Goal: Task Accomplishment & Management: Manage account settings

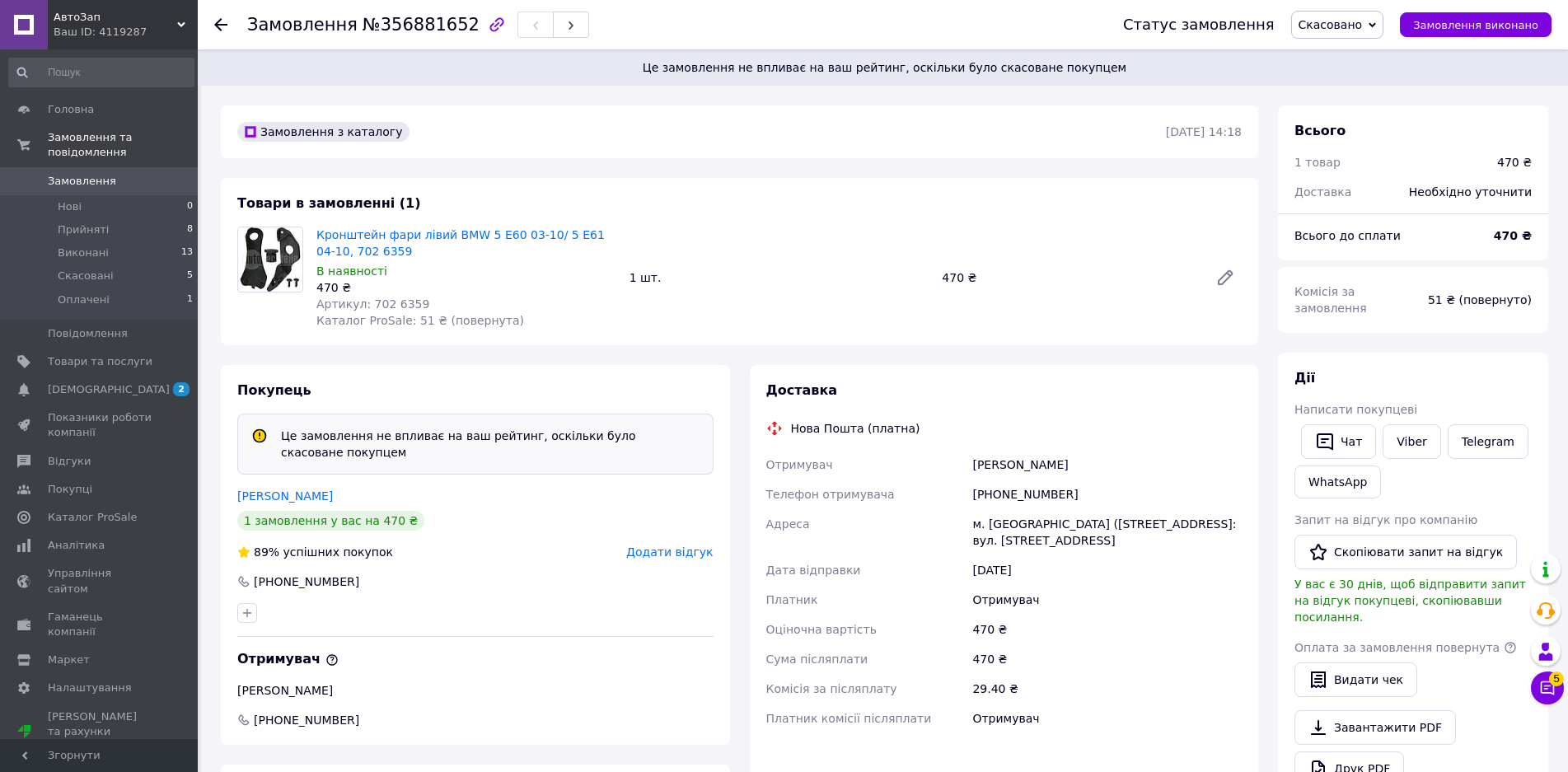
scroll to position [82, 0]
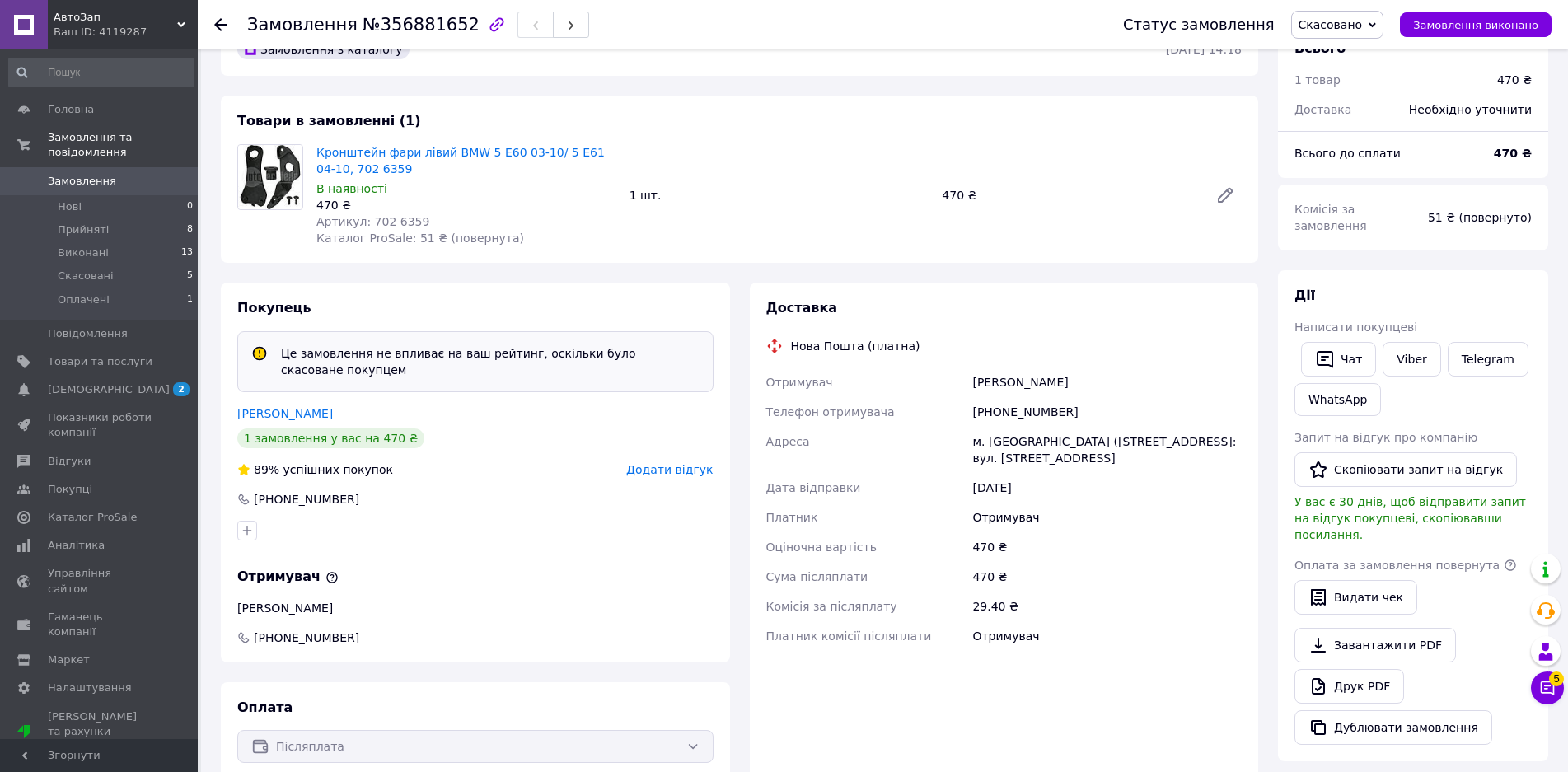
click at [71, 174] on span "Замовлення" at bounding box center [81, 181] width 68 height 15
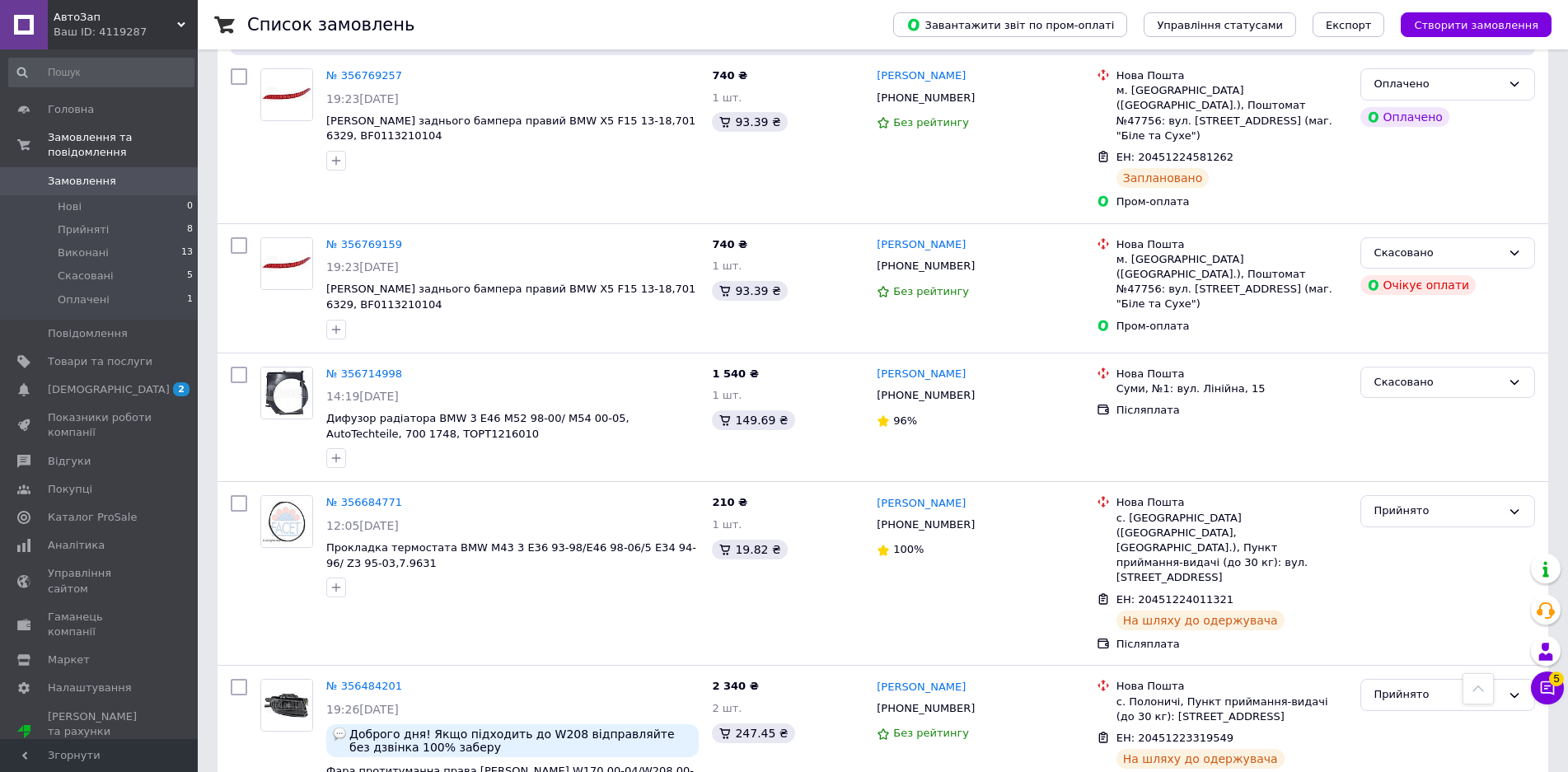
scroll to position [1071, 0]
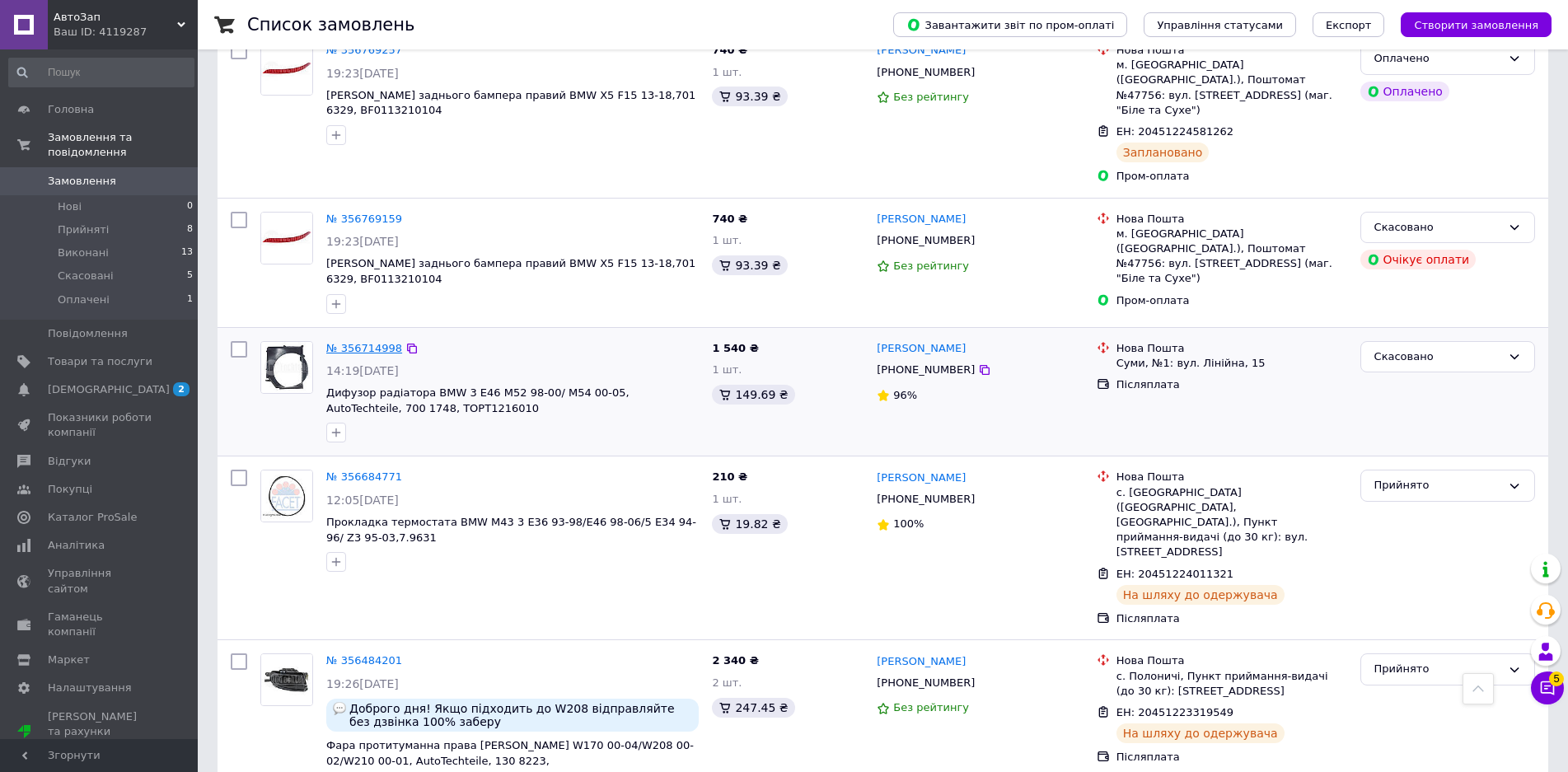
click at [386, 341] on link "№ 356714998" at bounding box center [364, 347] width 76 height 12
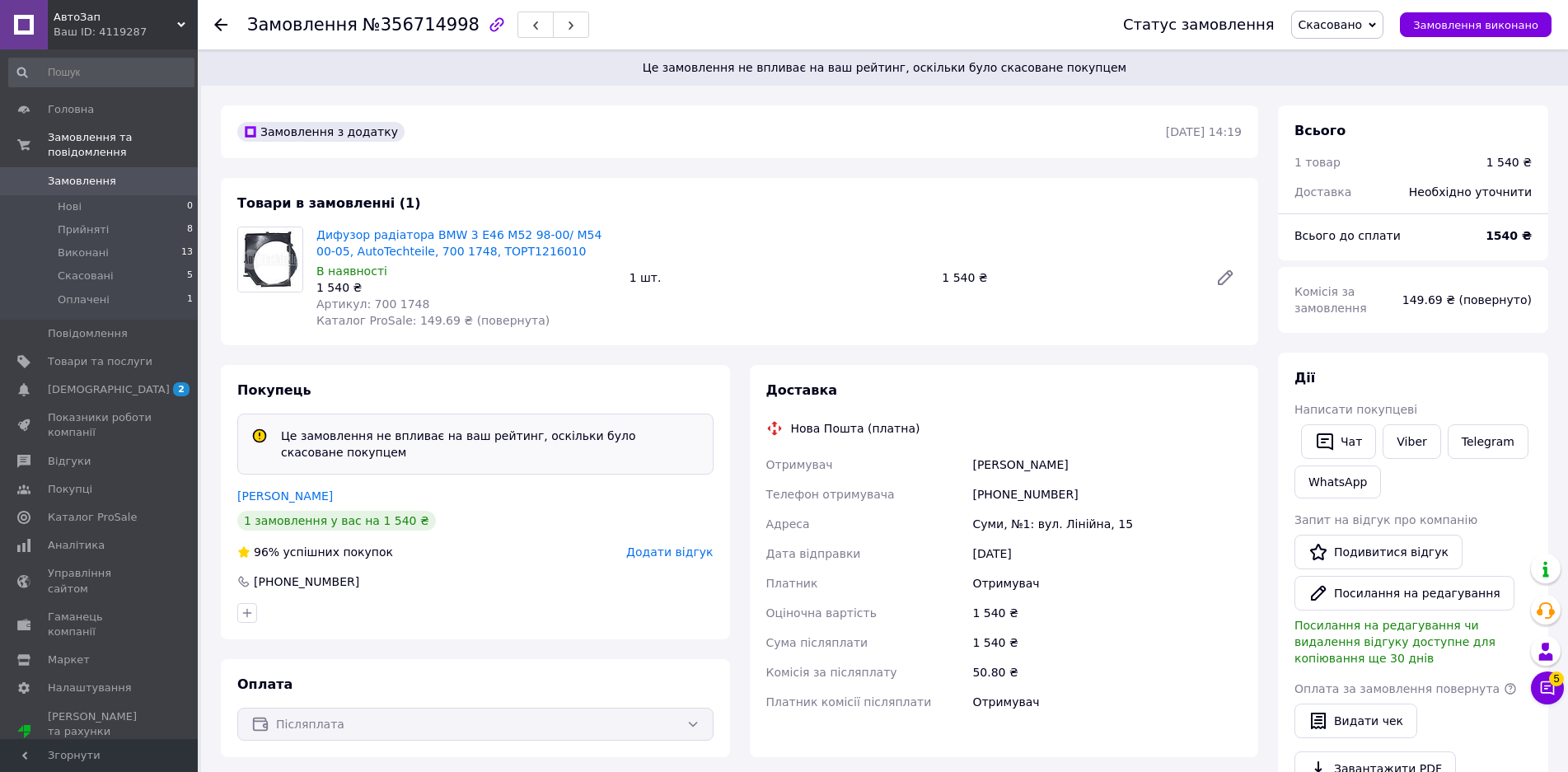
click at [217, 24] on use at bounding box center [220, 24] width 13 height 13
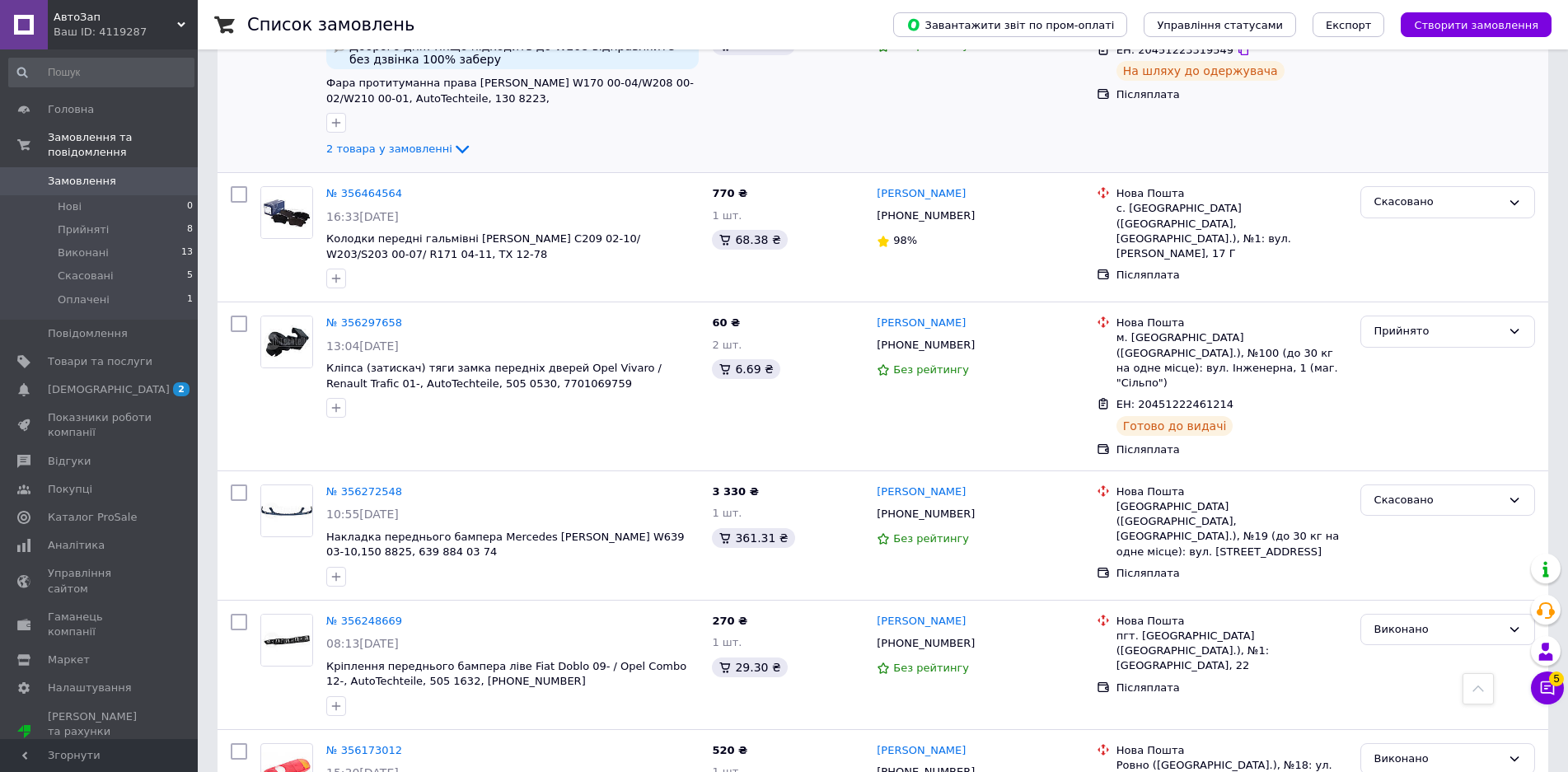
scroll to position [1729, 0]
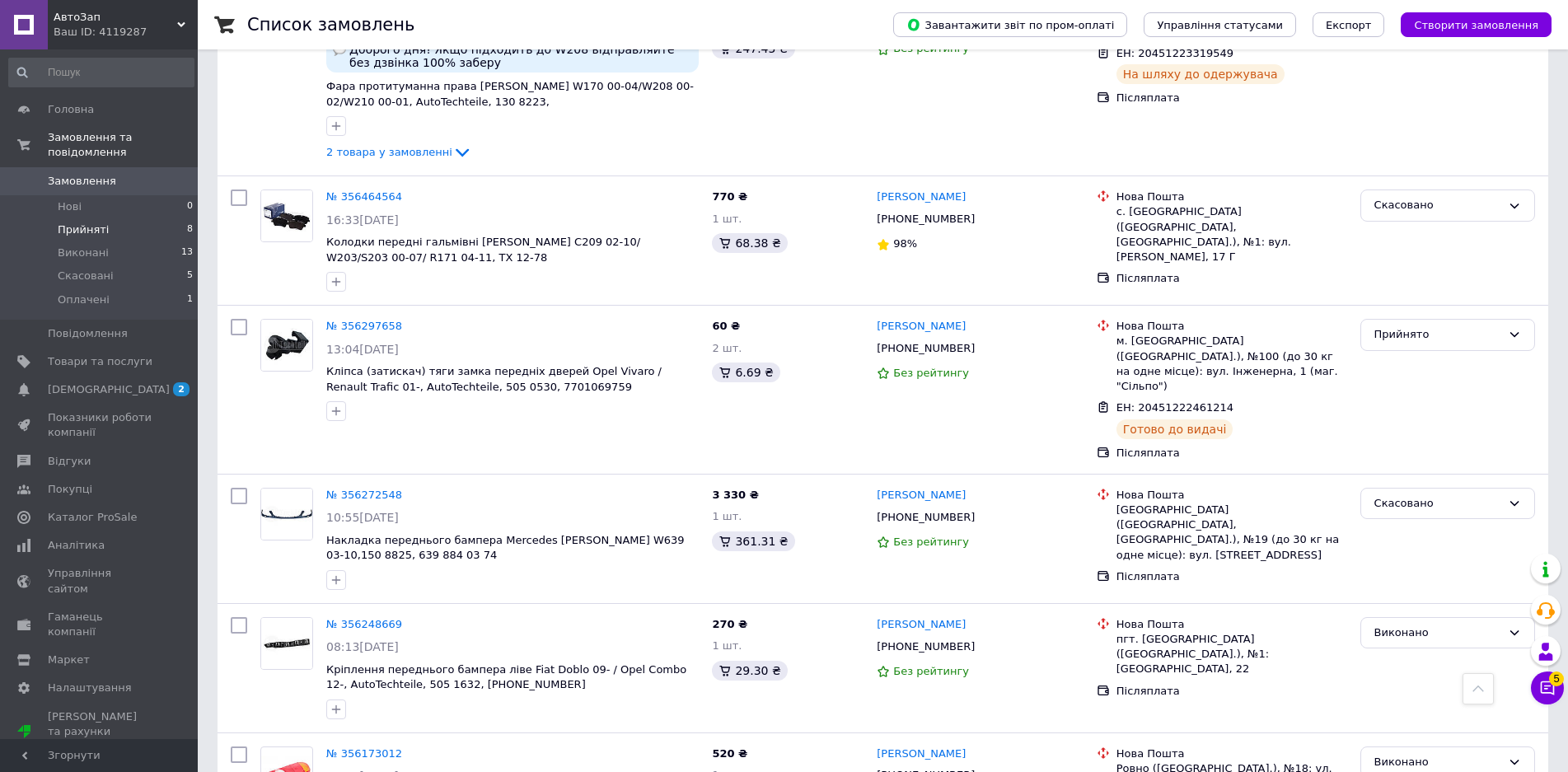
click at [105, 219] on li "Прийняті 8" at bounding box center [101, 230] width 203 height 23
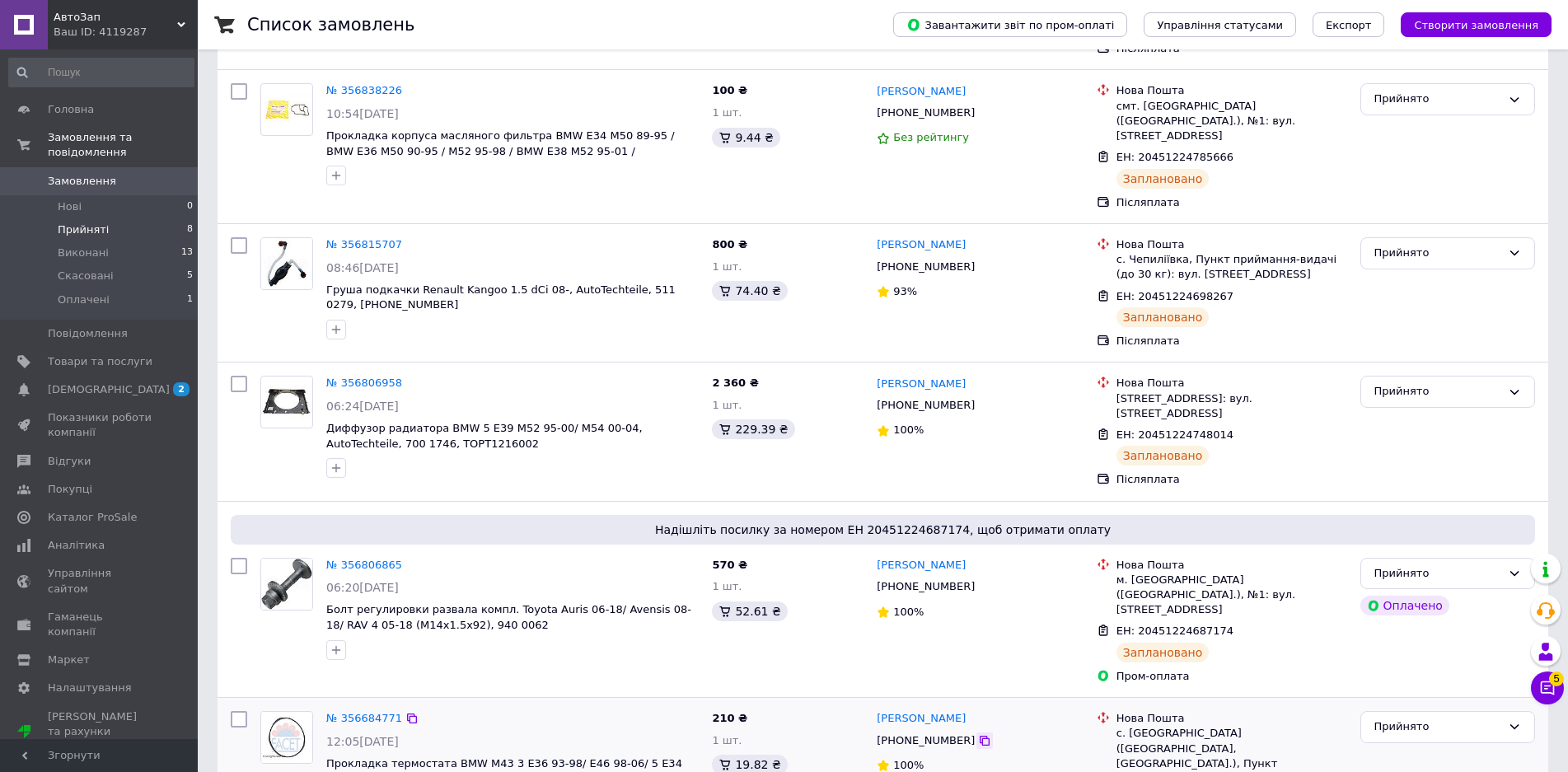
scroll to position [330, 0]
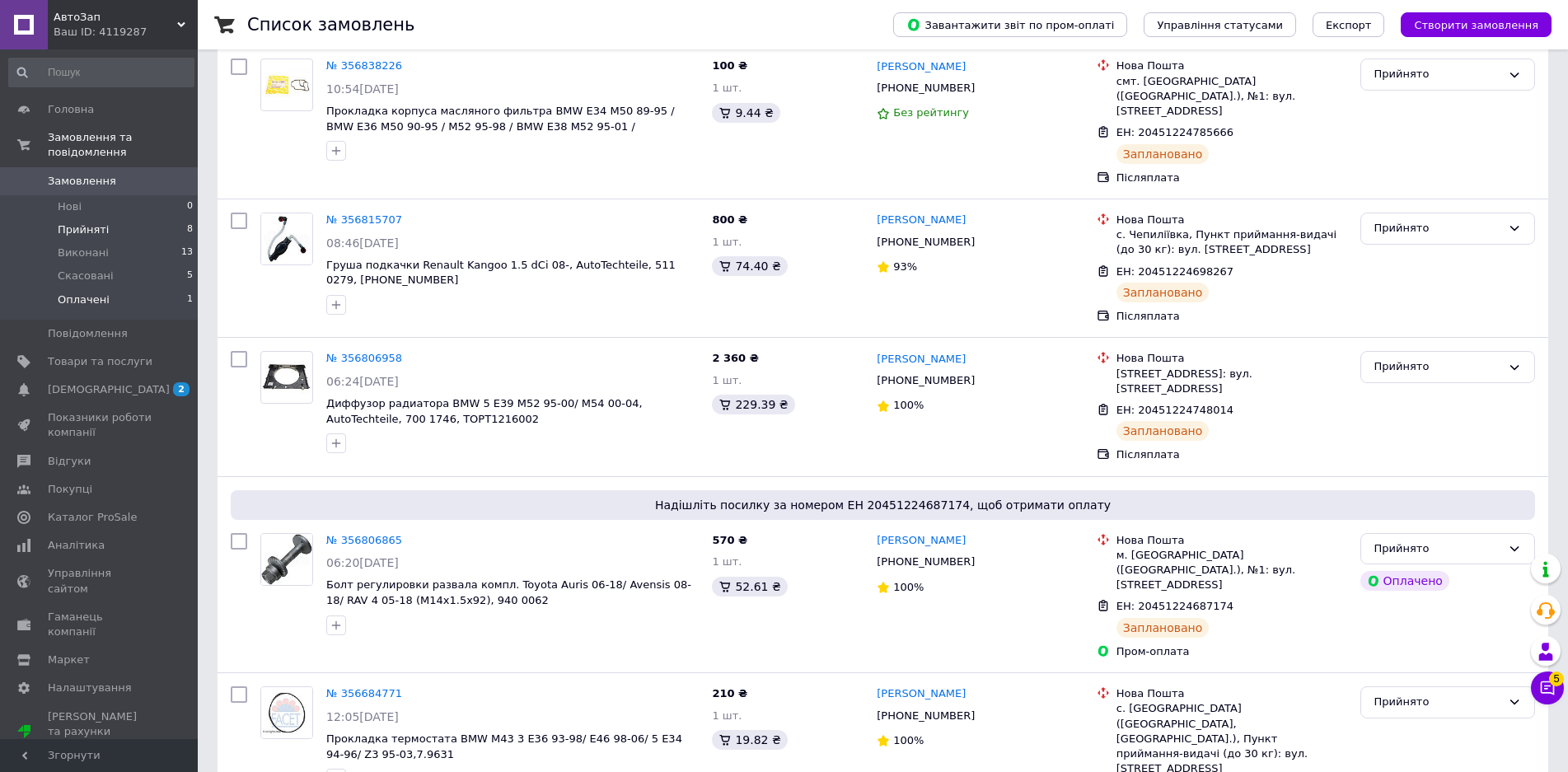
click at [106, 288] on li "Оплачені 1" at bounding box center [101, 304] width 203 height 32
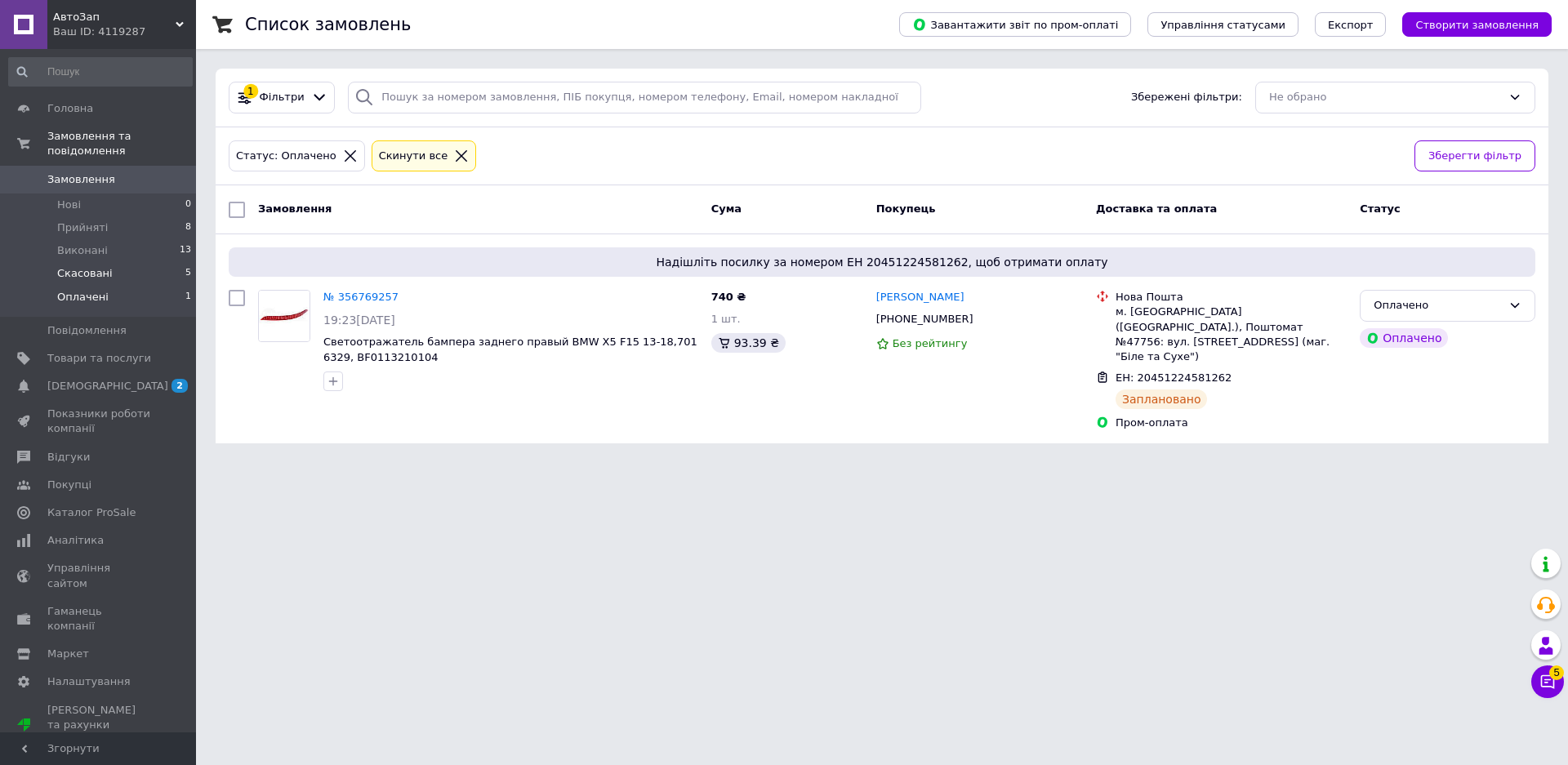
click at [90, 266] on span "Скасовані" at bounding box center [84, 273] width 56 height 15
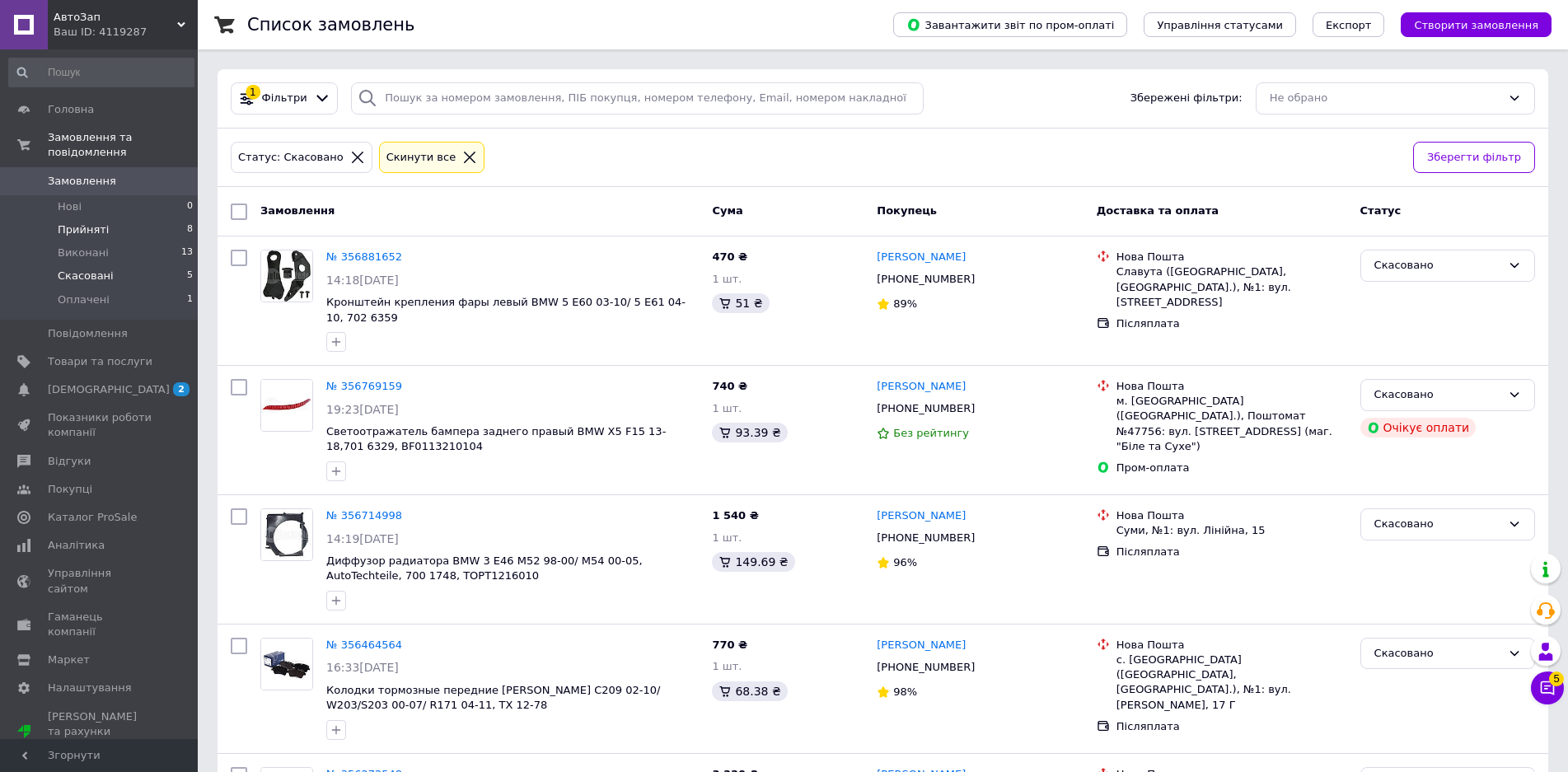
click at [90, 223] on span "Прийняті" at bounding box center [83, 230] width 51 height 15
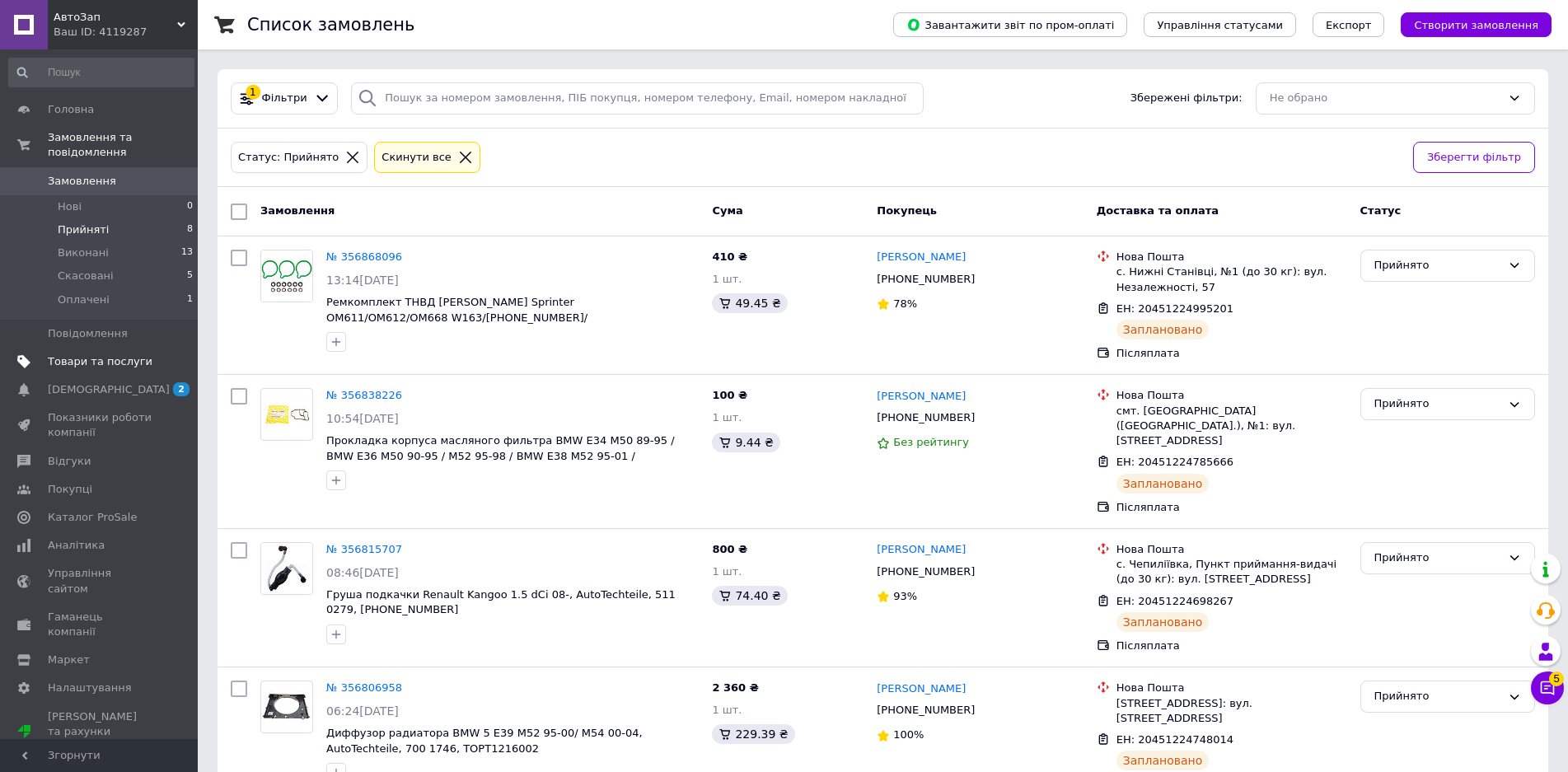
click at [81, 354] on span "Товари та послуги" at bounding box center [100, 361] width 105 height 15
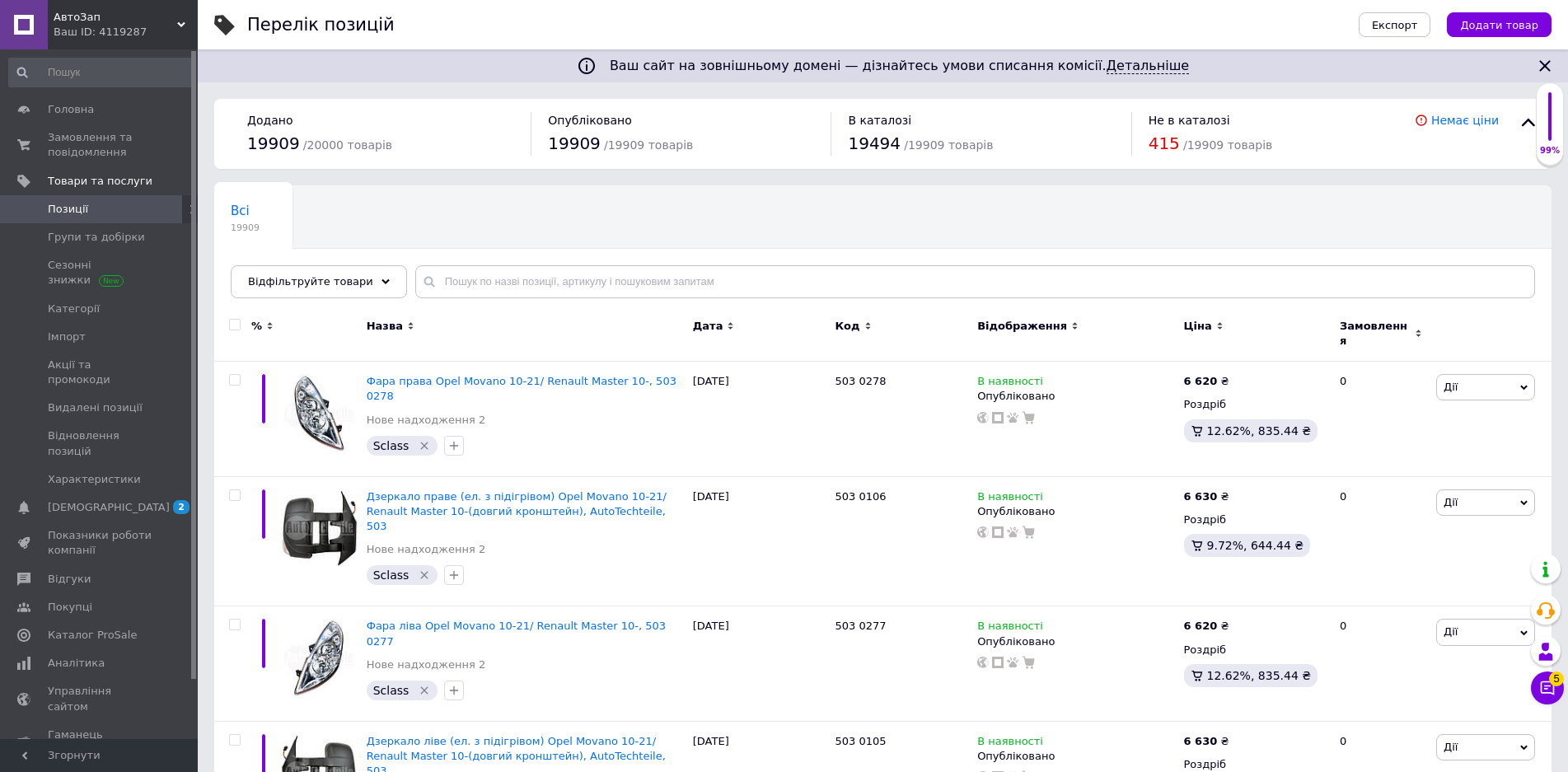
click at [111, 30] on div "Ваш ID: 4119287" at bounding box center [126, 32] width 145 height 15
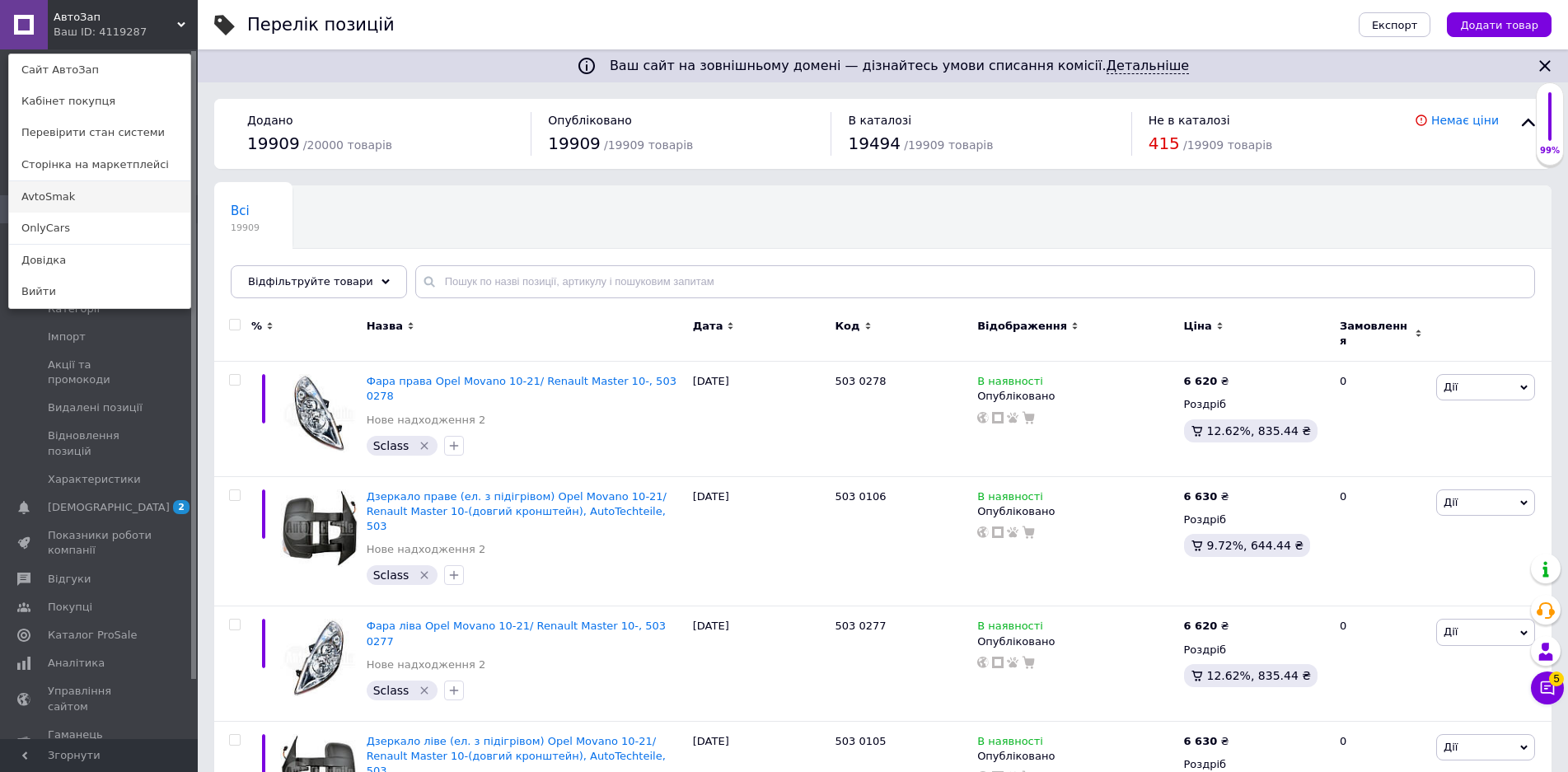
click at [74, 193] on link "AvtoSmak" at bounding box center [99, 197] width 181 height 32
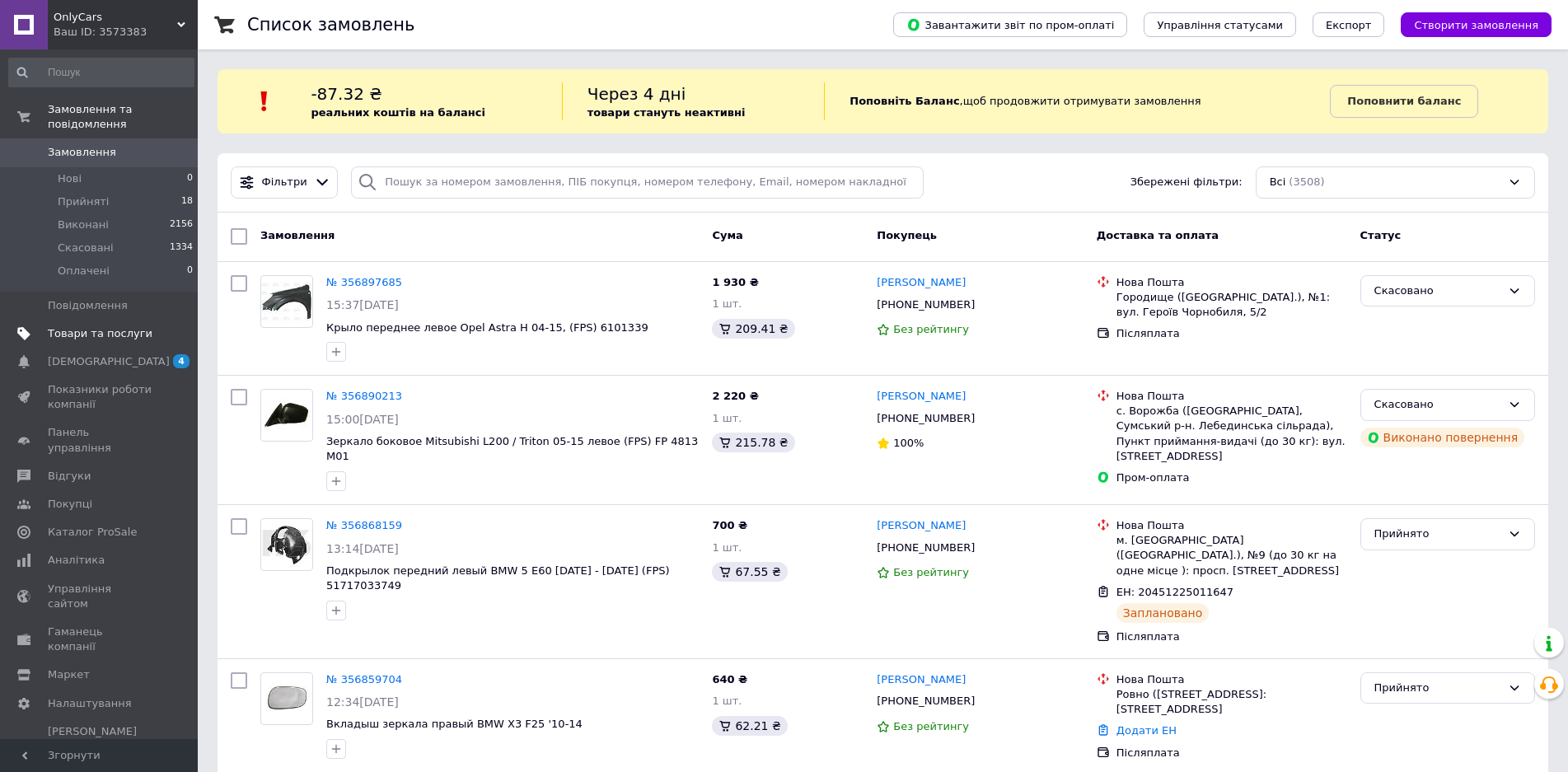
click at [94, 327] on span "Товари та послуги" at bounding box center [100, 334] width 105 height 15
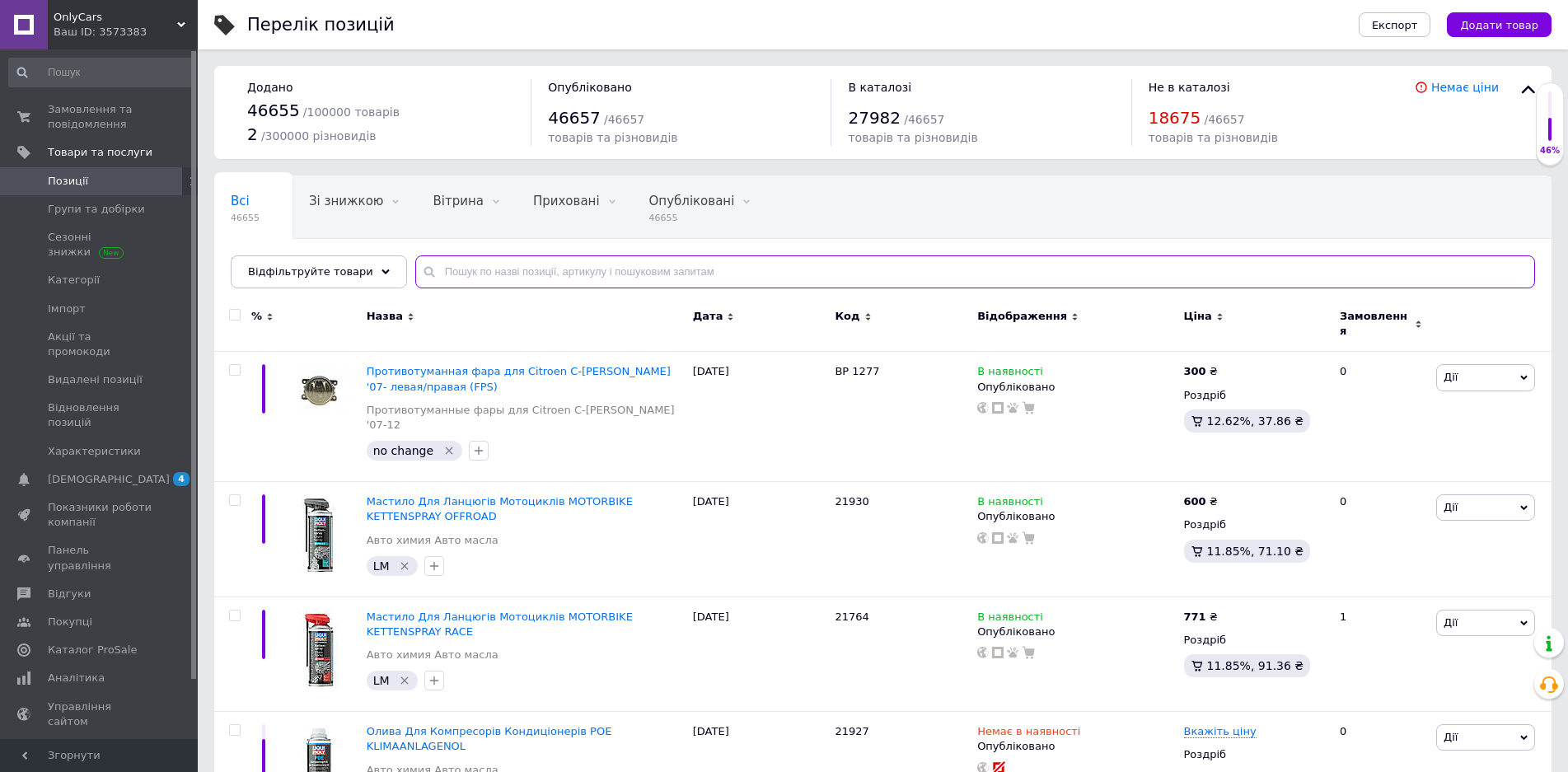
paste input "FP 3245 M11"
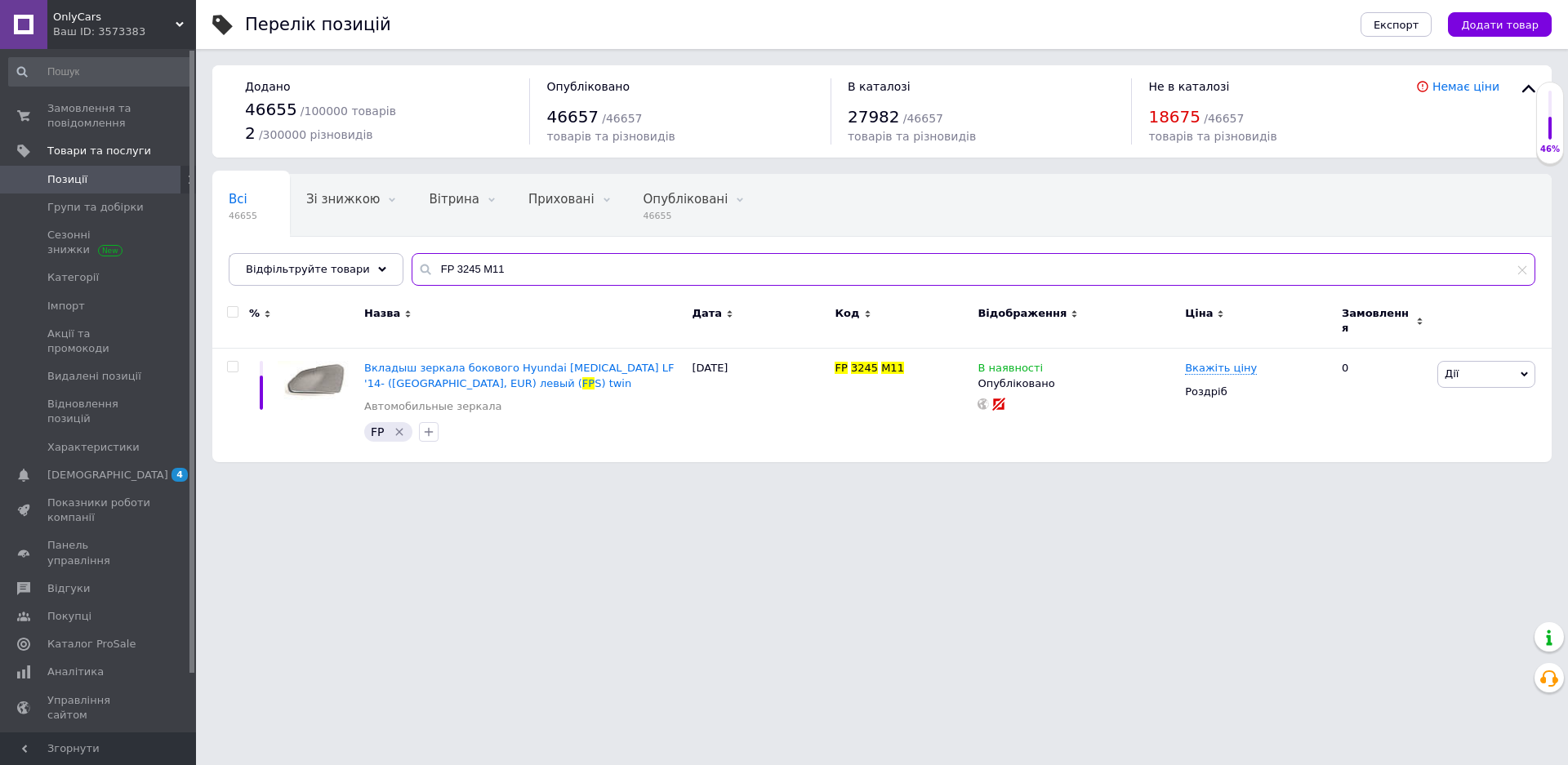
drag, startPoint x: 498, startPoint y: 267, endPoint x: 398, endPoint y: 260, distance: 100.2
click at [411, 260] on input "FP 3245 M11" at bounding box center [972, 269] width 1124 height 32
paste input "716 5116"
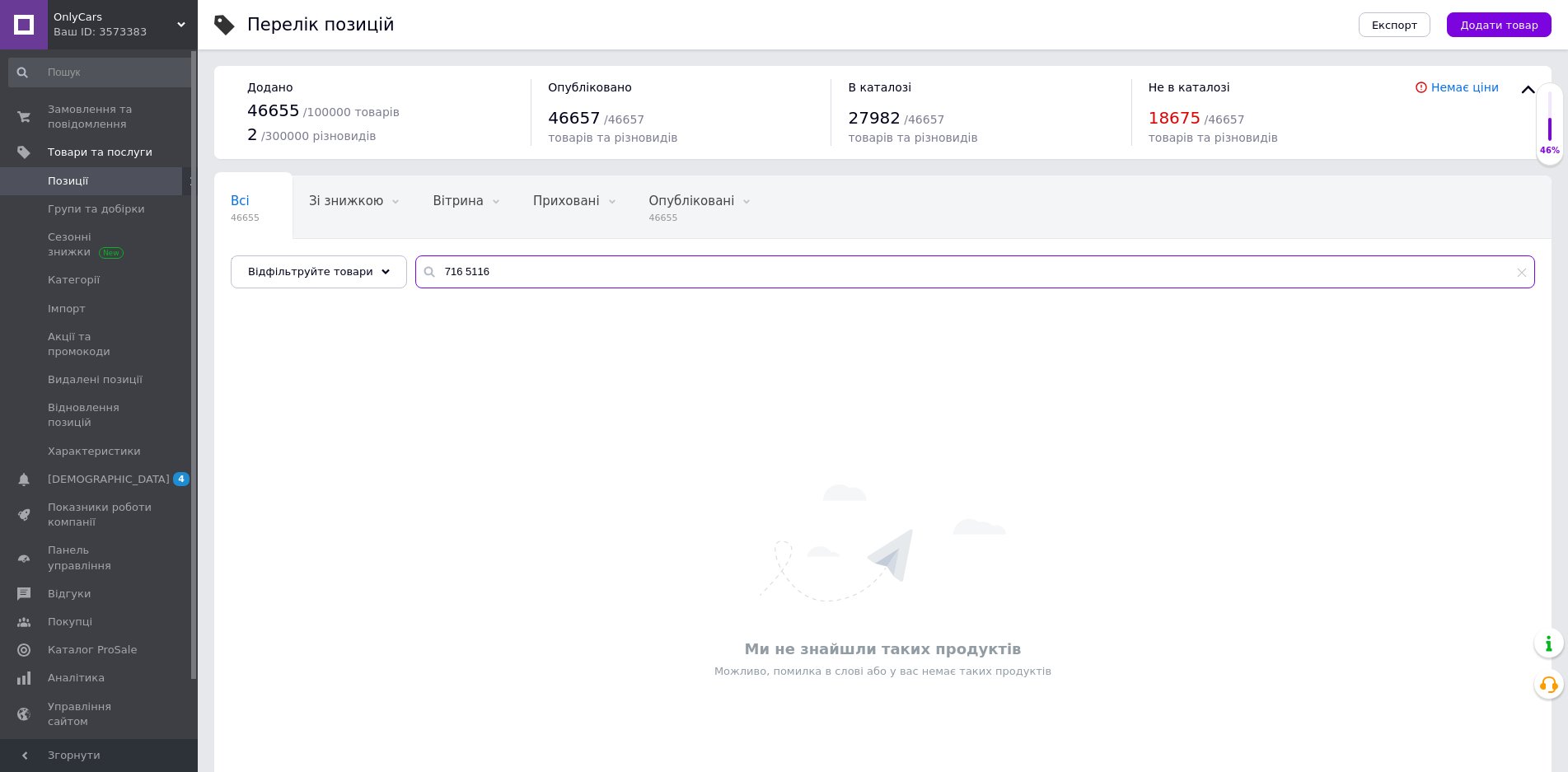
type input "716 5116"
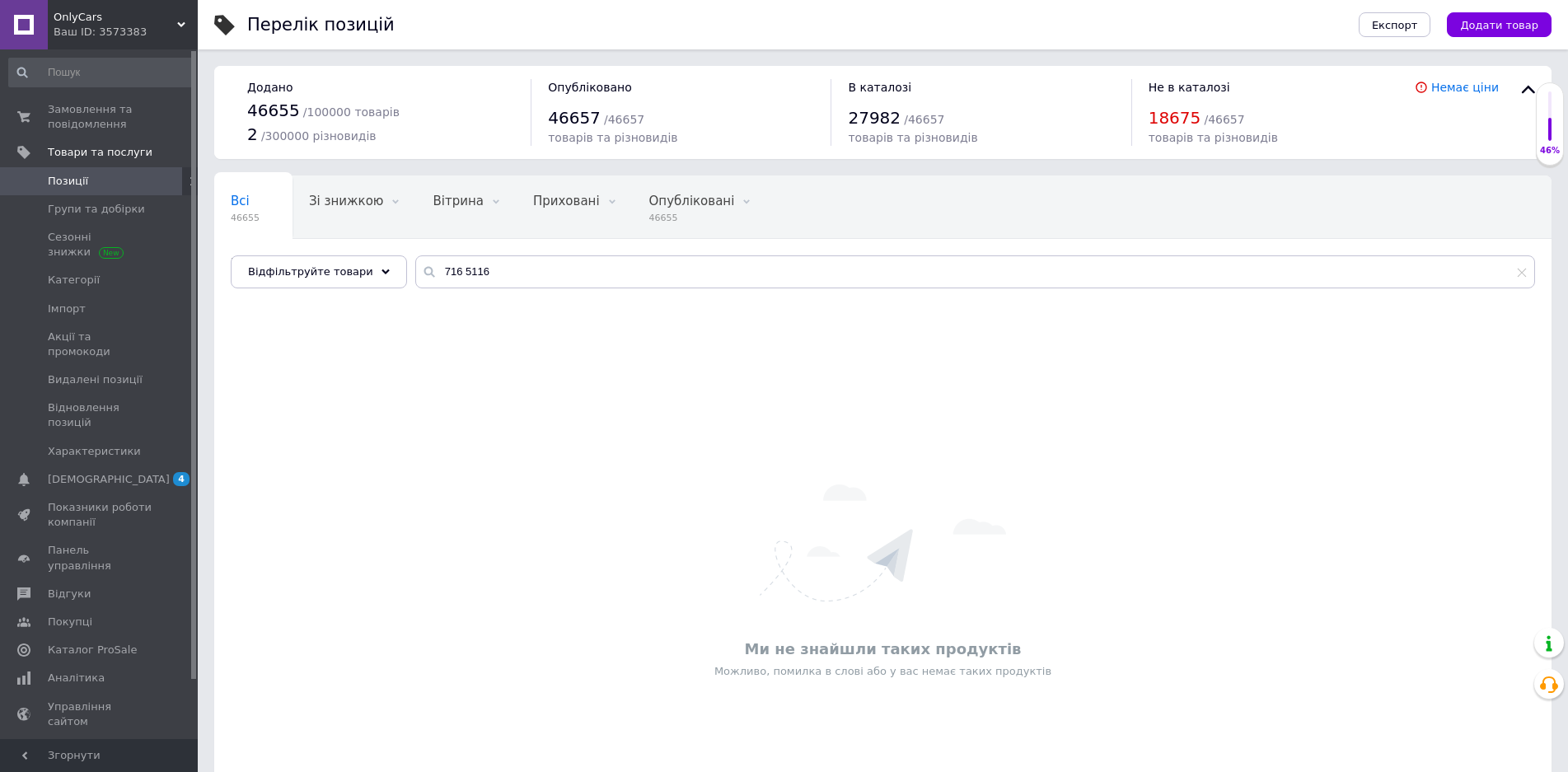
click at [86, 13] on span "OnlyCars" at bounding box center [115, 17] width 124 height 15
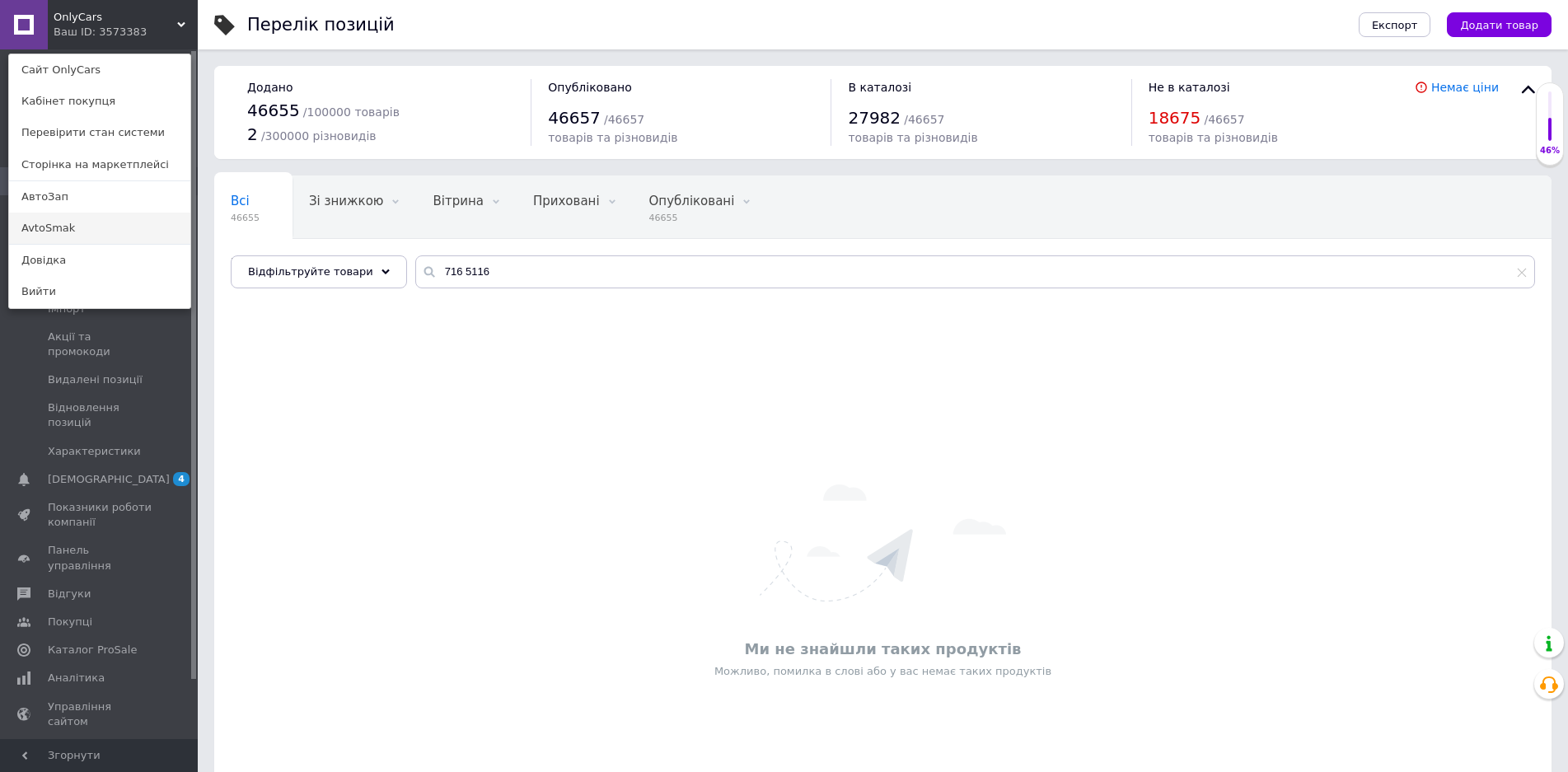
click at [56, 221] on link "AvtoSmak" at bounding box center [99, 229] width 181 height 32
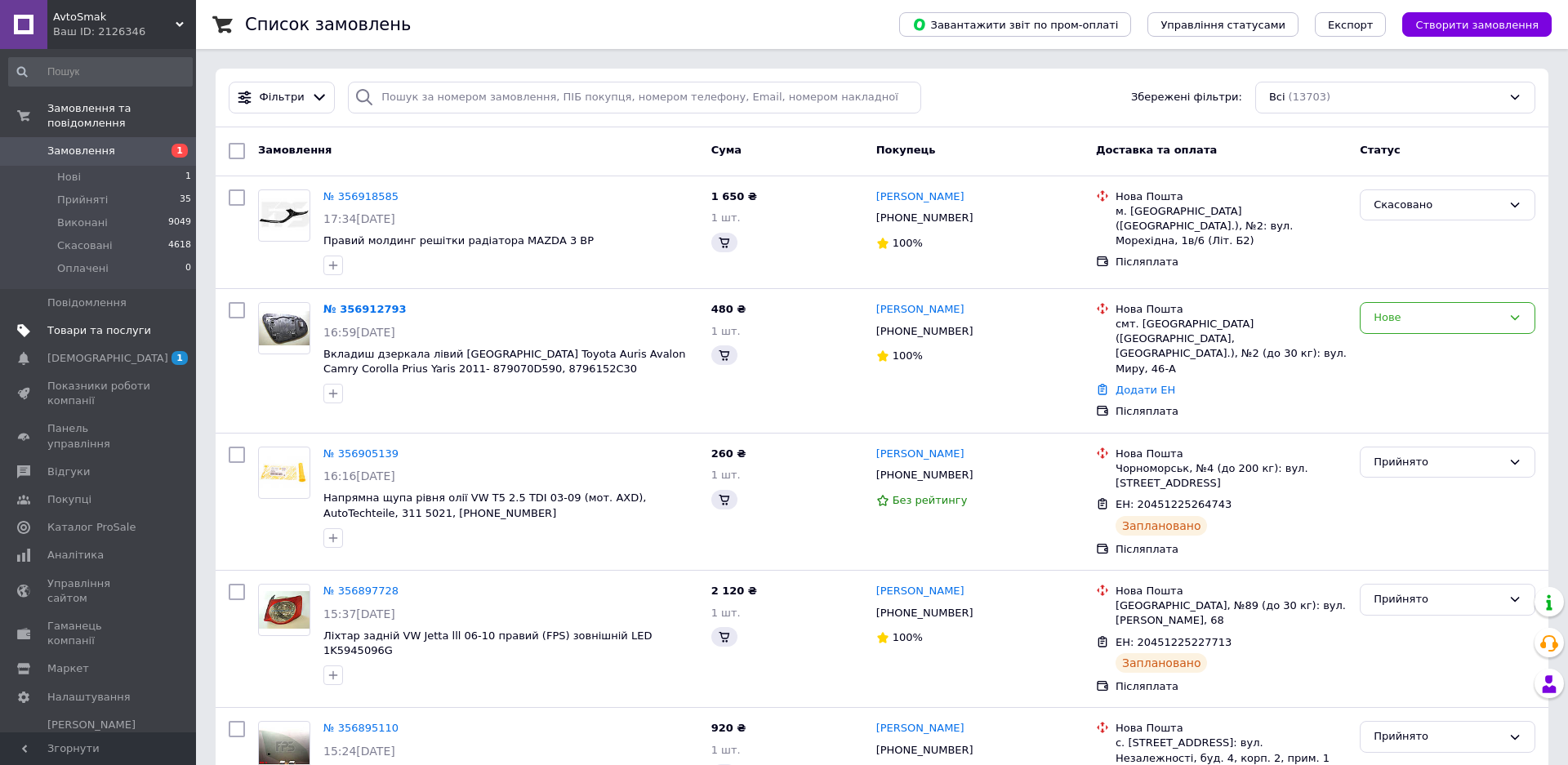
click at [76, 324] on span "Товари та послуги" at bounding box center [99, 331] width 104 height 15
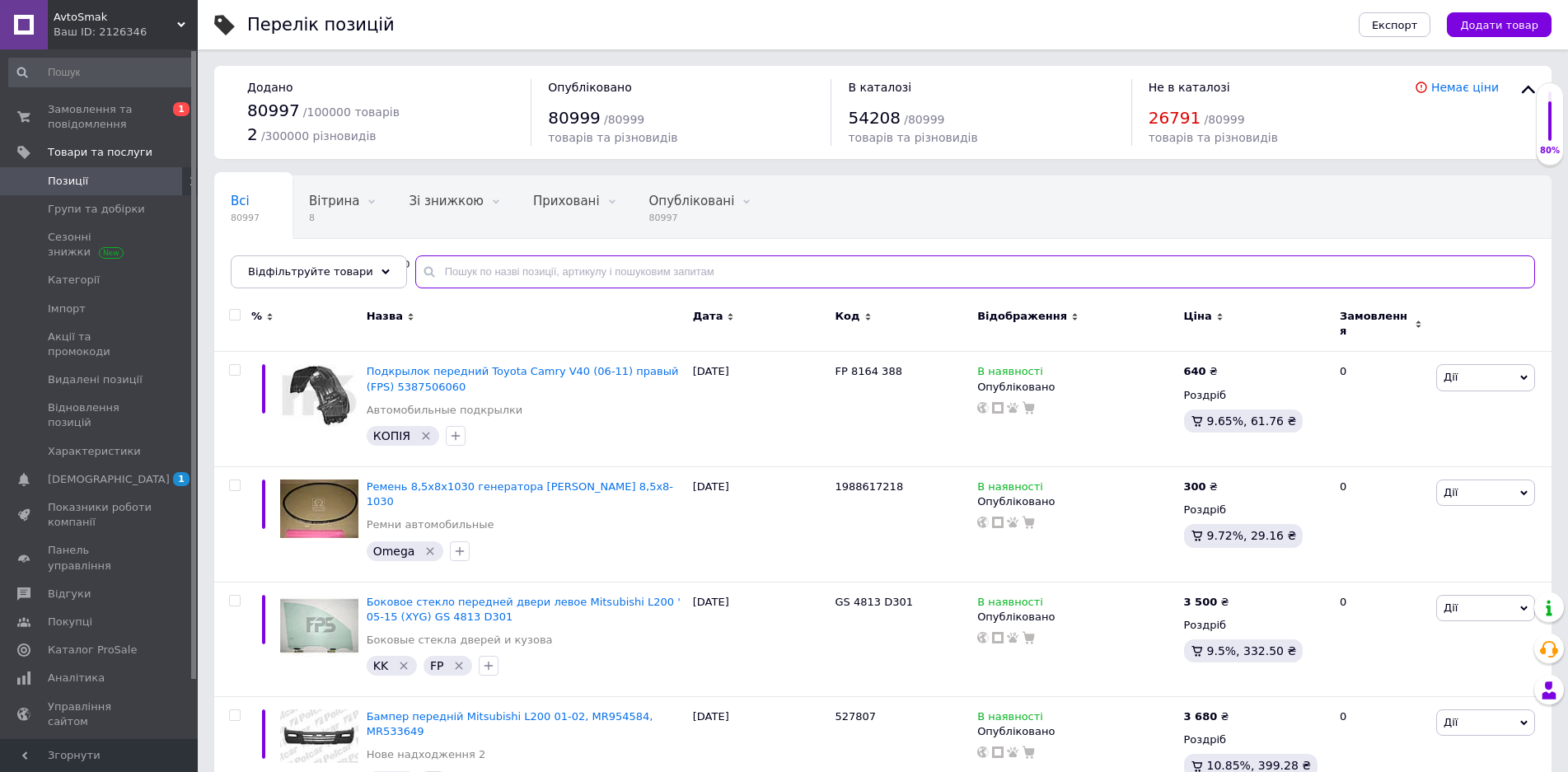
paste input "716 5116"
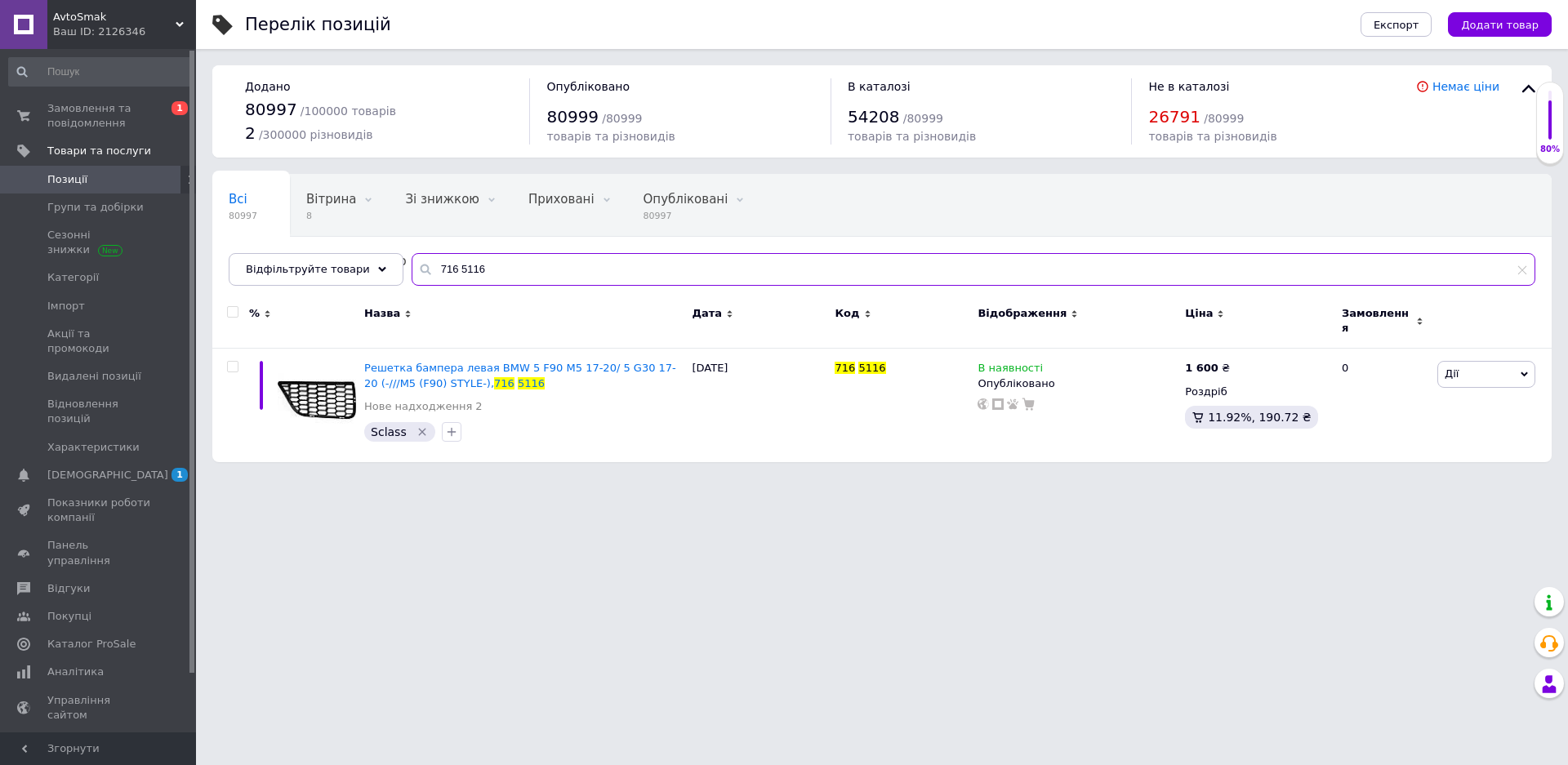
click at [470, 259] on input "716 5116" at bounding box center [972, 269] width 1124 height 32
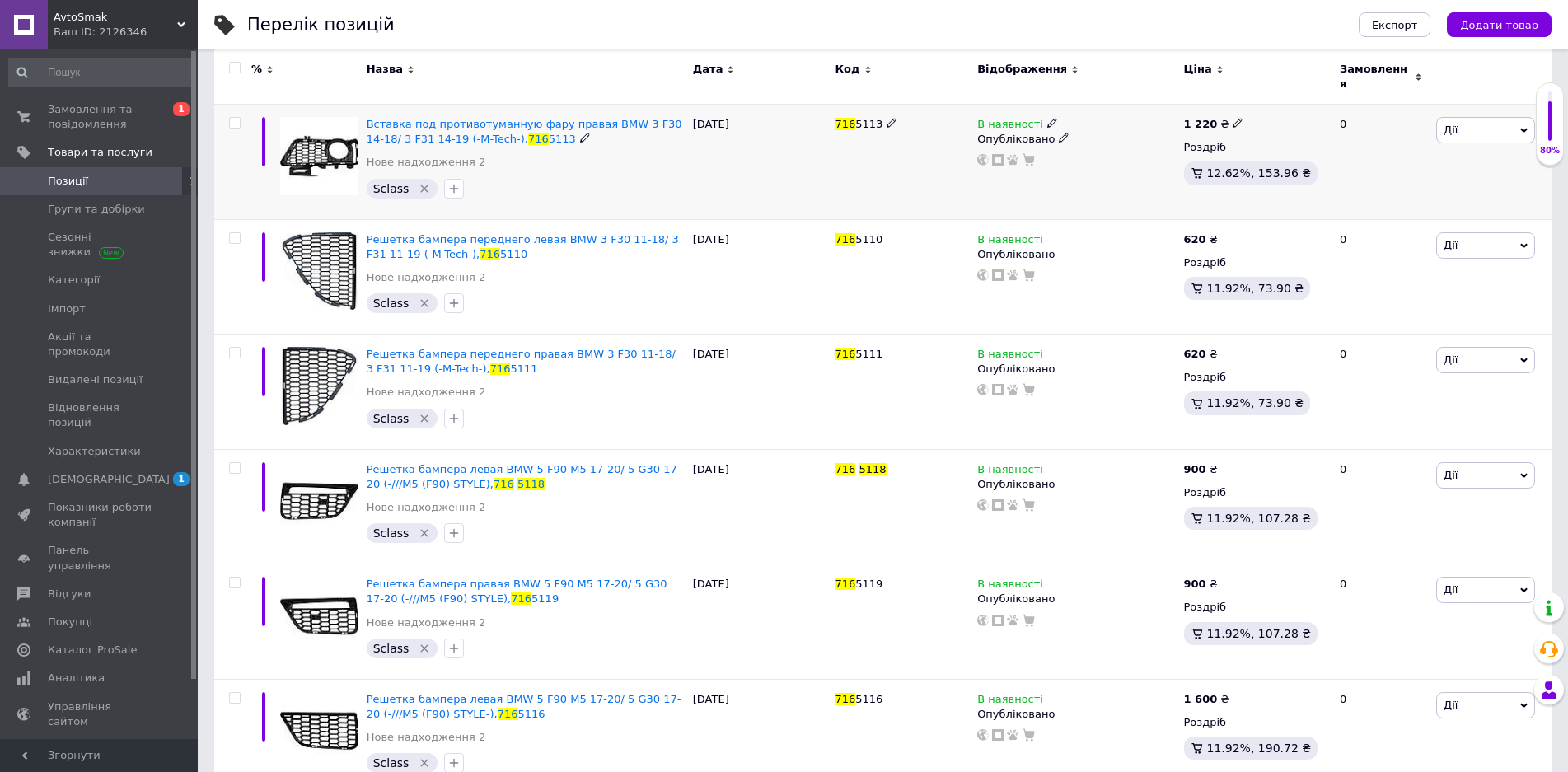
scroll to position [390, 0]
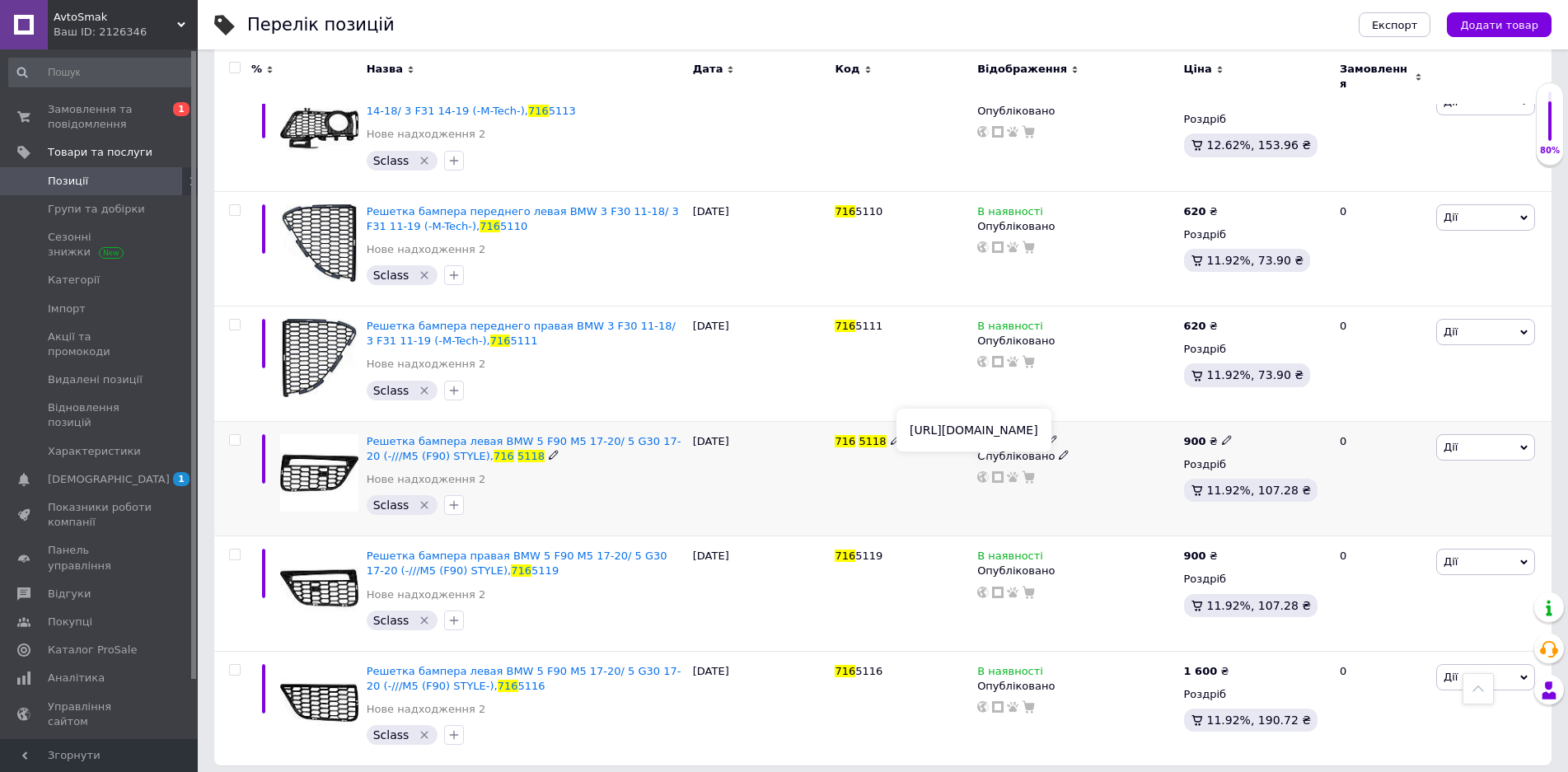
type input "716 5118"
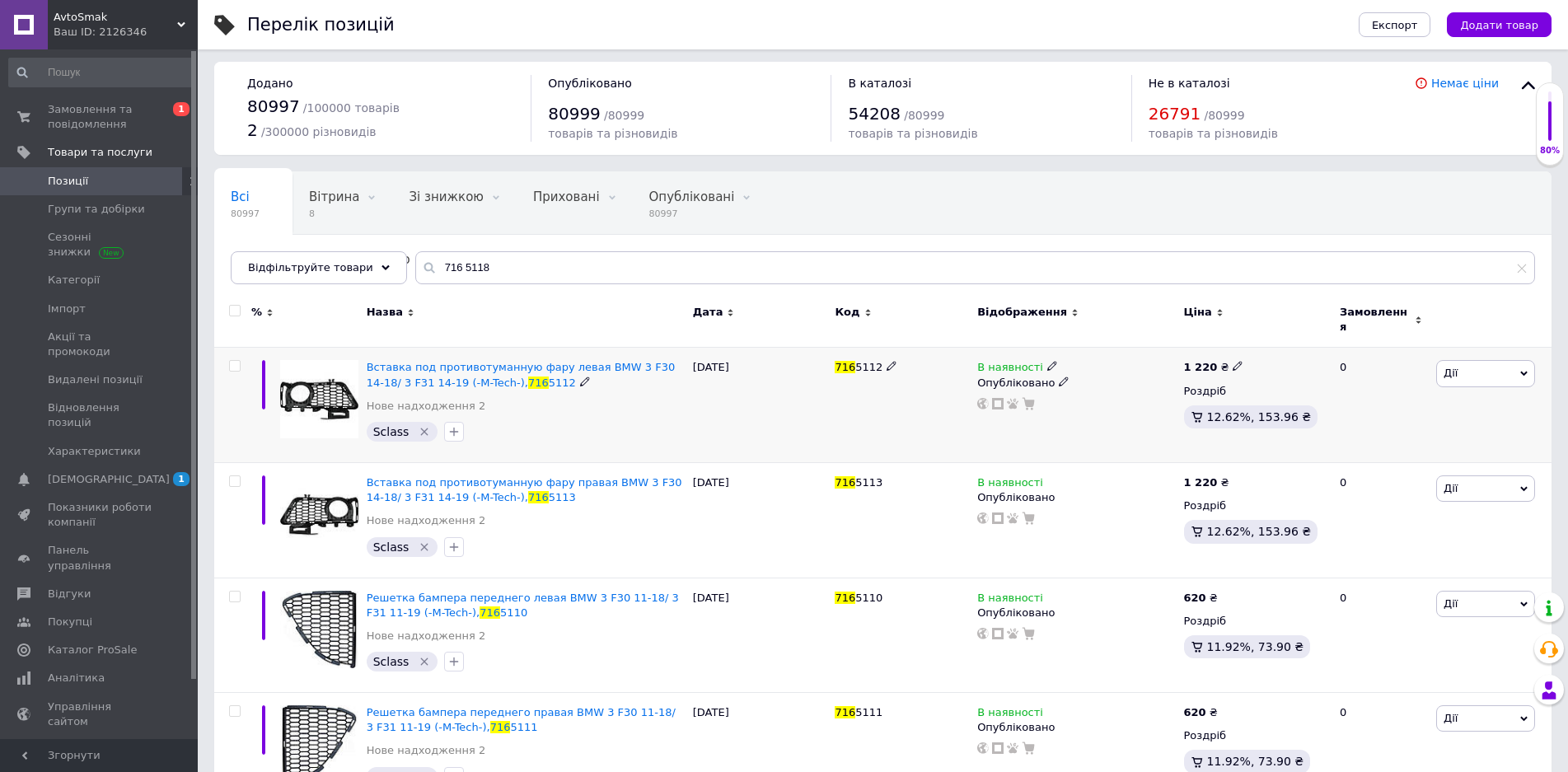
scroll to position [0, 0]
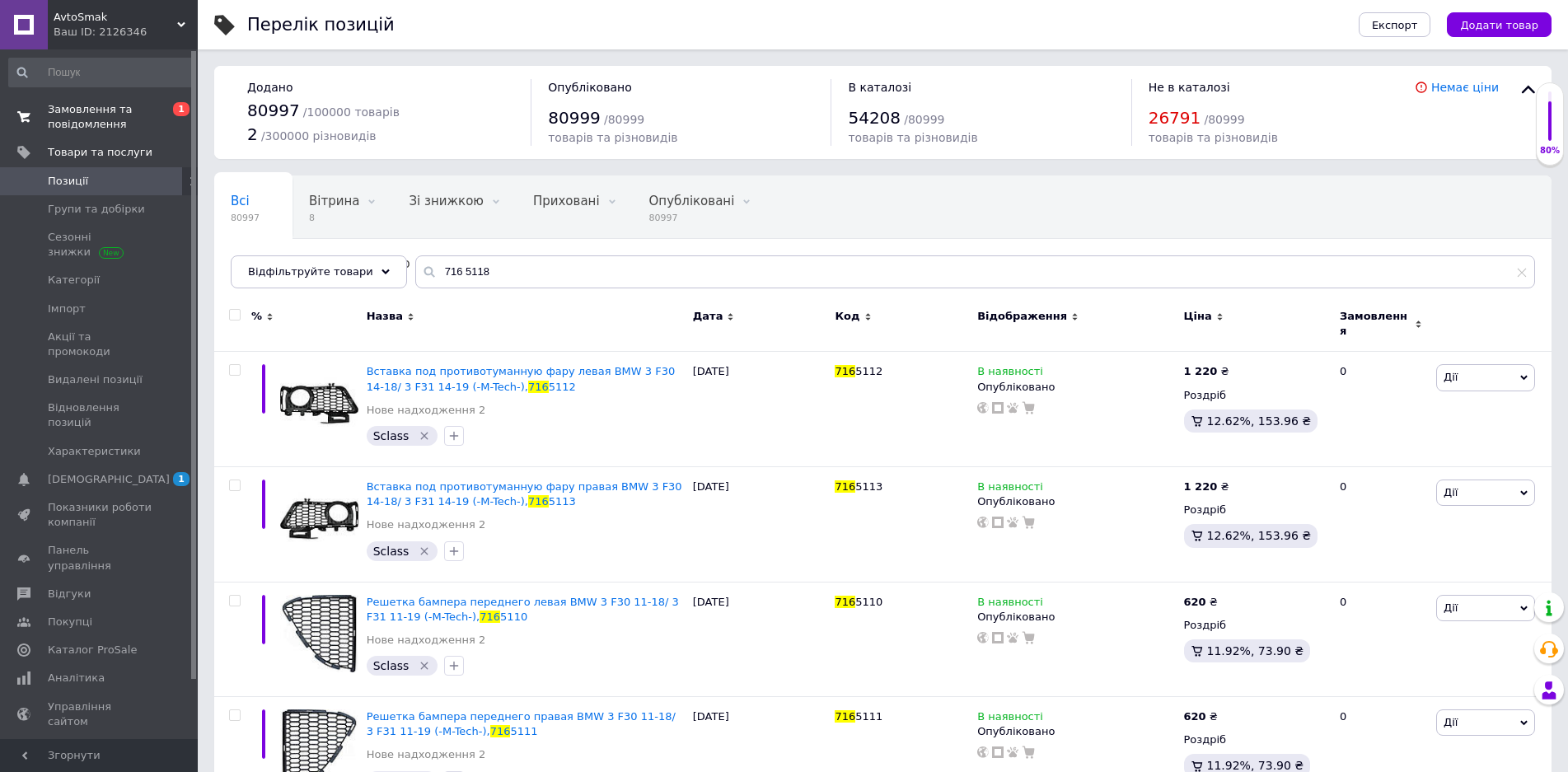
click at [108, 120] on span "Замовлення та повідомлення" at bounding box center [100, 117] width 105 height 30
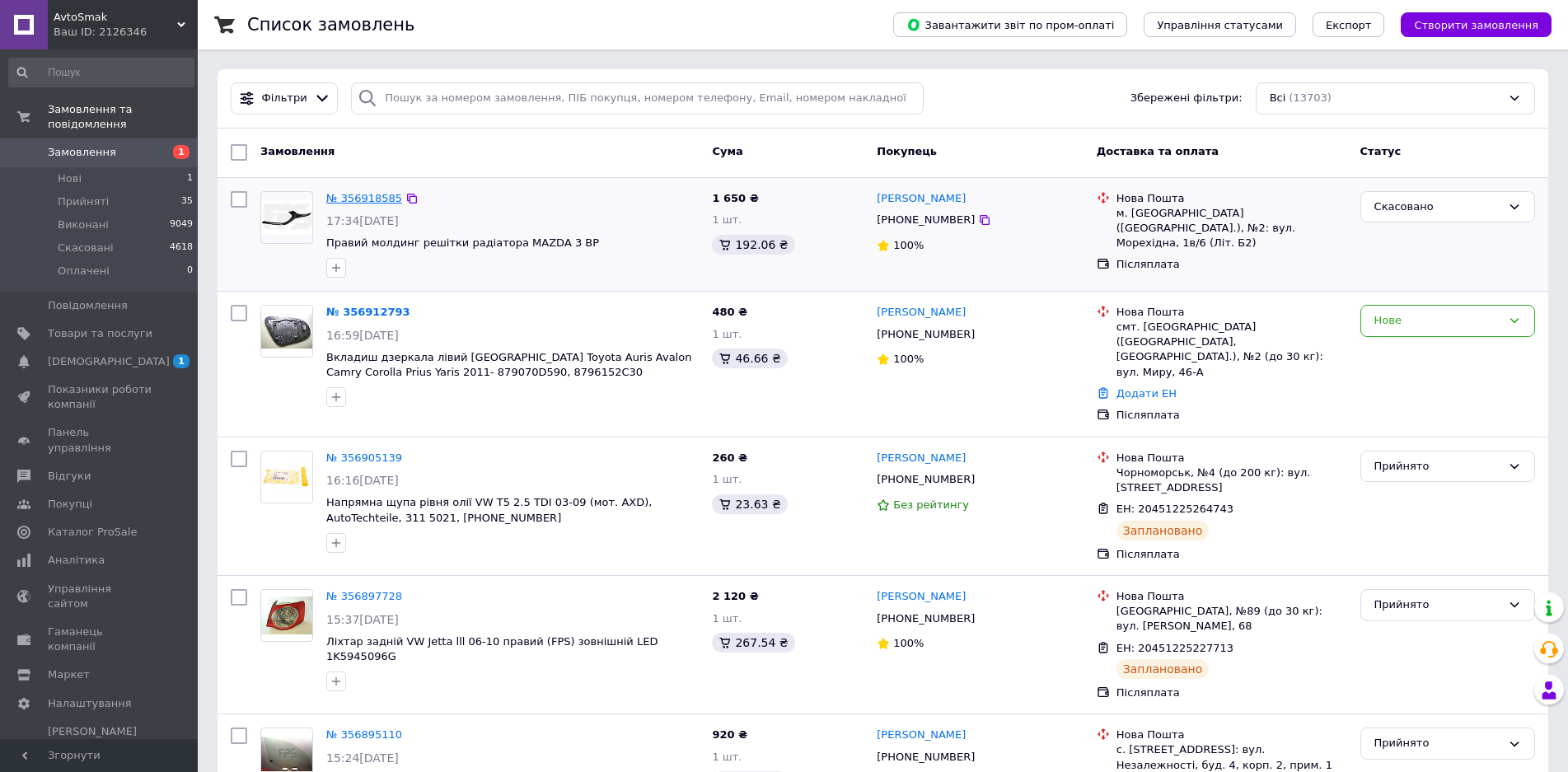
click at [375, 201] on link "№ 356918585" at bounding box center [364, 198] width 76 height 12
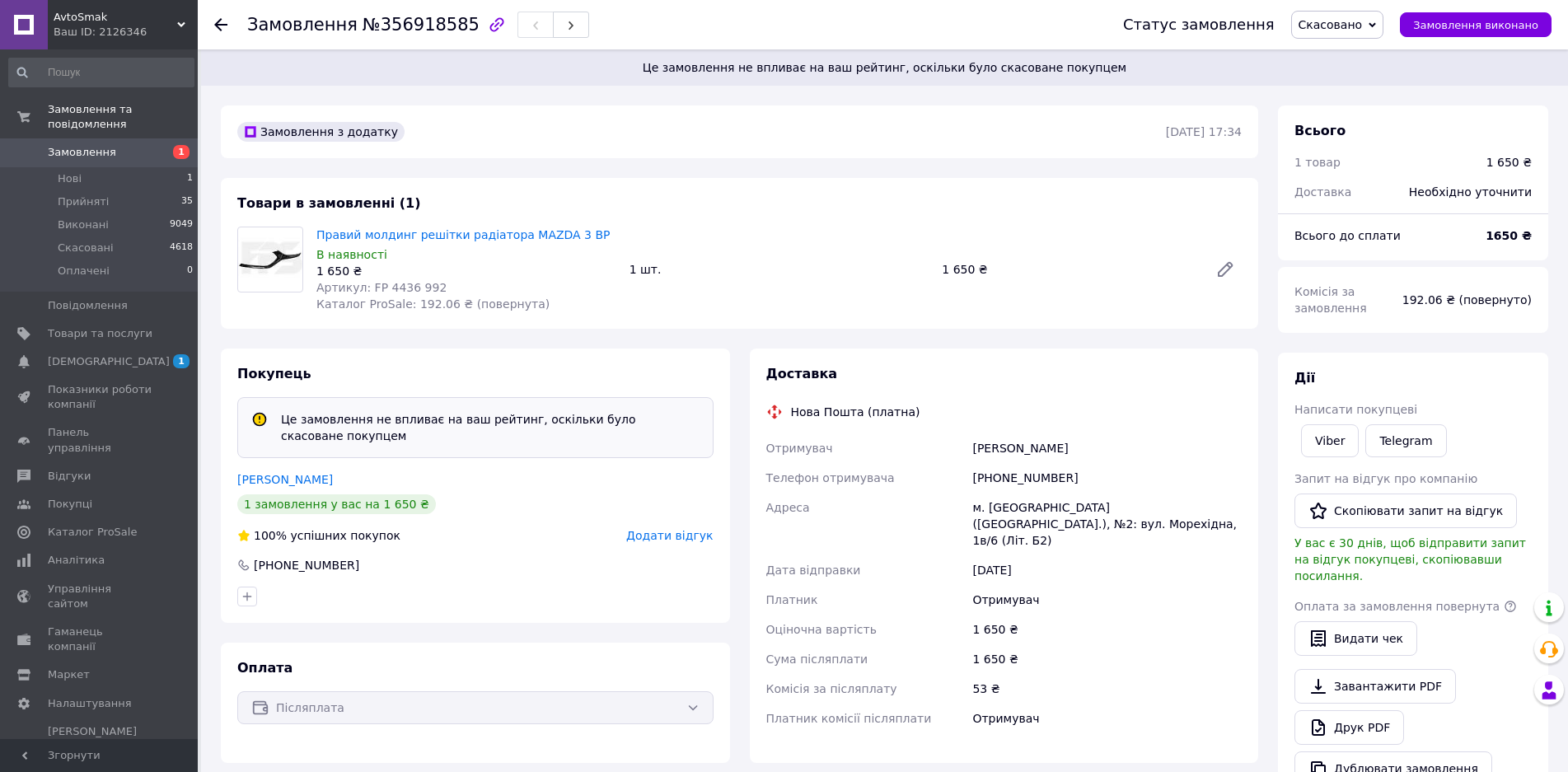
click at [216, 24] on use at bounding box center [220, 24] width 13 height 13
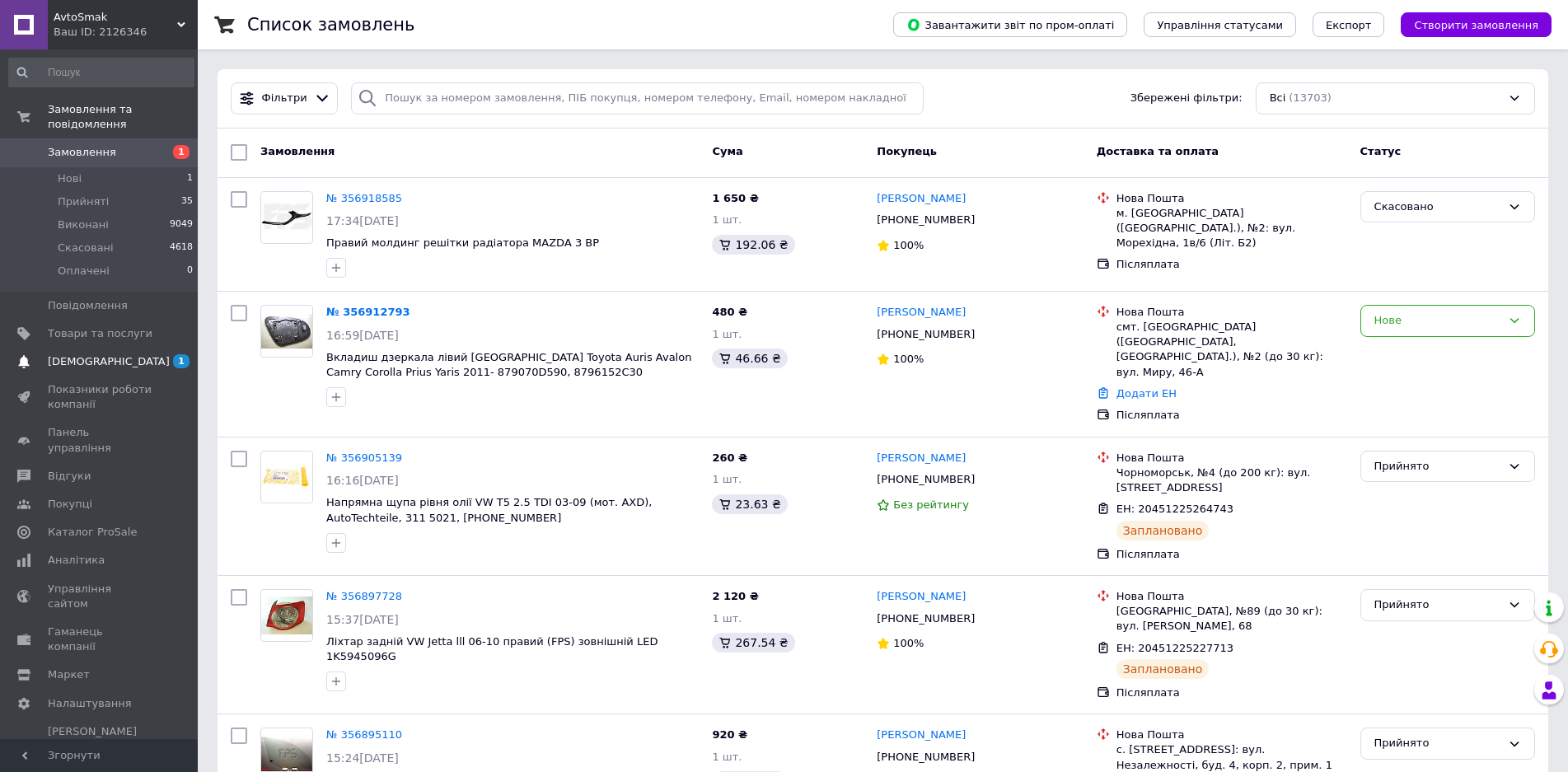
click at [120, 354] on span "[DEMOGRAPHIC_DATA]" at bounding box center [100, 361] width 105 height 15
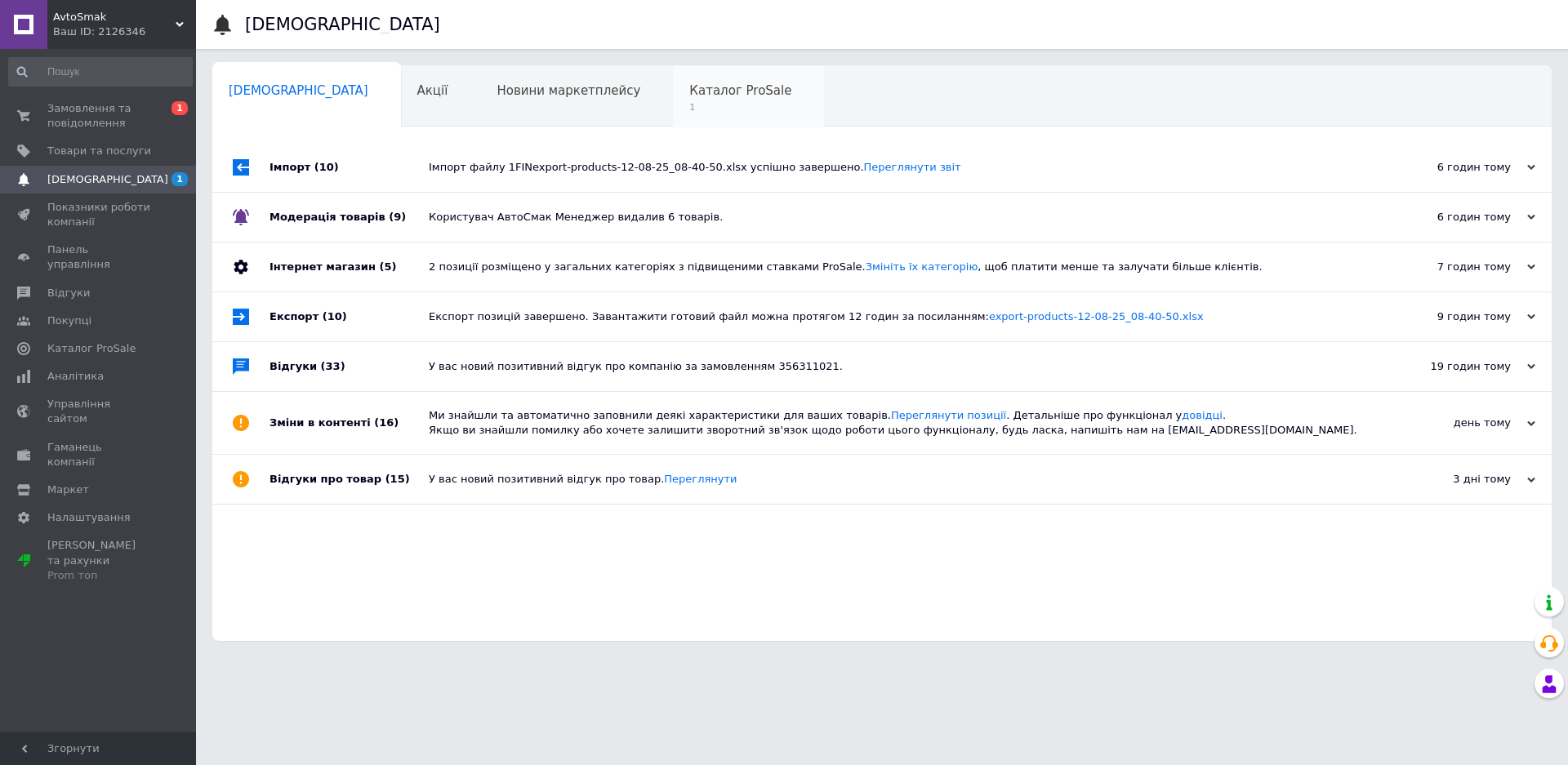
click at [689, 86] on span "Каталог ProSale" at bounding box center [740, 90] width 102 height 15
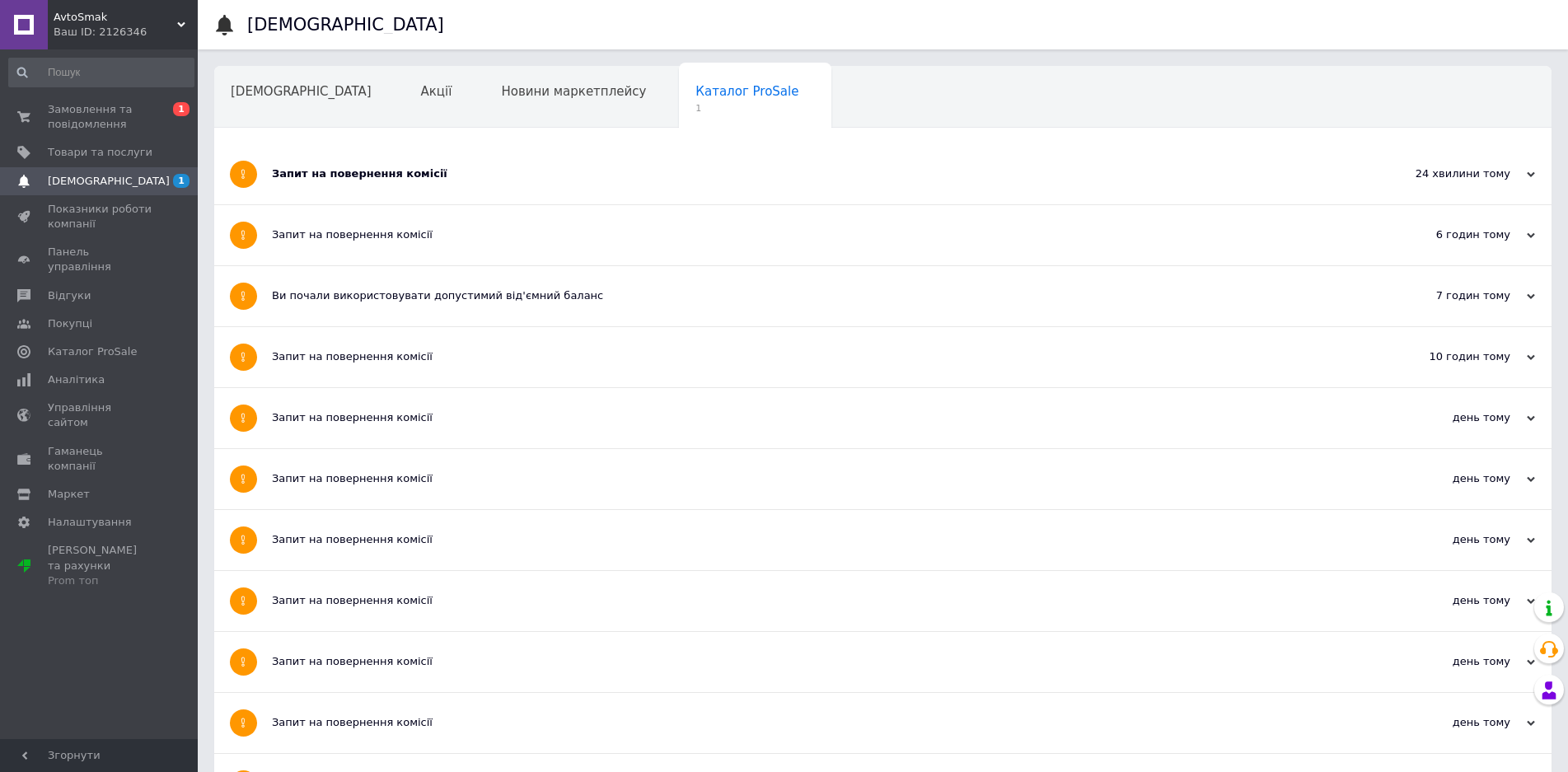
click at [401, 178] on div "Запит на повернення комісії" at bounding box center [821, 173] width 1098 height 15
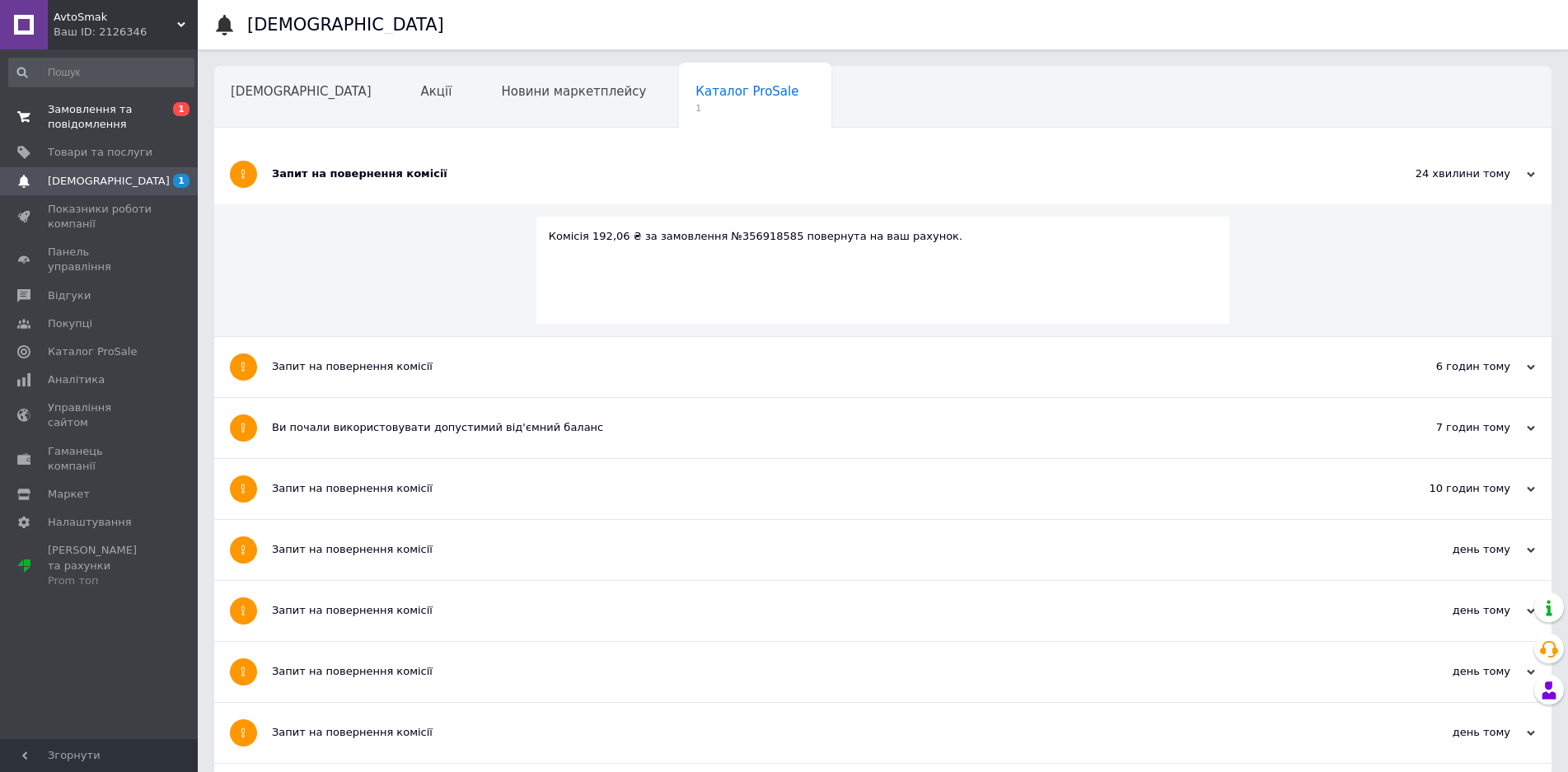
click at [105, 118] on span "Замовлення та повідомлення" at bounding box center [100, 117] width 105 height 30
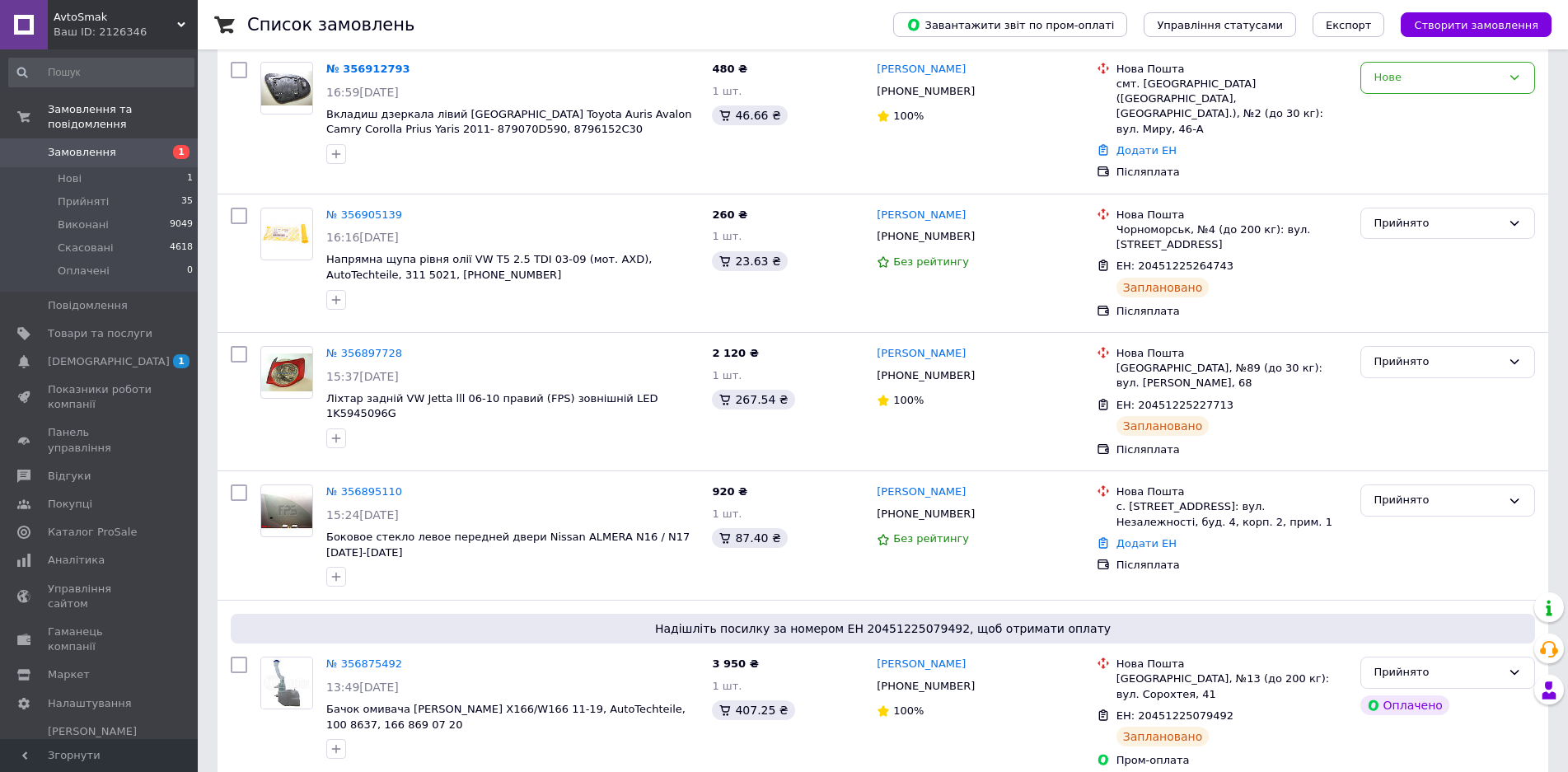
scroll to position [247, 0]
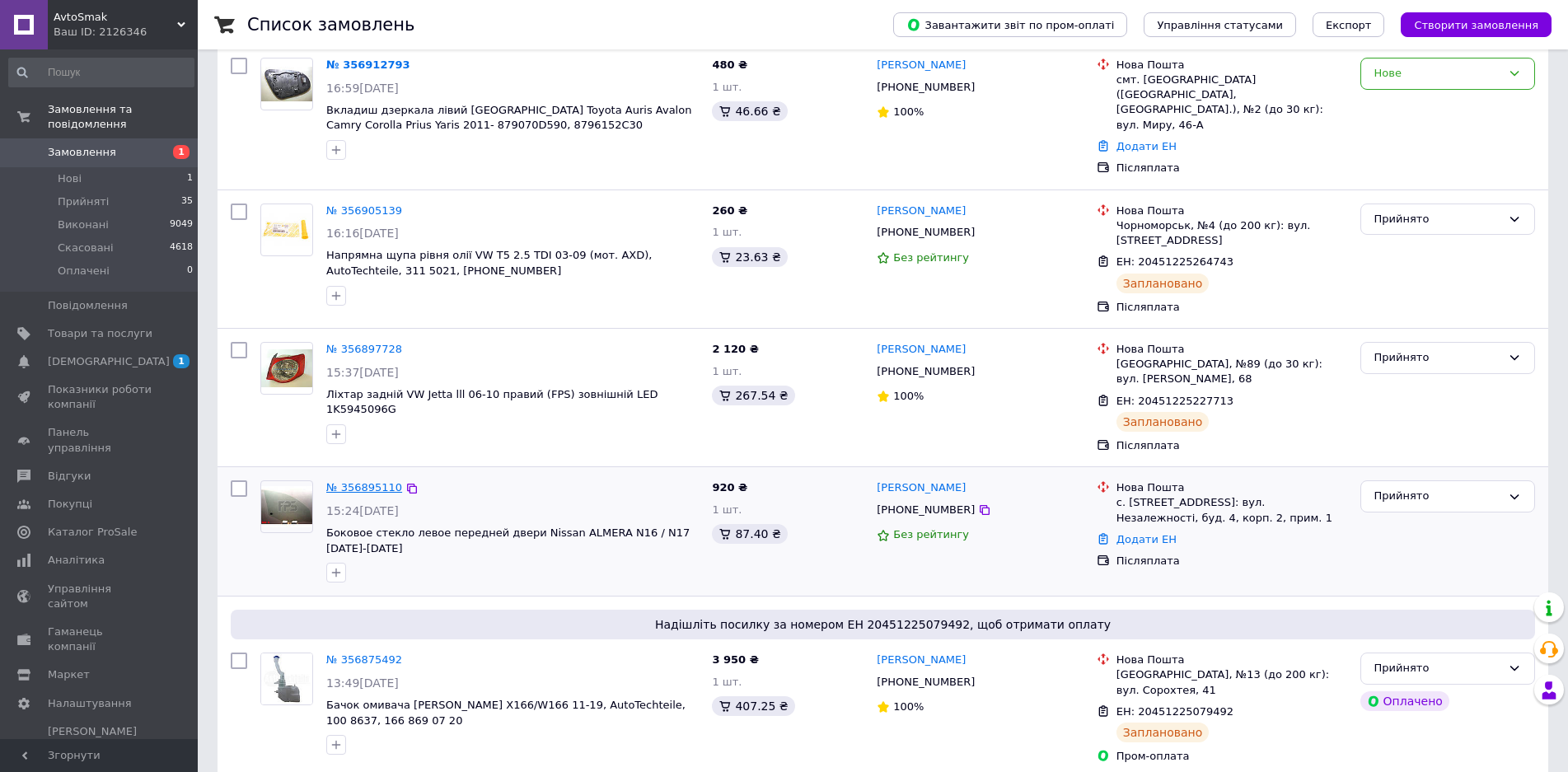
click at [364, 481] on link "№ 356895110" at bounding box center [364, 487] width 76 height 12
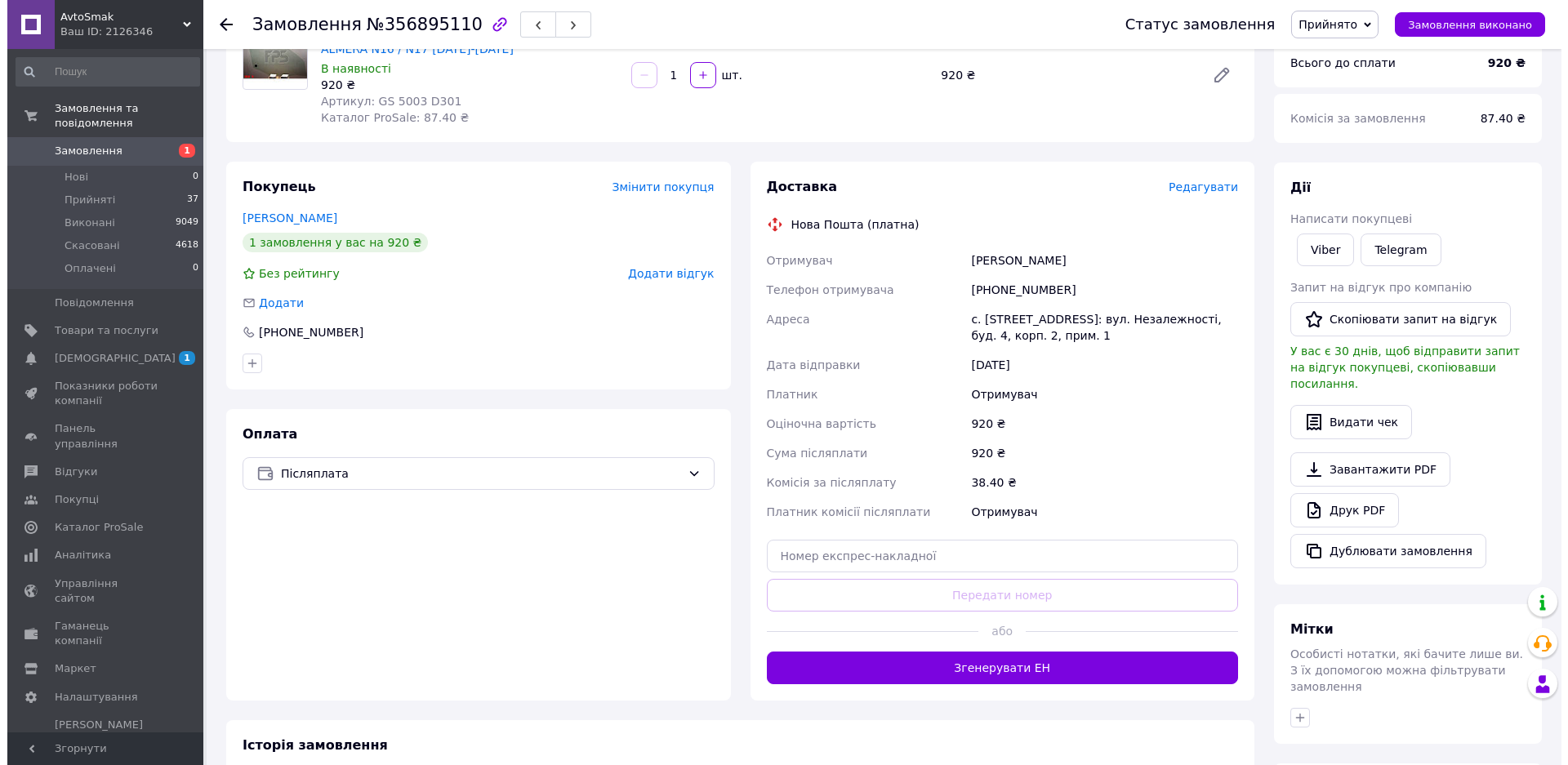
scroll to position [163, 0]
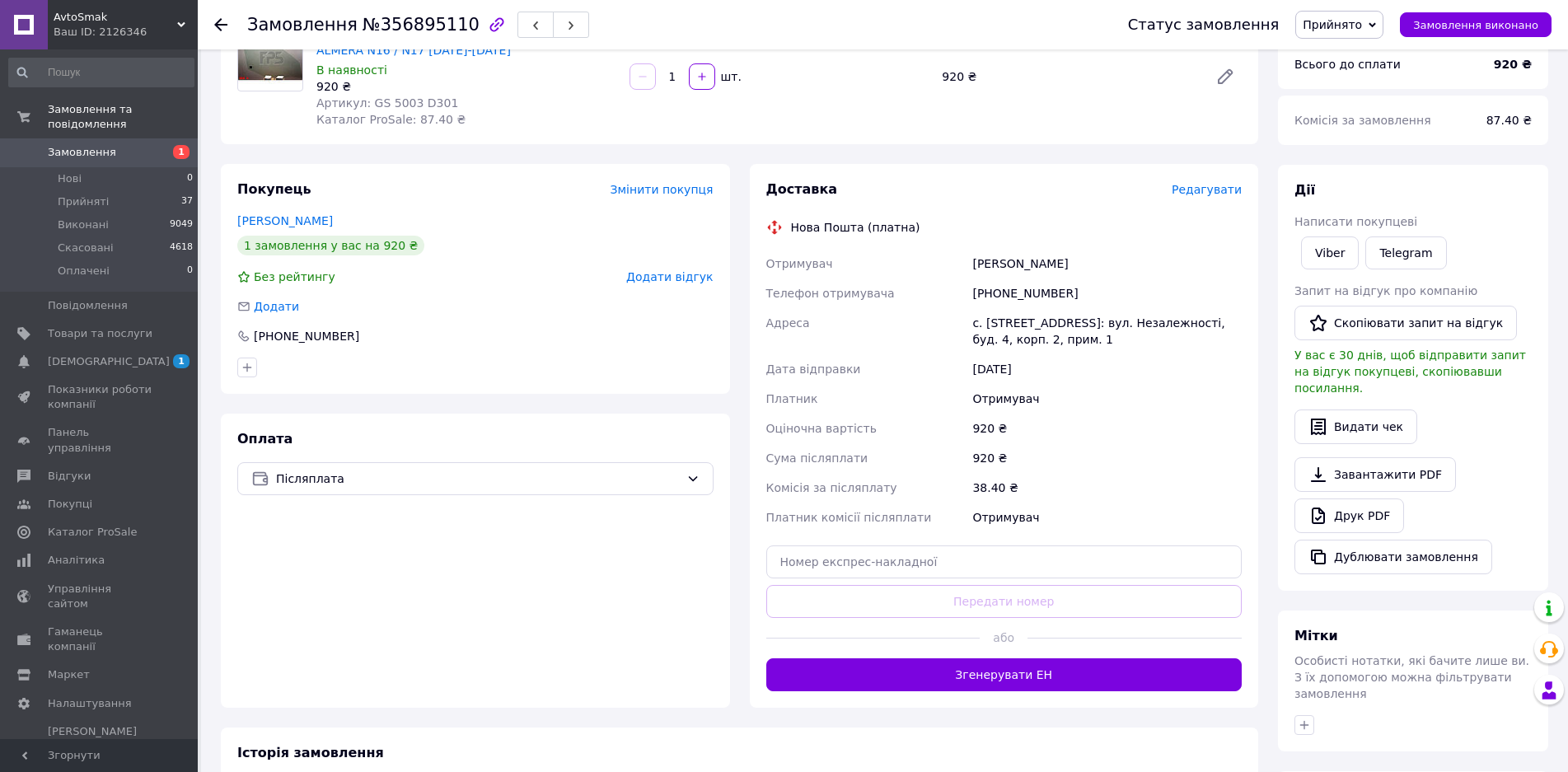
click at [1211, 193] on span "Редагувати" at bounding box center [1206, 189] width 70 height 13
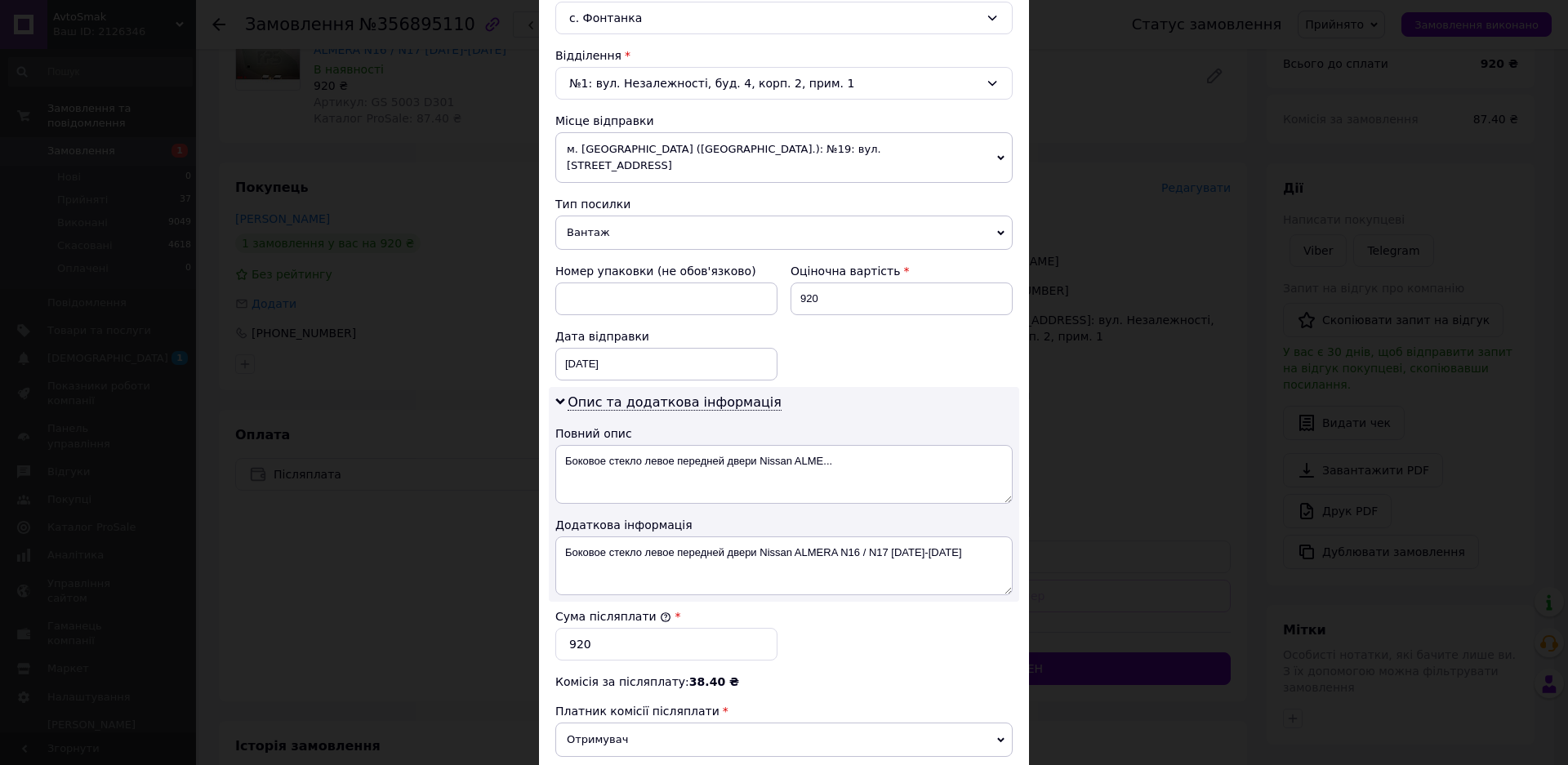
scroll to position [489, 0]
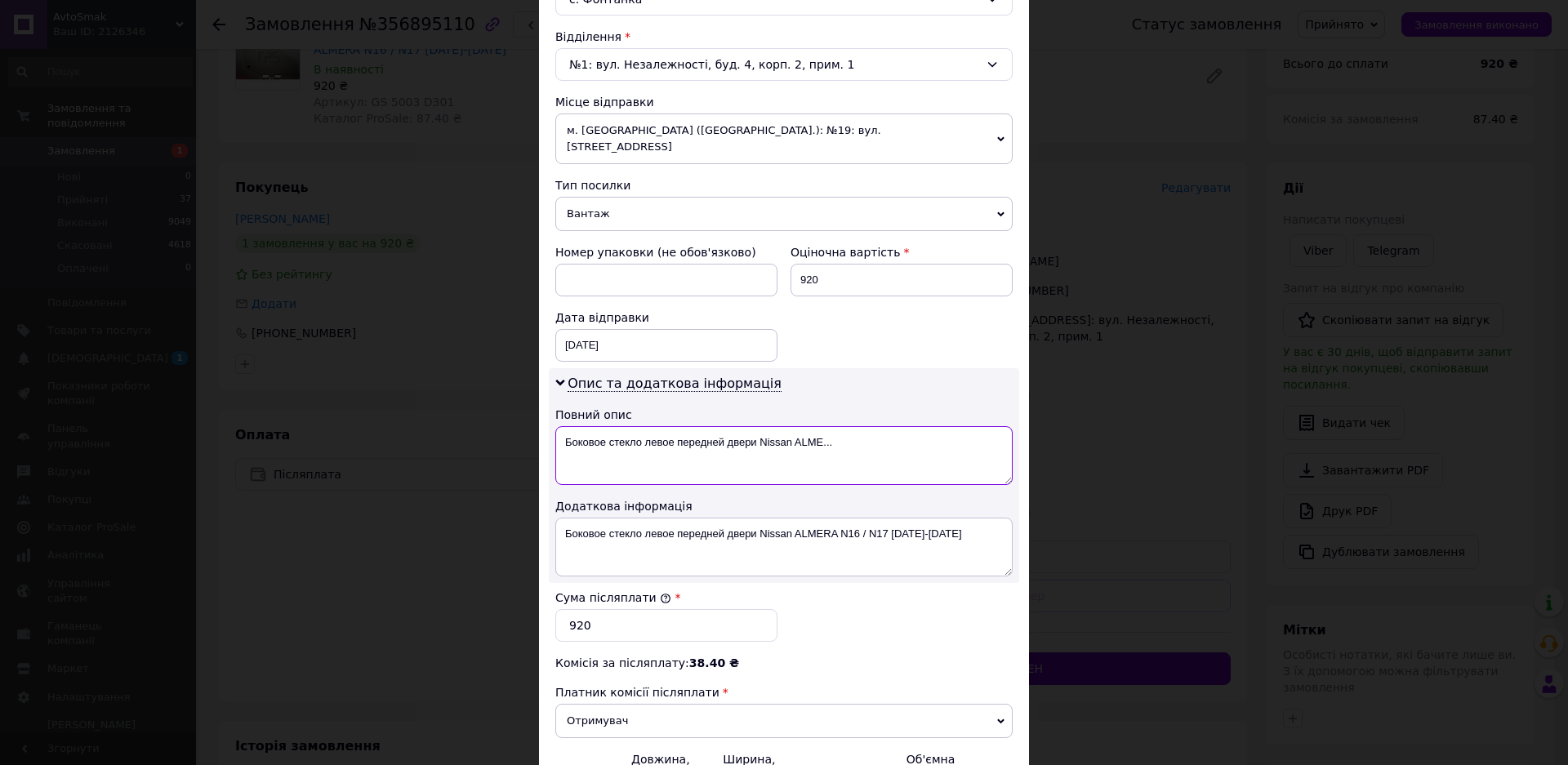
drag, startPoint x: 834, startPoint y: 426, endPoint x: 536, endPoint y: 418, distance: 298.1
click at [539, 418] on div "Спосіб доставки Нова Пошта (платна) Платник Отримувач Відправник Прізвище отрим…" at bounding box center [783, 241] width 490 height 1248
paste textarea "80301BM701"
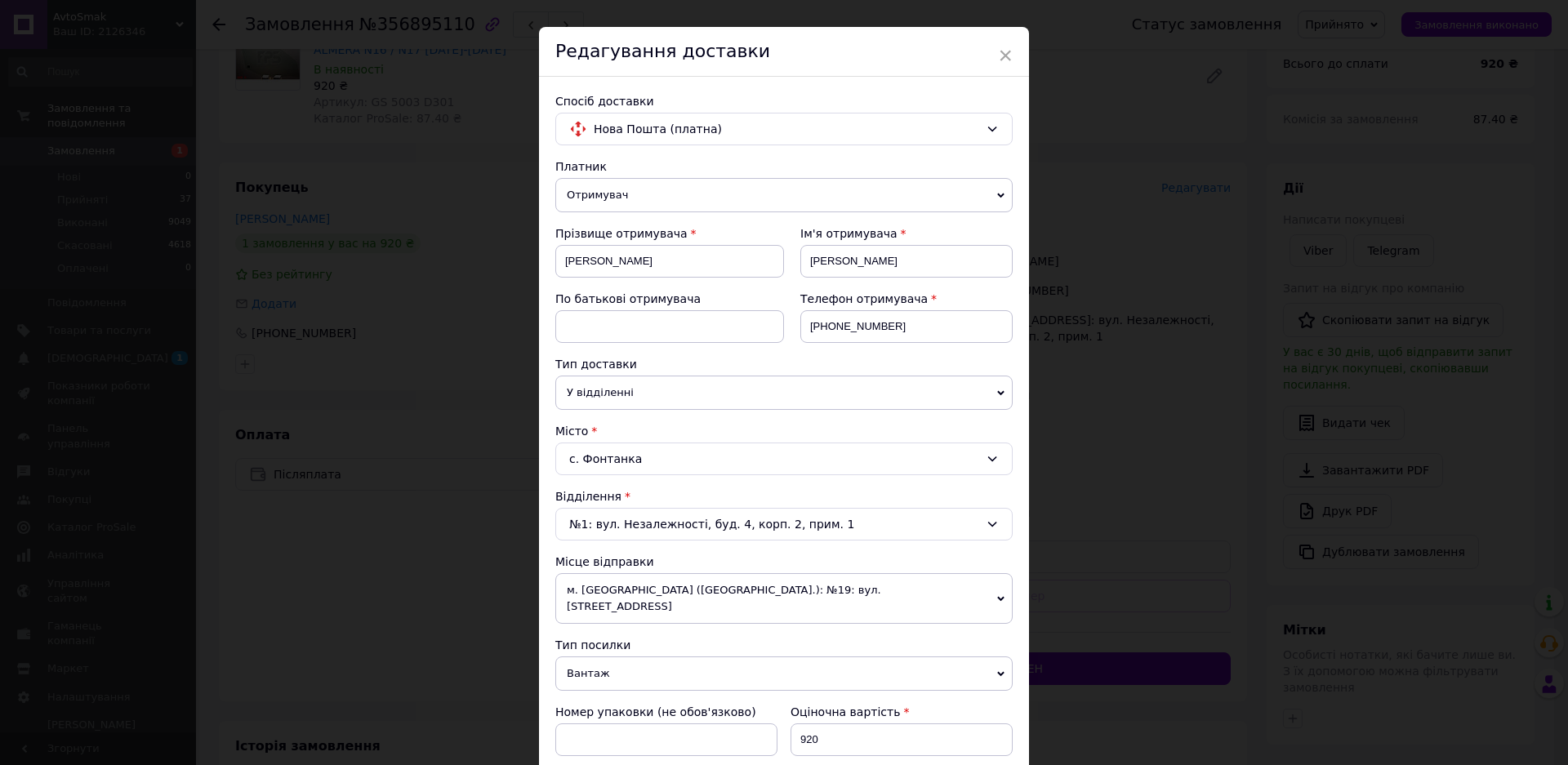
scroll to position [0, 0]
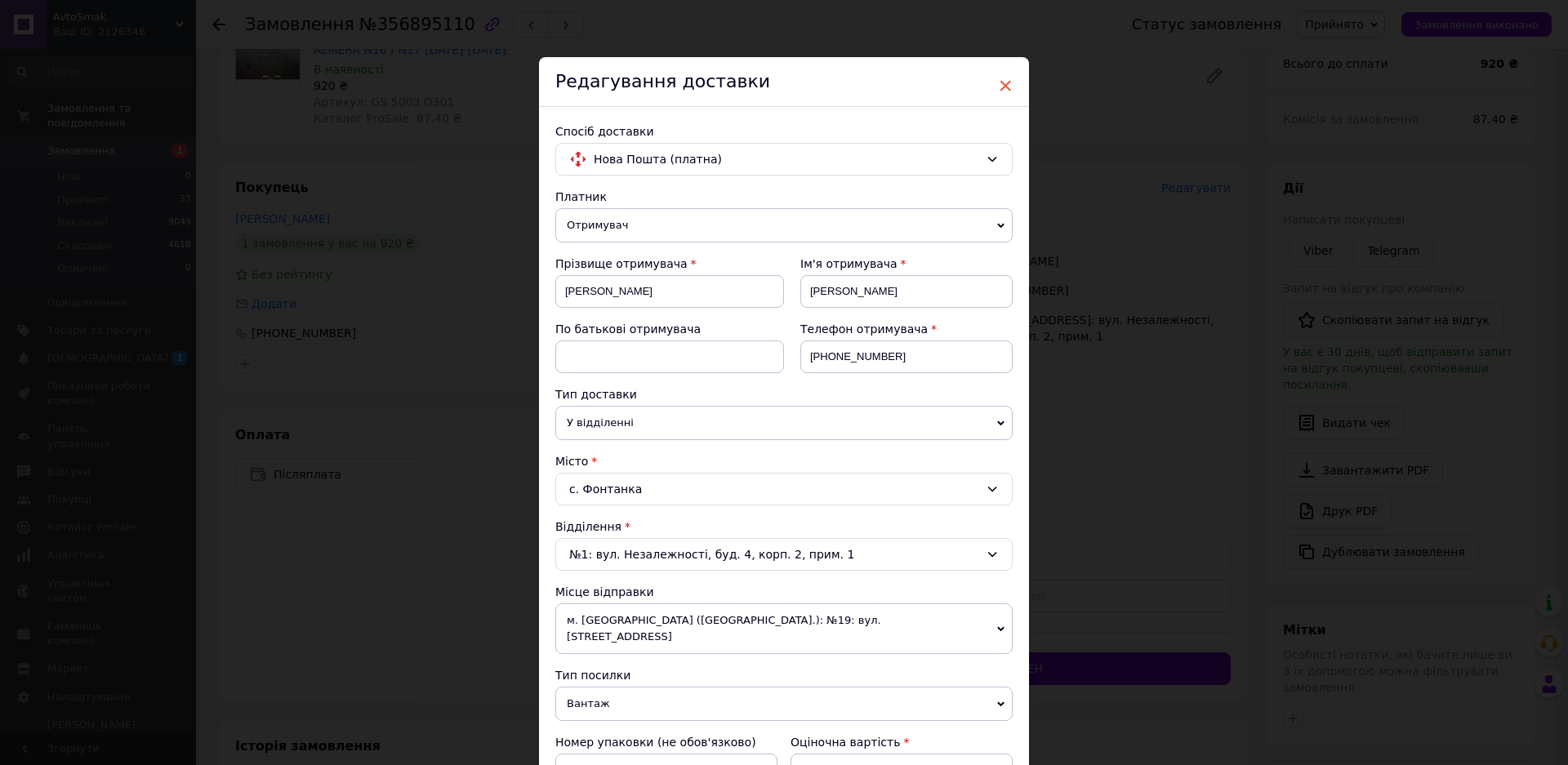
type textarea "80301BM701"
click at [1006, 82] on span "×" at bounding box center [1005, 85] width 15 height 27
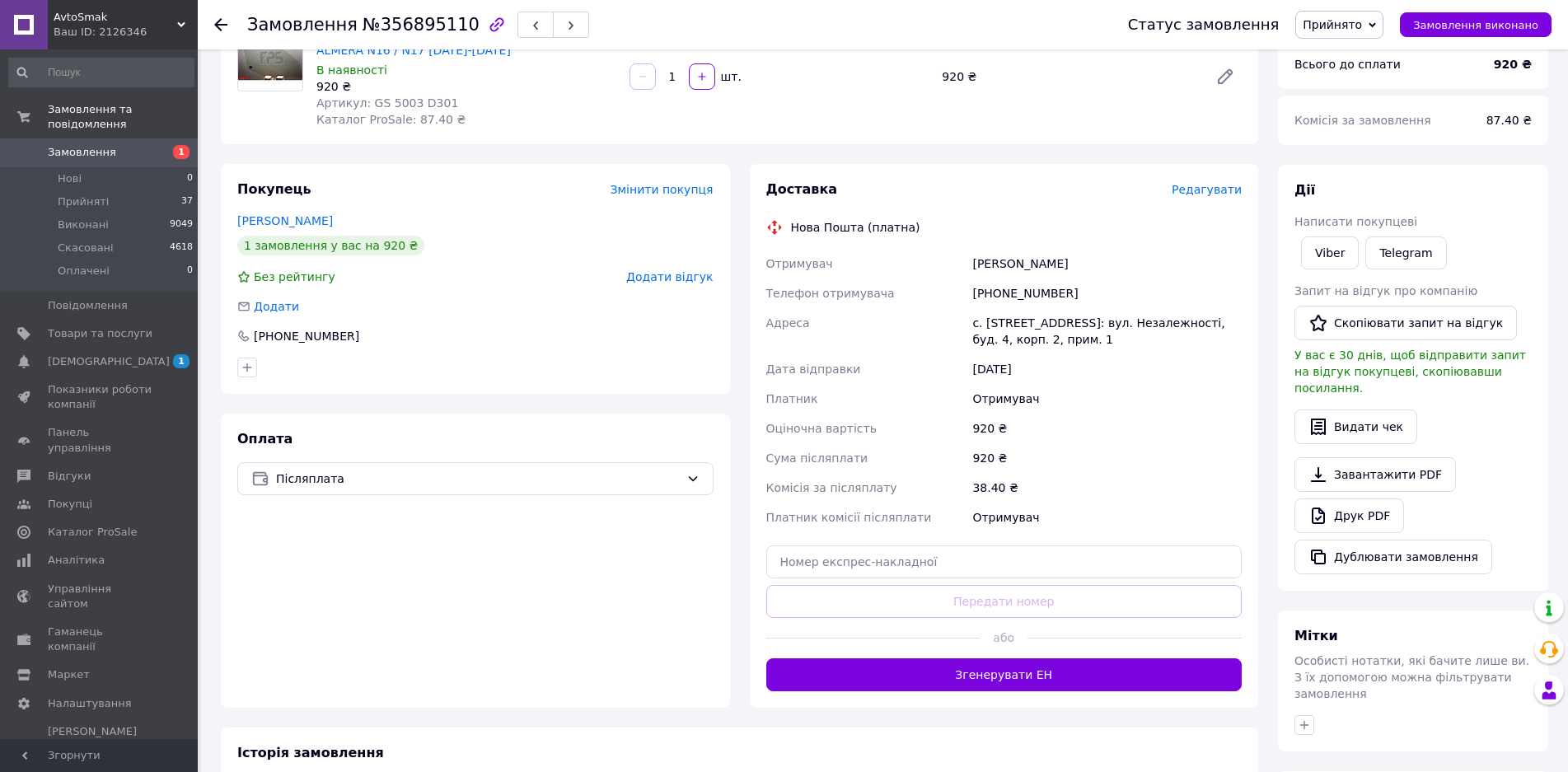
click at [1225, 189] on span "Редагувати" at bounding box center [1206, 189] width 70 height 13
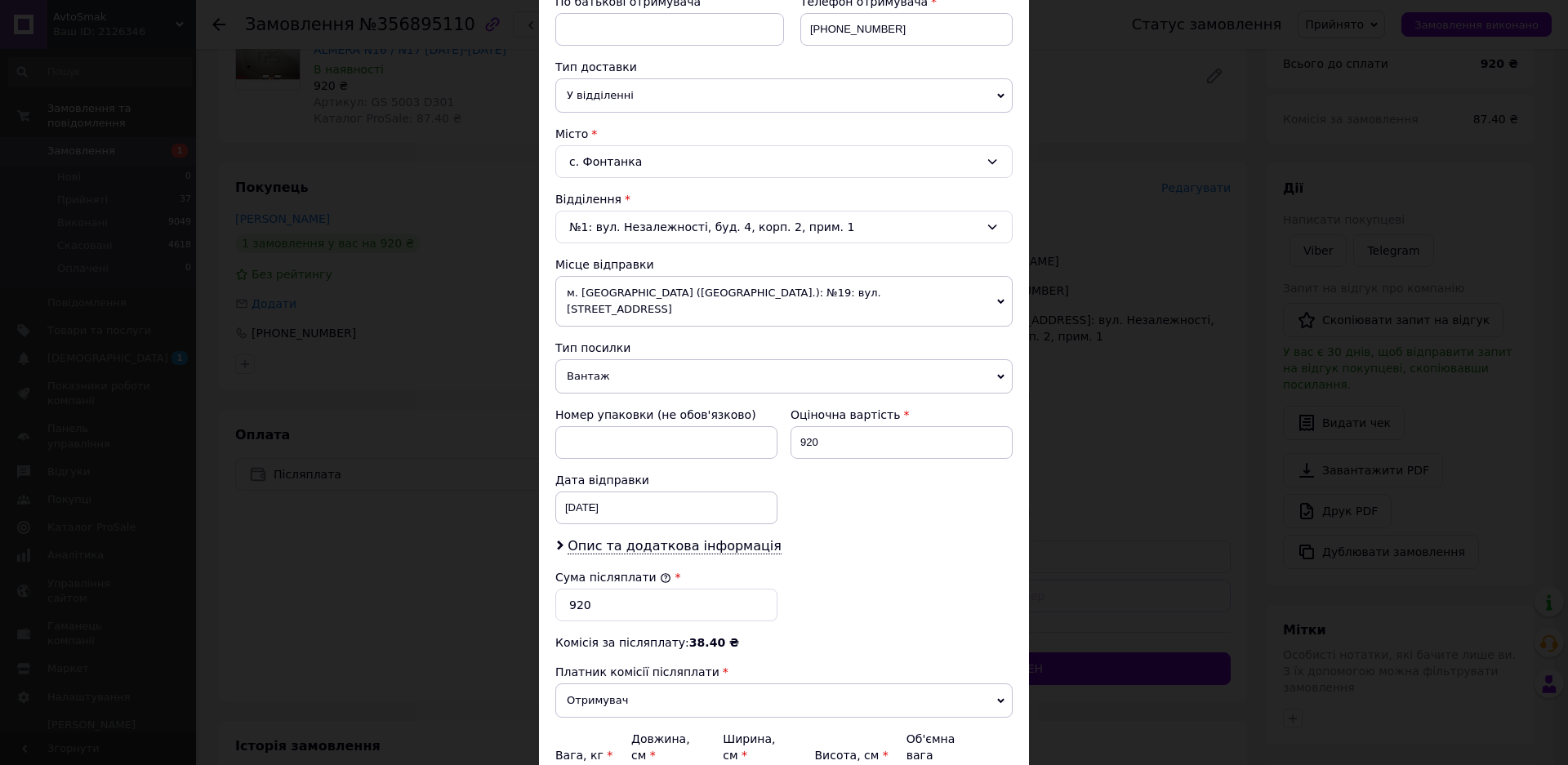
scroll to position [318, 0]
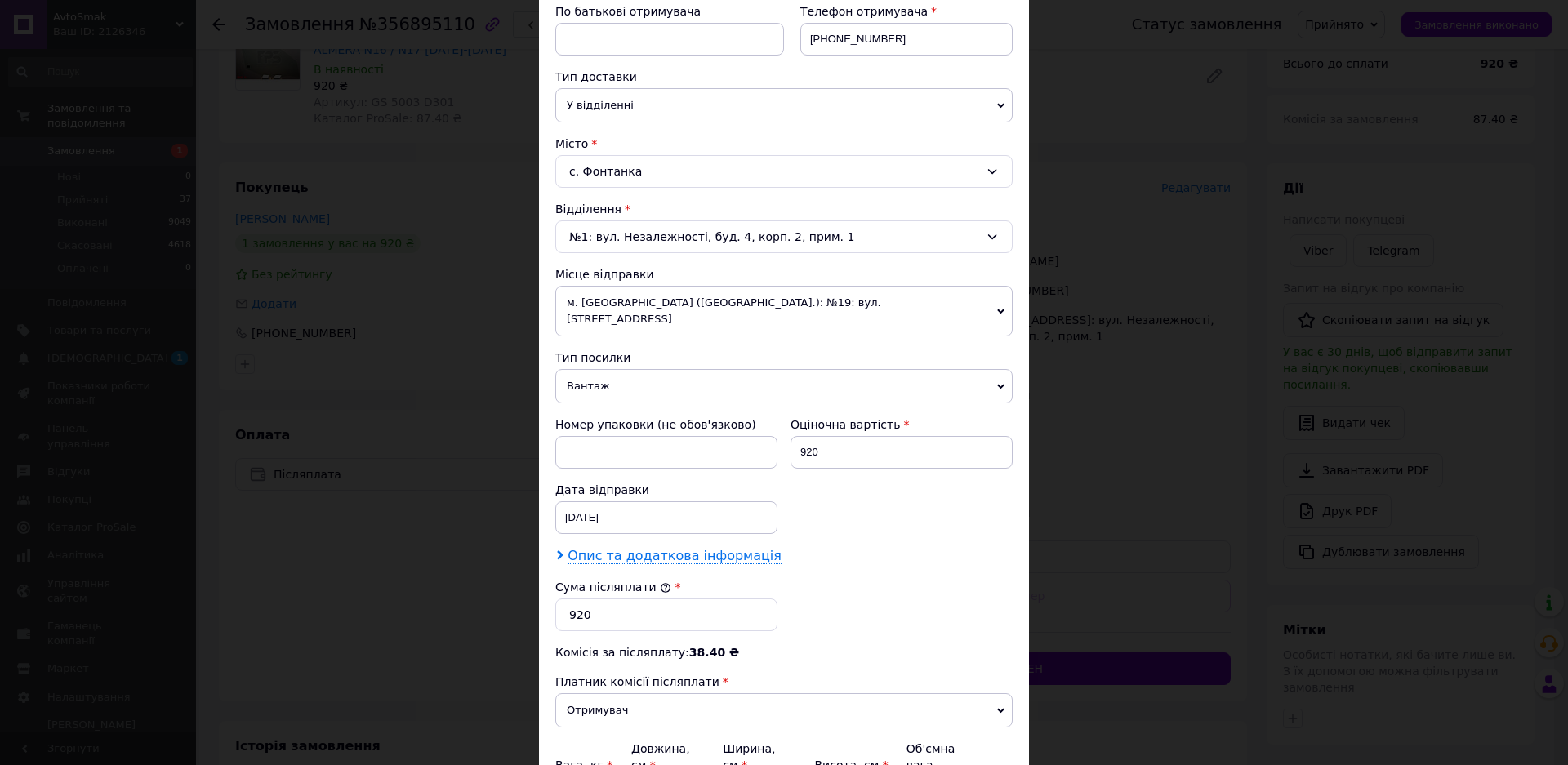
click at [685, 547] on span "Опис та додаткова інформація" at bounding box center [674, 555] width 214 height 17
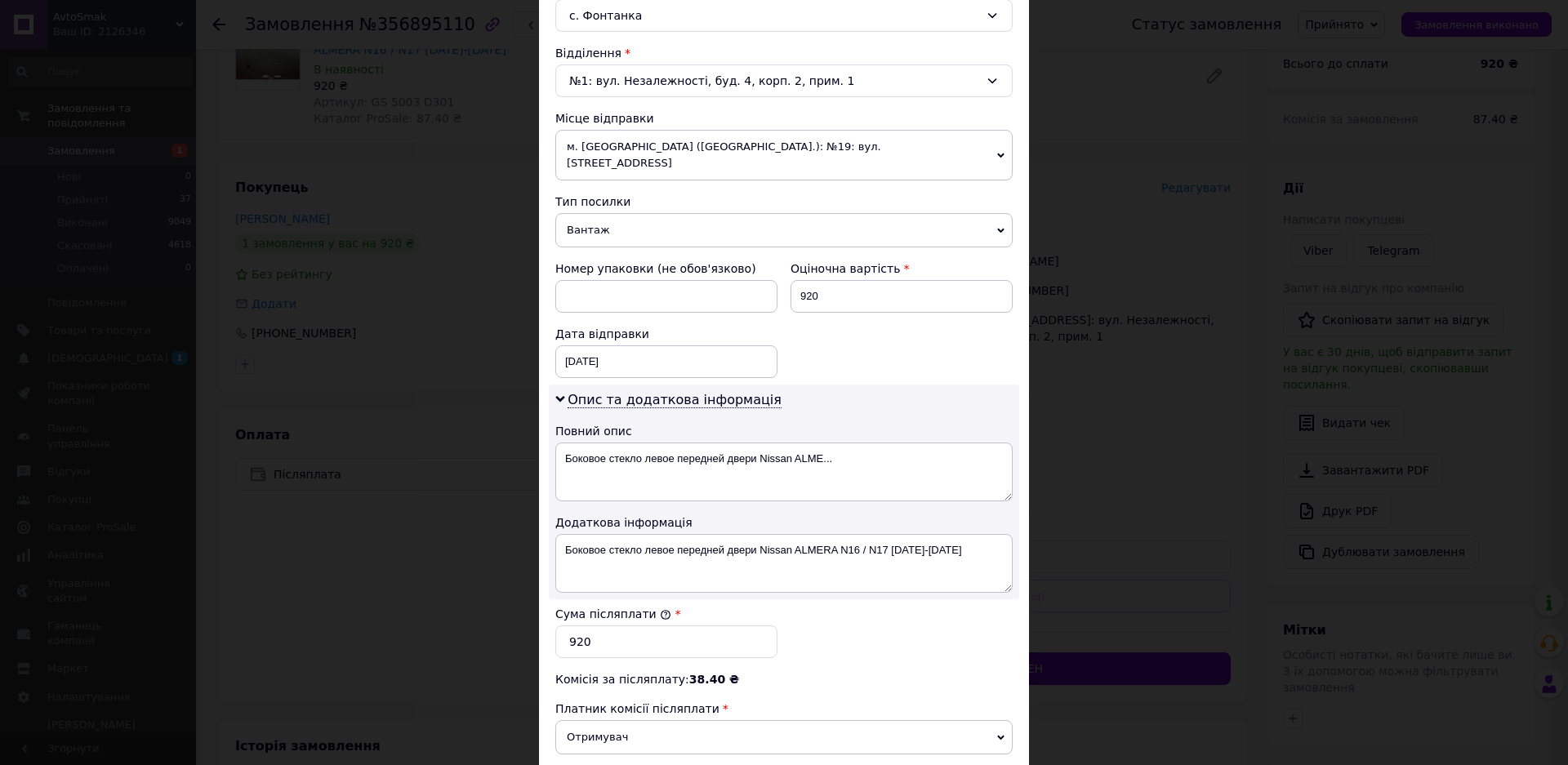
scroll to position [481, 0]
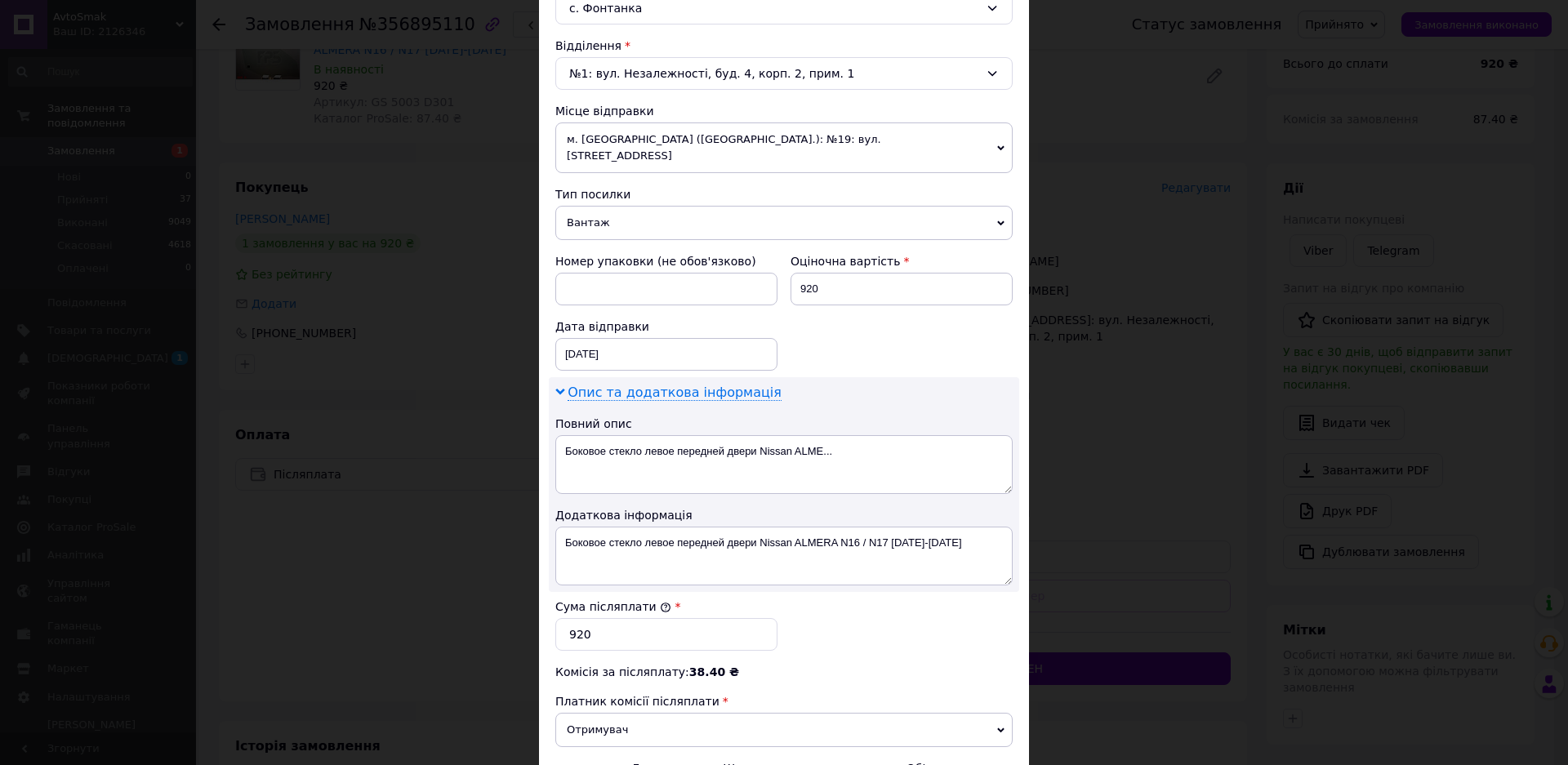
click at [703, 384] on span "Опис та додаткова інформація" at bounding box center [674, 392] width 214 height 17
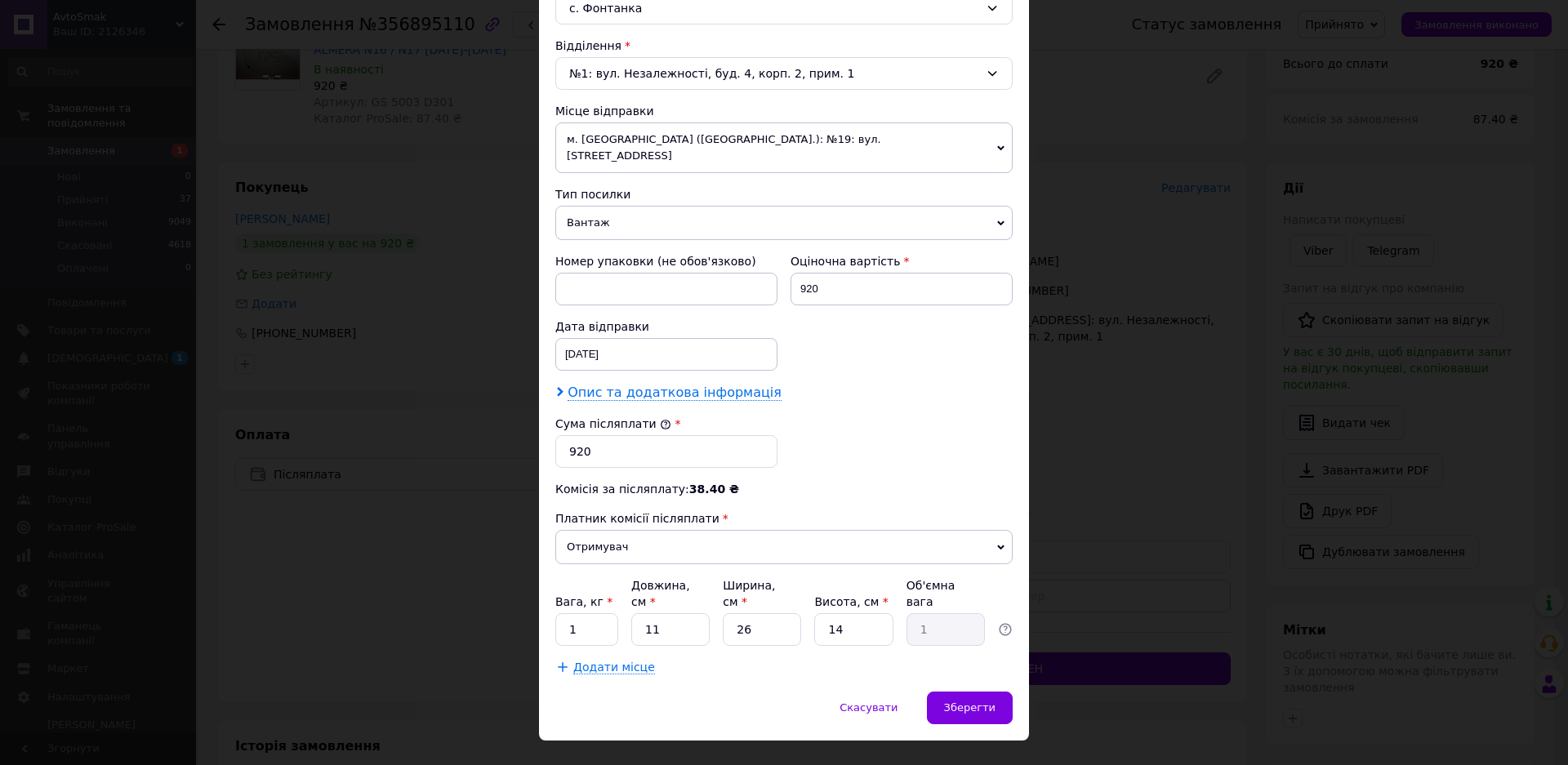
click at [561, 386] on icon at bounding box center [560, 391] width 10 height 10
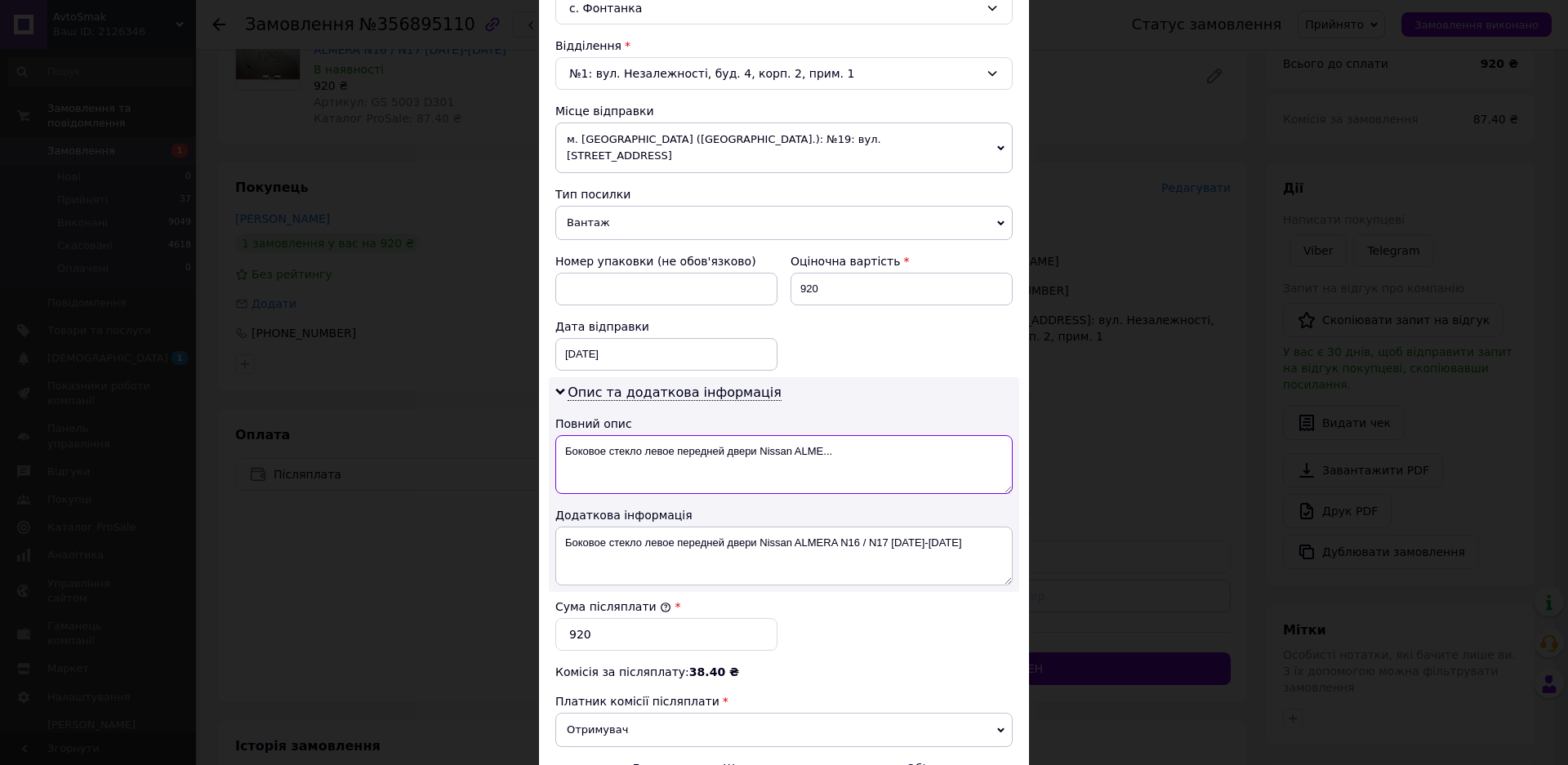
drag, startPoint x: 837, startPoint y: 434, endPoint x: 532, endPoint y: 442, distance: 305.1
click at [529, 434] on div "× Редагування доставки Спосіб доставки Нова Пошта (платна) Платник Отримувач Ві…" at bounding box center [784, 382] width 1568 height 765
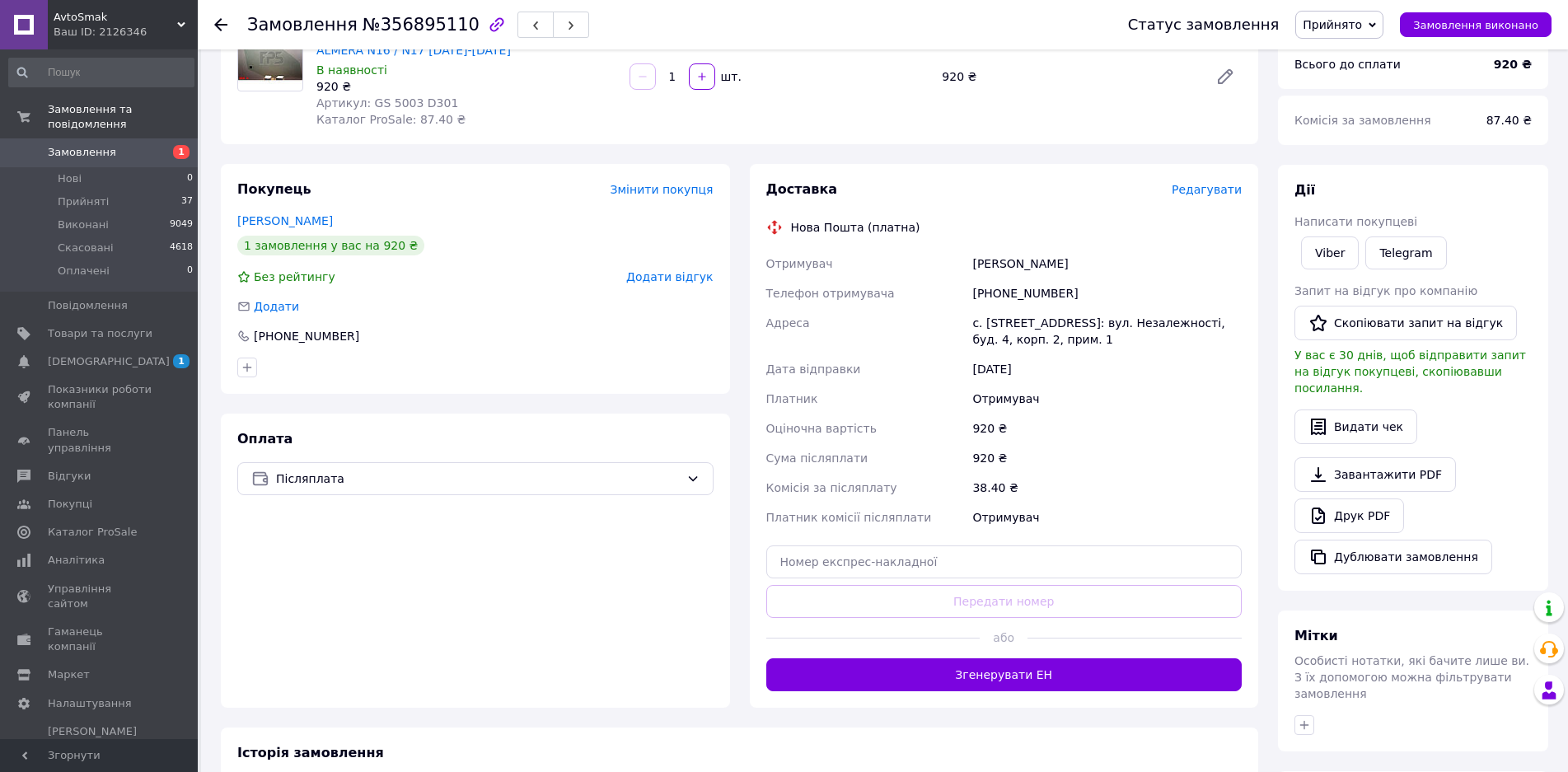
click at [1207, 195] on span "Редагувати" at bounding box center [1206, 189] width 70 height 13
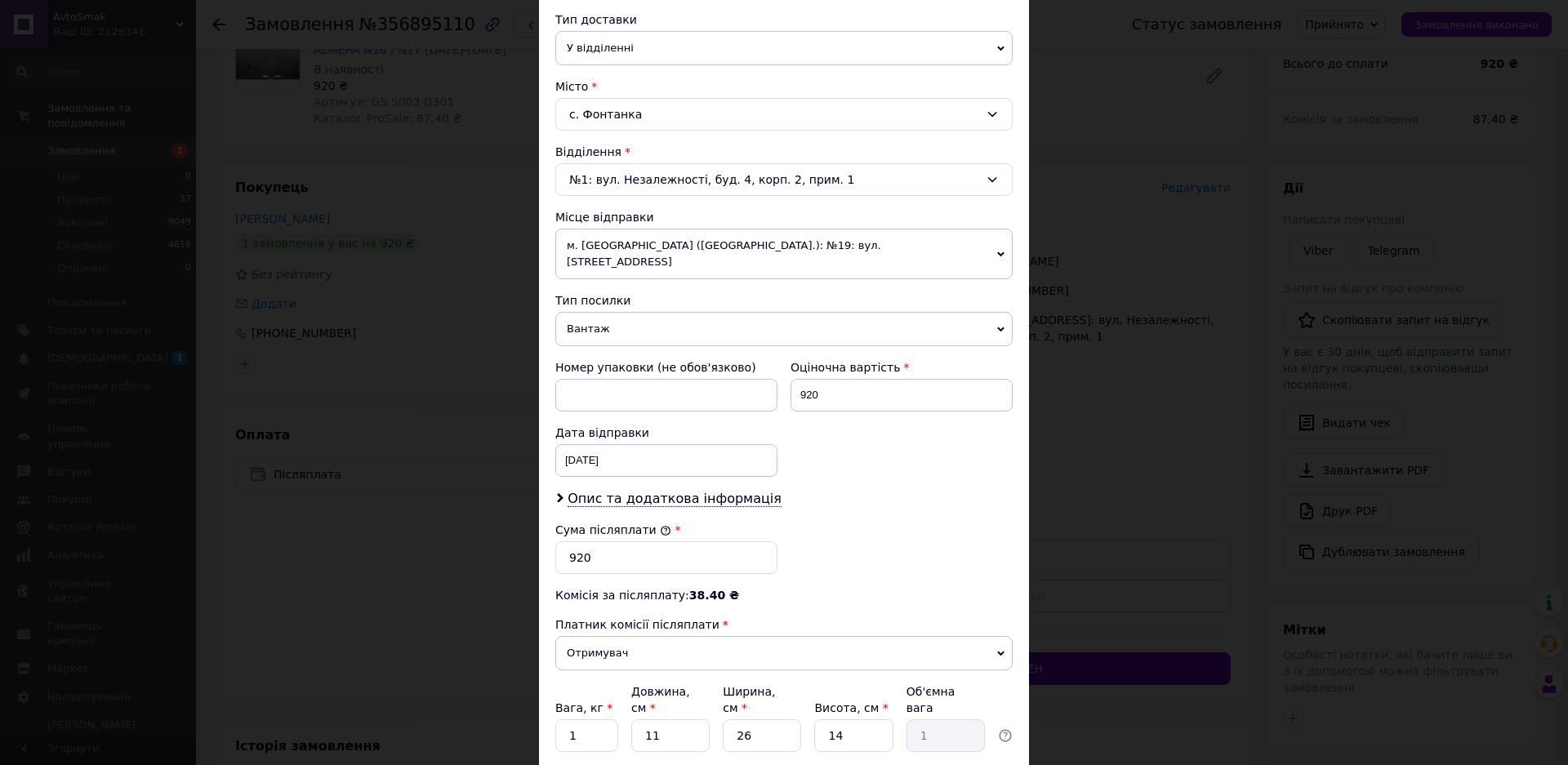
scroll to position [408, 0]
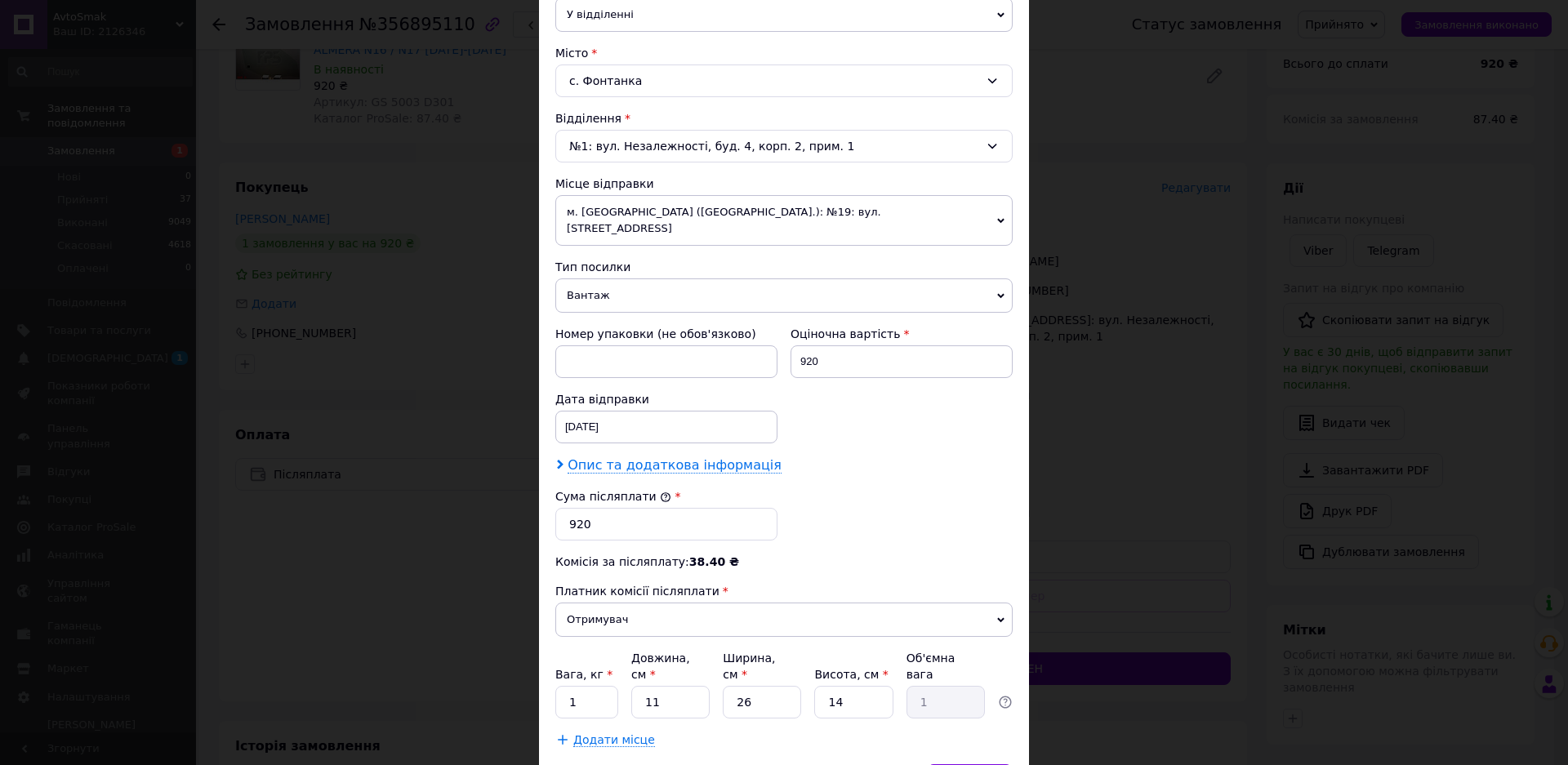
click at [591, 457] on span "Опис та додаткова інформація" at bounding box center [674, 465] width 214 height 17
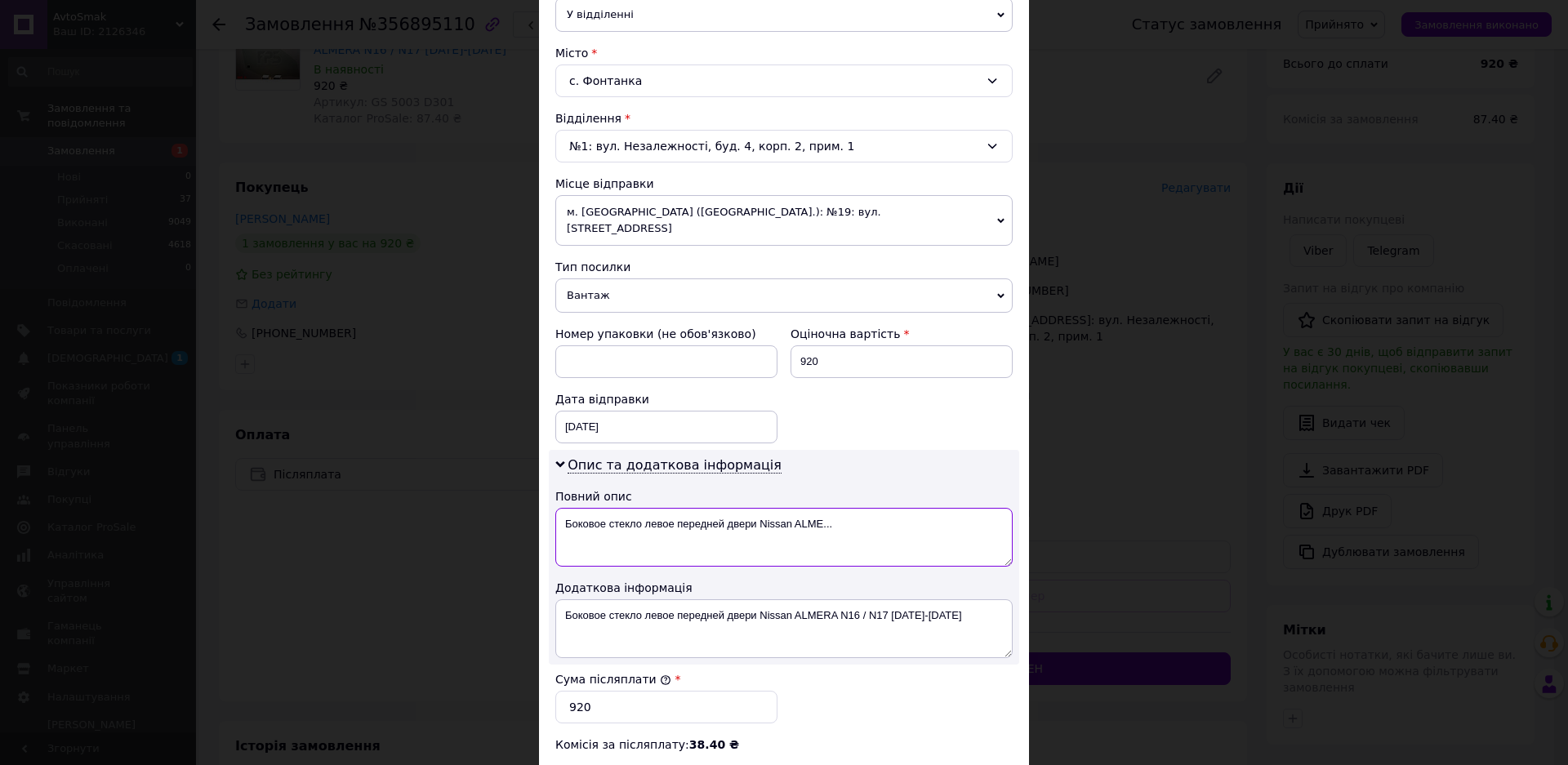
click at [771, 508] on textarea "Боковое стекло левое передней двери Nissan ALME..." at bounding box center [784, 537] width 457 height 59
paste textarea "80301BM701"
type textarea "80301BM701"
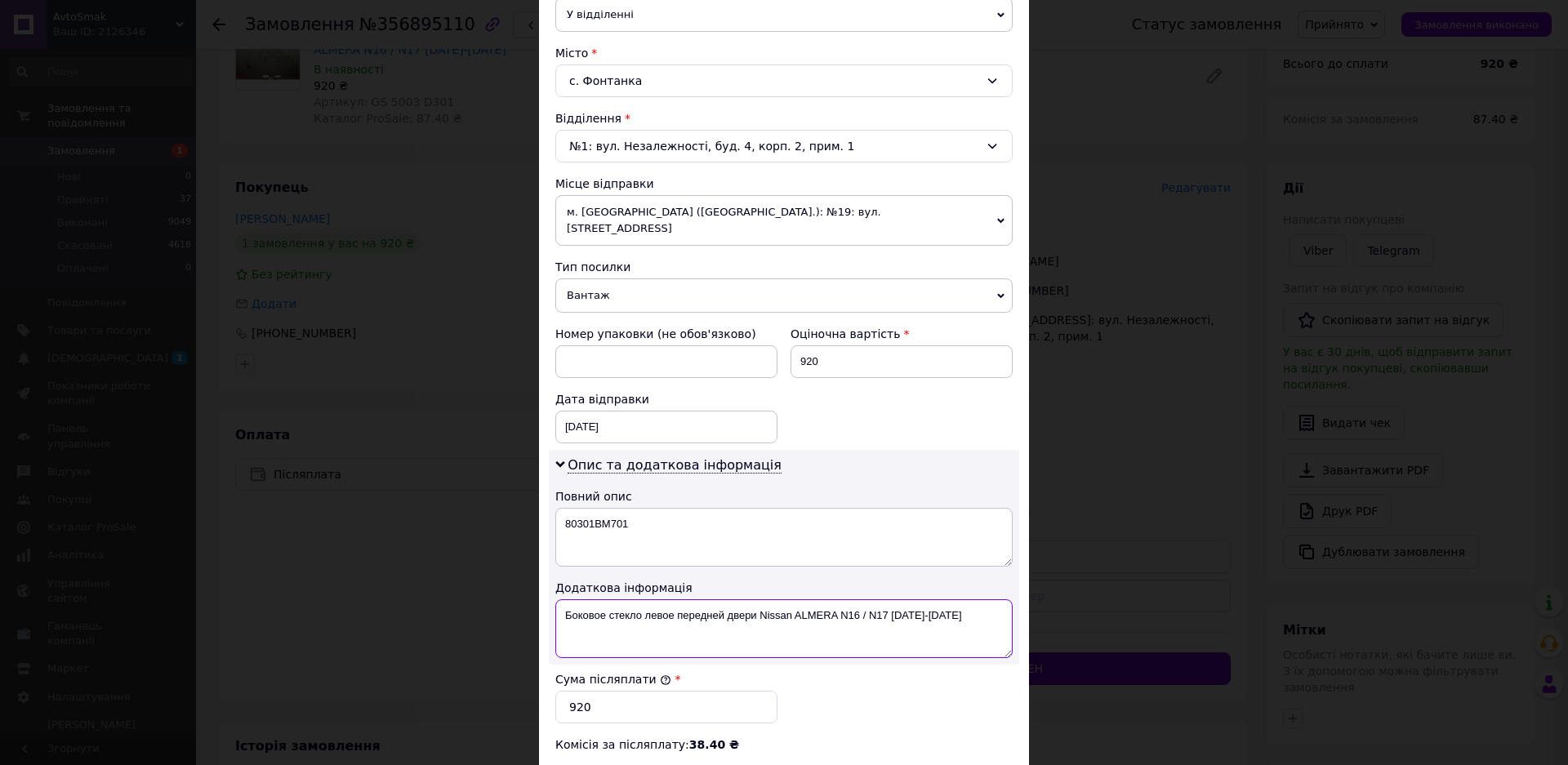
click at [900, 599] on textarea "Боковое стекло левое передней двери Nissan ALMERA N16 / N17 2000-2006" at bounding box center [784, 629] width 457 height 59
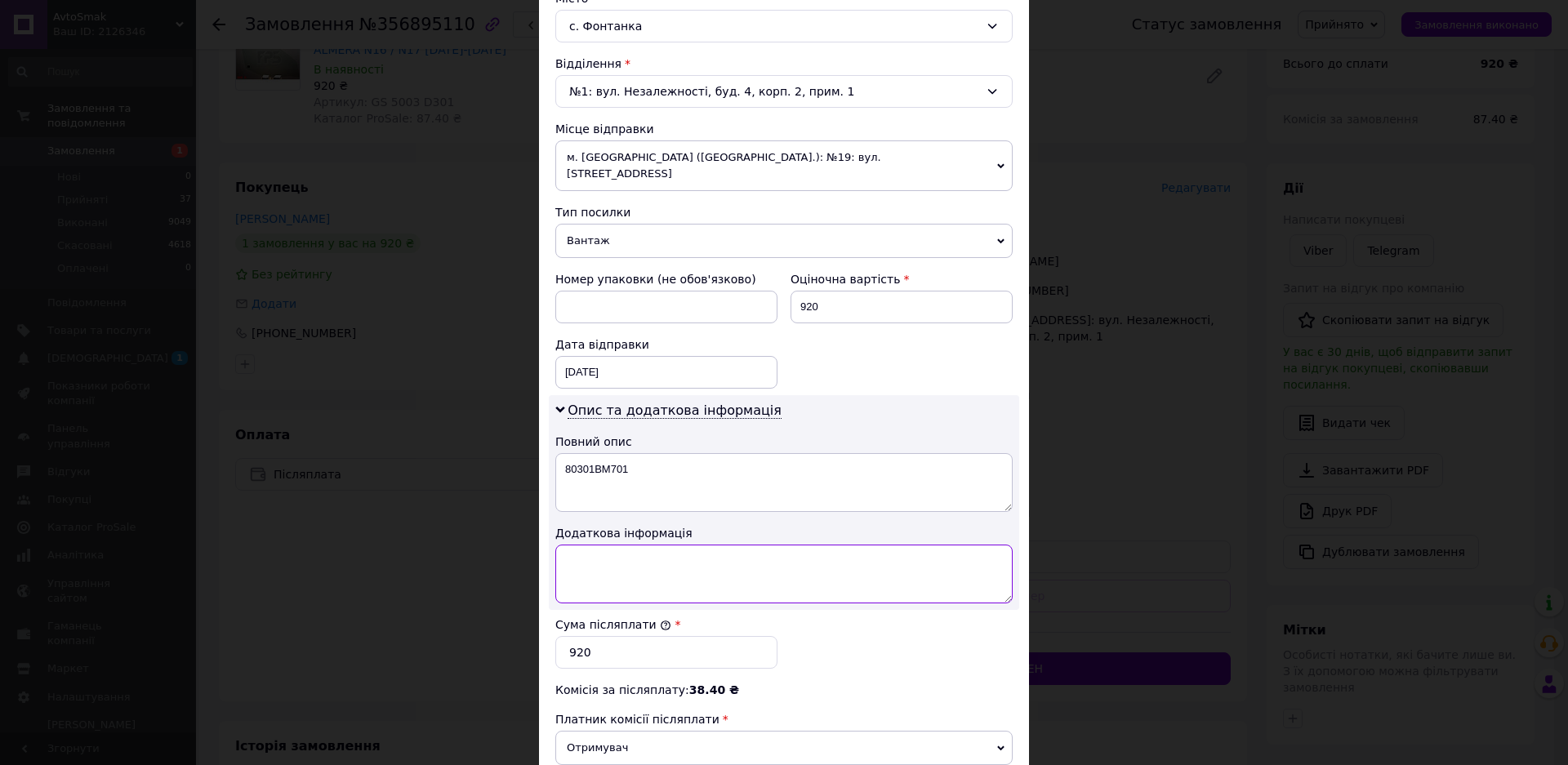
scroll to position [489, 0]
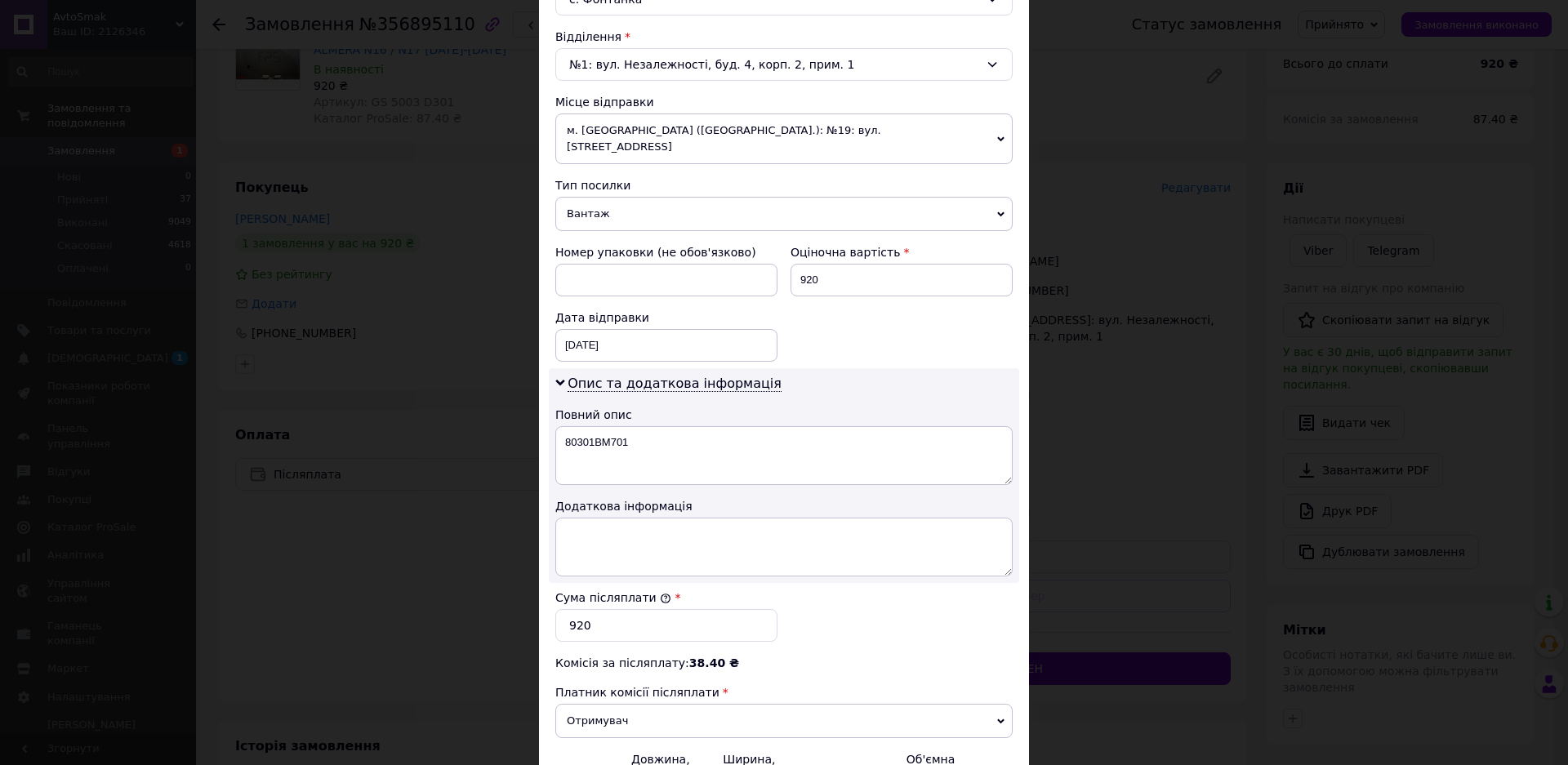
click at [1112, 283] on div "× Редагування доставки Спосіб доставки Нова Пошта (платна) Платник Отримувач Ві…" at bounding box center [784, 382] width 1568 height 765
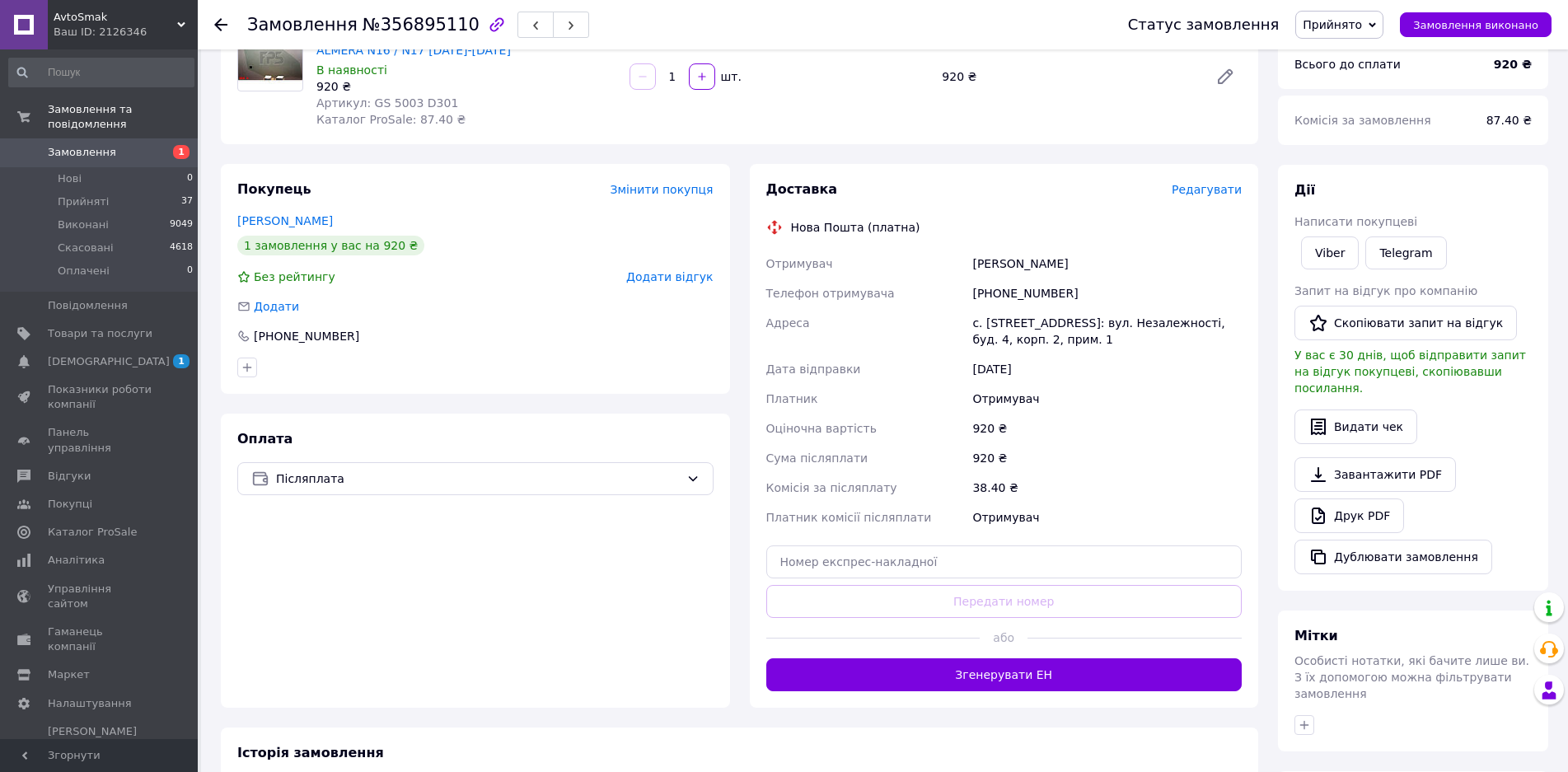
click at [1230, 192] on span "Редагувати" at bounding box center [1206, 189] width 70 height 13
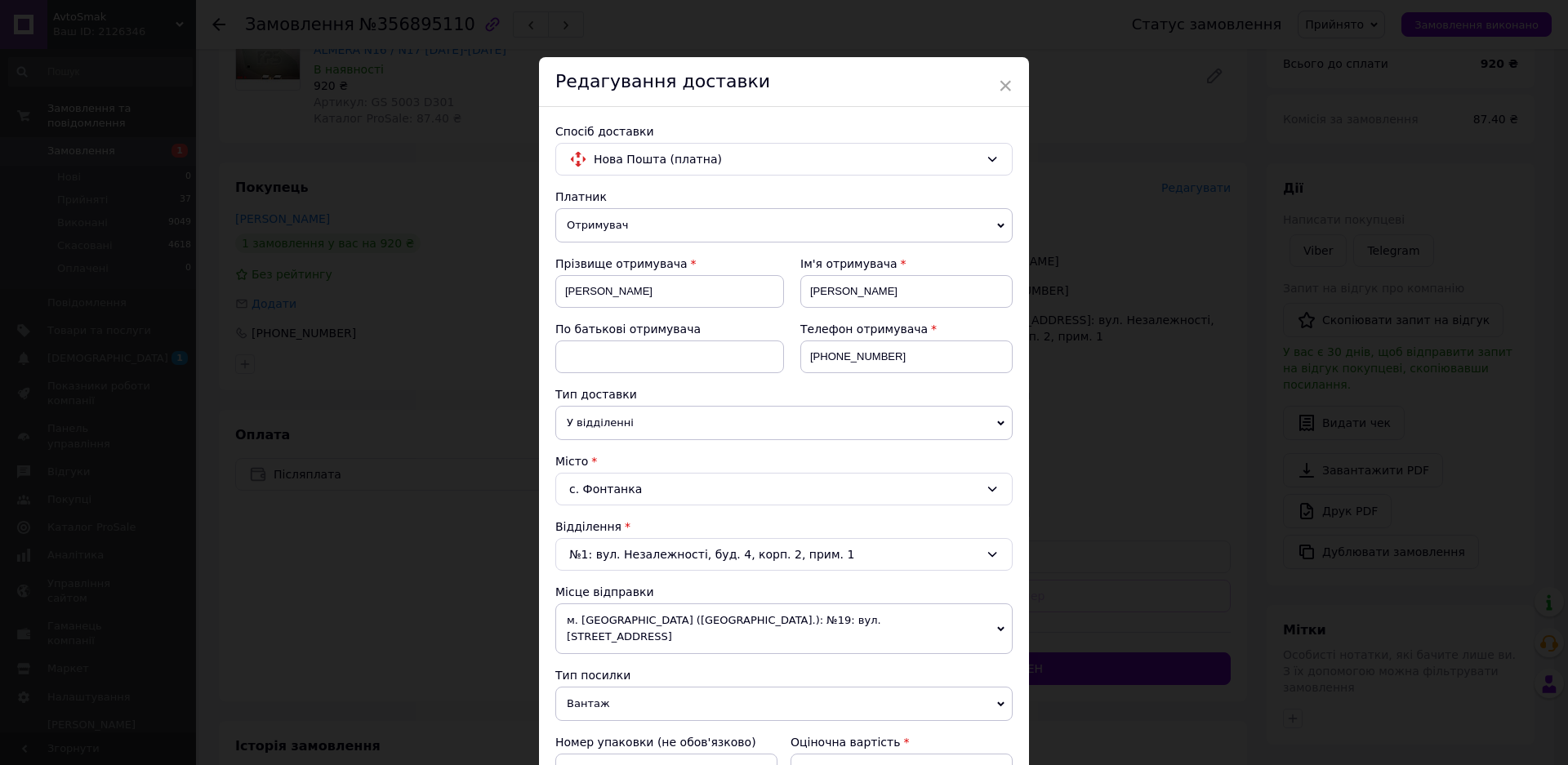
click at [810, 554] on div "№1: вул. Незалежності, буд. 4, корп. 2, прим. 1" at bounding box center [784, 553] width 457 height 32
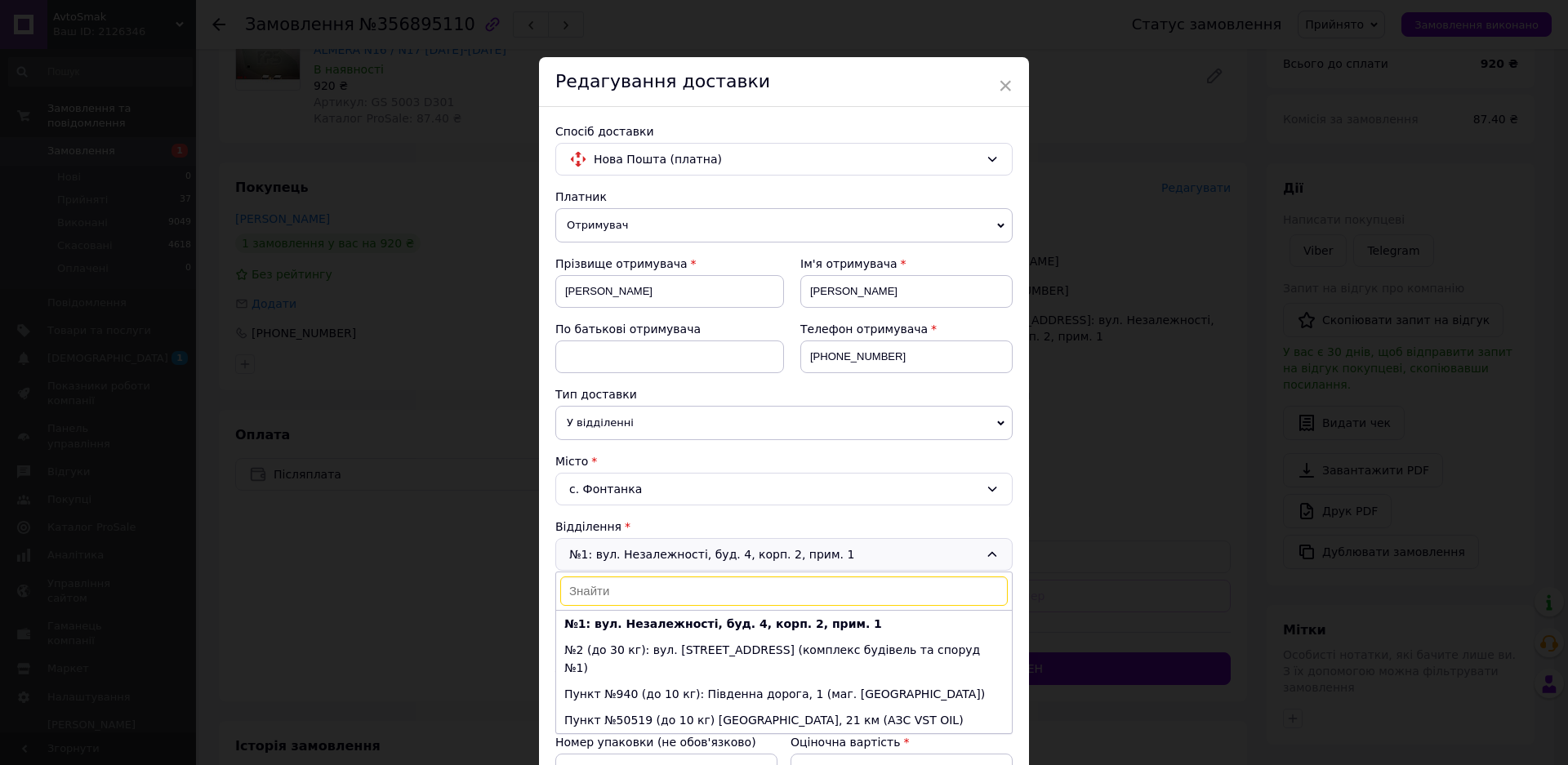
click at [814, 557] on div "№1: вул. Незалежності, буд. 4, корп. 2, прим. 1 №1: вул. Незалежності, буд. 4, …" at bounding box center [784, 553] width 457 height 32
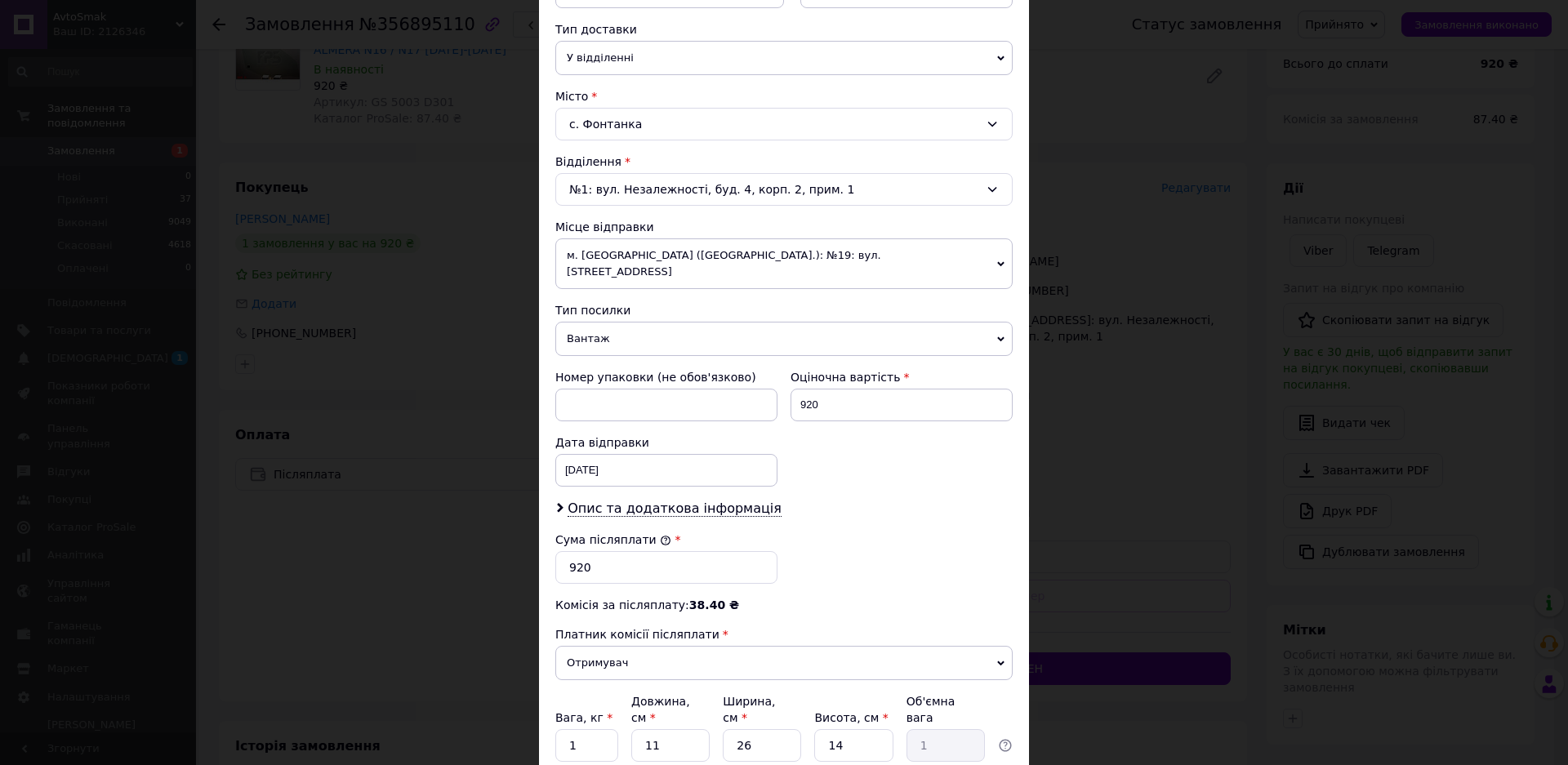
scroll to position [408, 0]
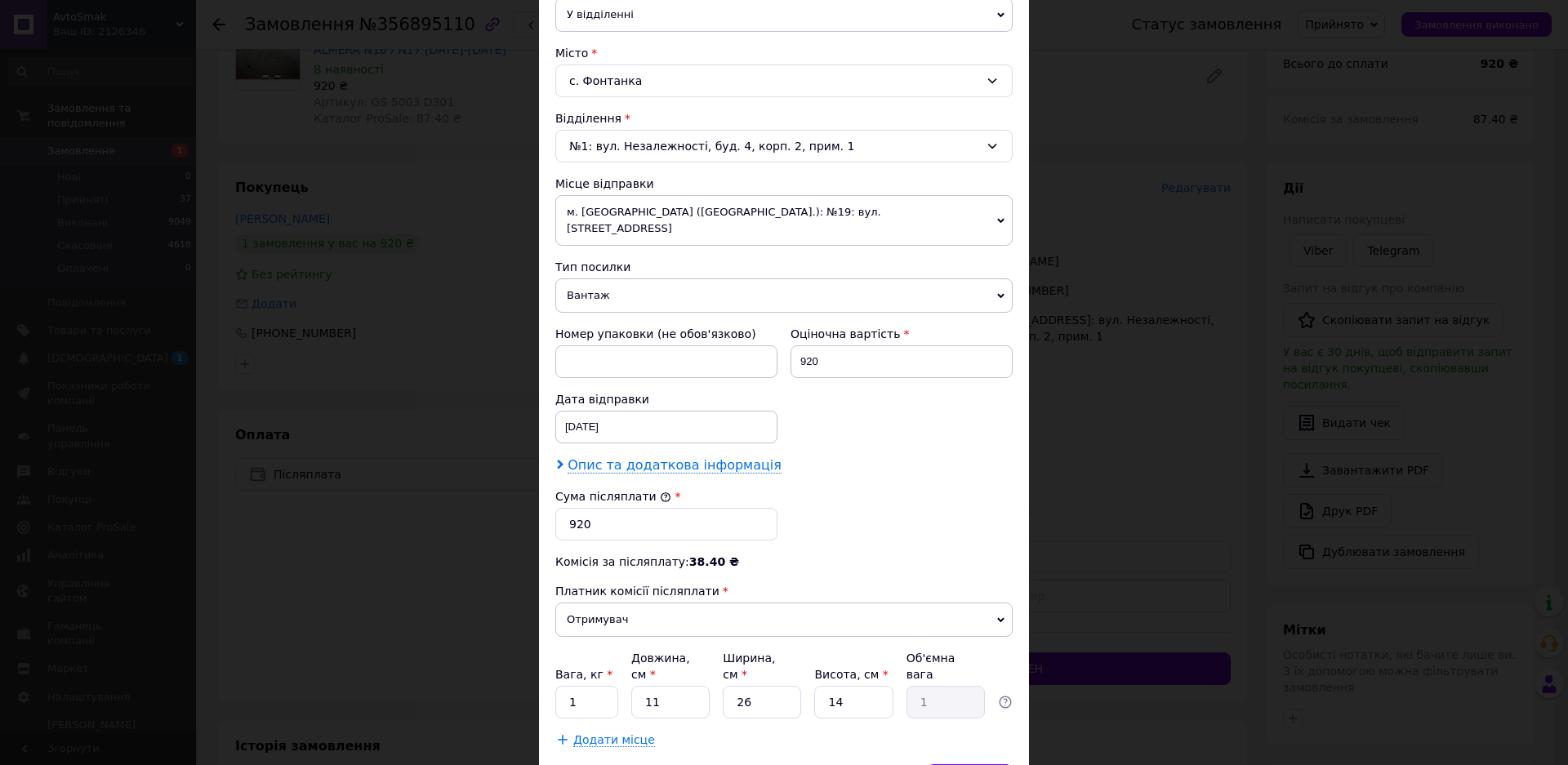
click at [607, 457] on span "Опис та додаткова інформація" at bounding box center [674, 465] width 214 height 17
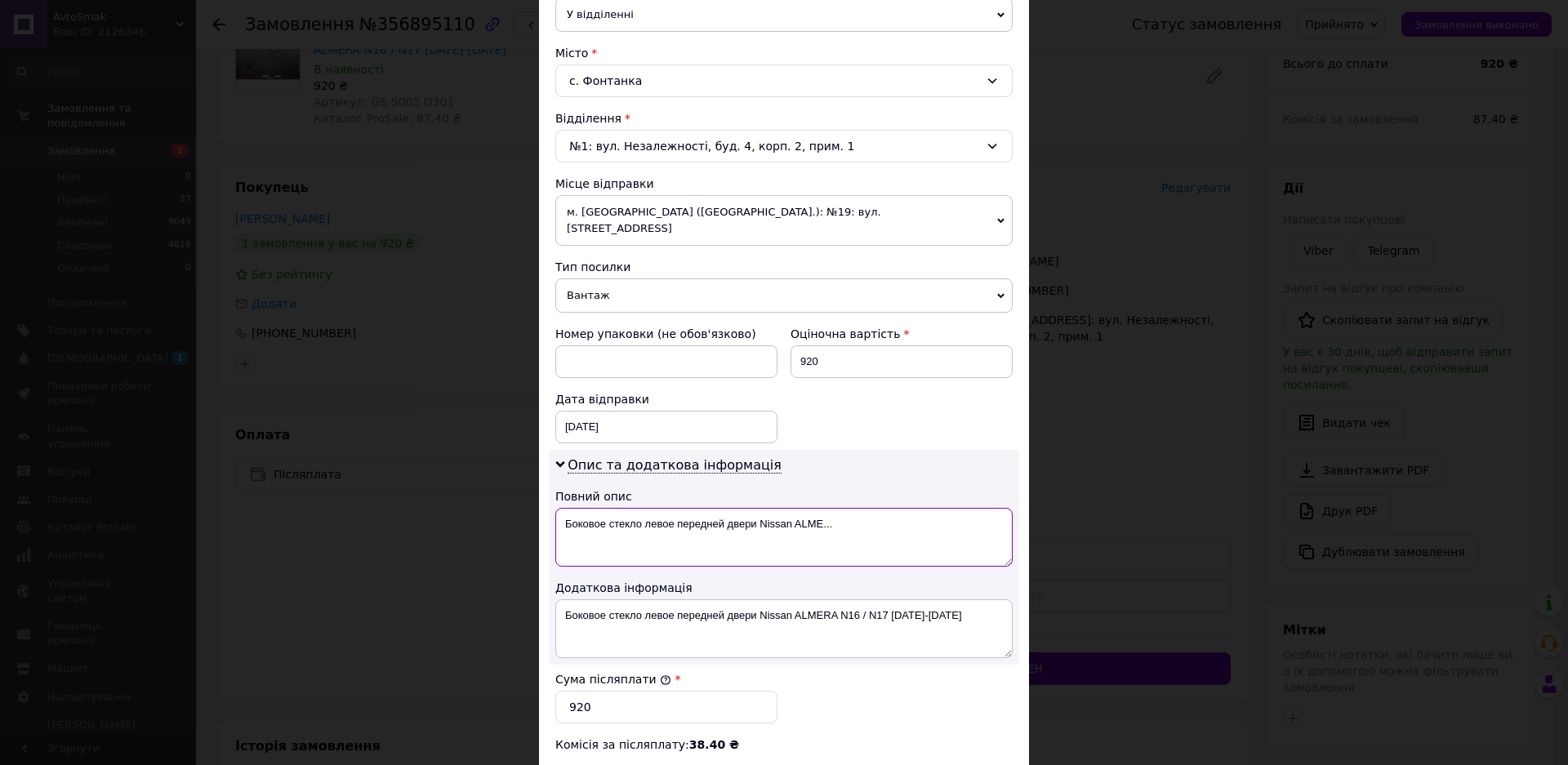
drag, startPoint x: 836, startPoint y: 503, endPoint x: 506, endPoint y: 499, distance: 330.0
click at [506, 499] on div "× Редагування доставки Спосіб доставки Нова Пошта (платна) Платник Отримувач Ві…" at bounding box center [784, 382] width 1568 height 765
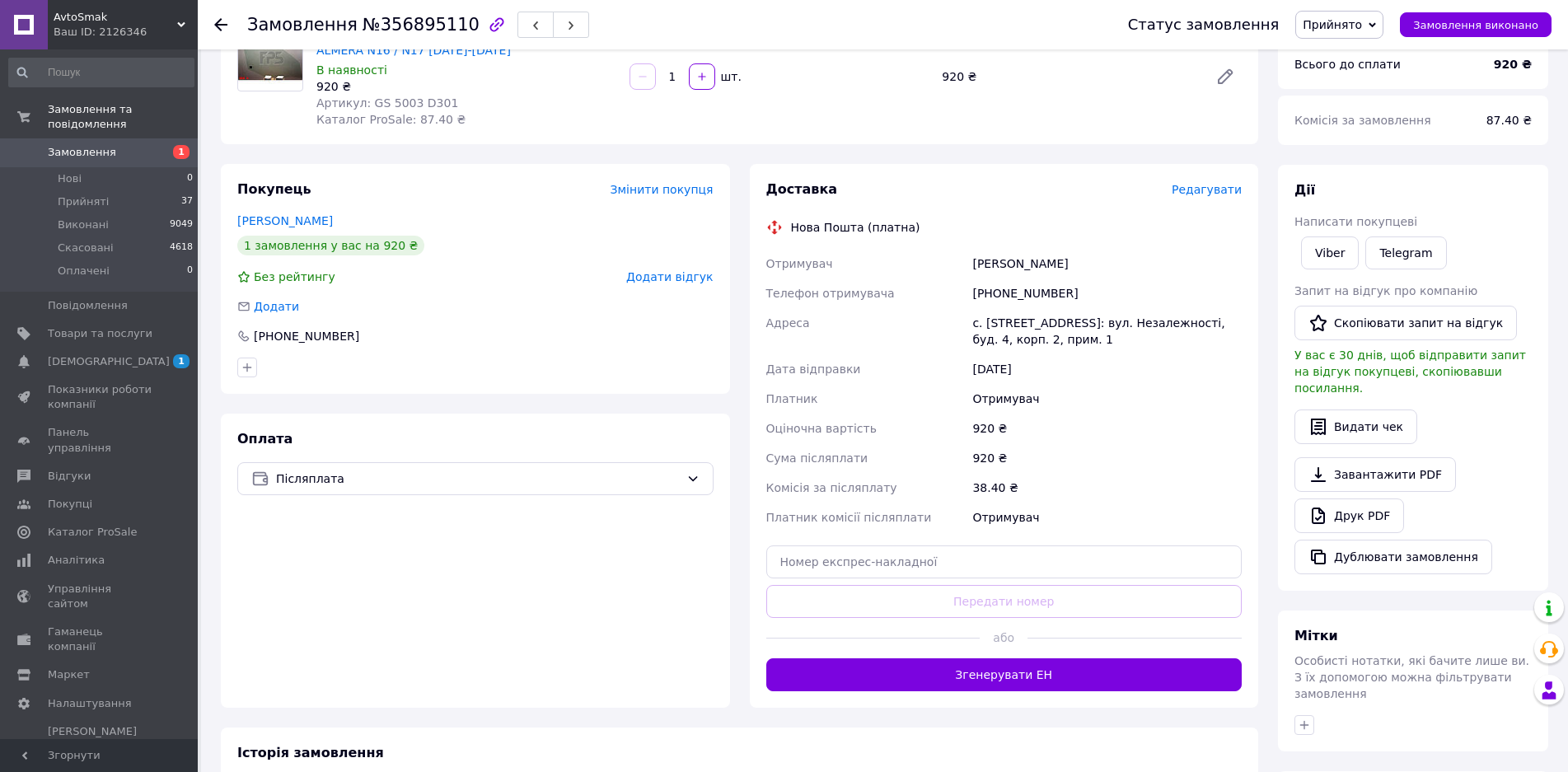
click at [1225, 193] on span "Редагувати" at bounding box center [1206, 189] width 70 height 13
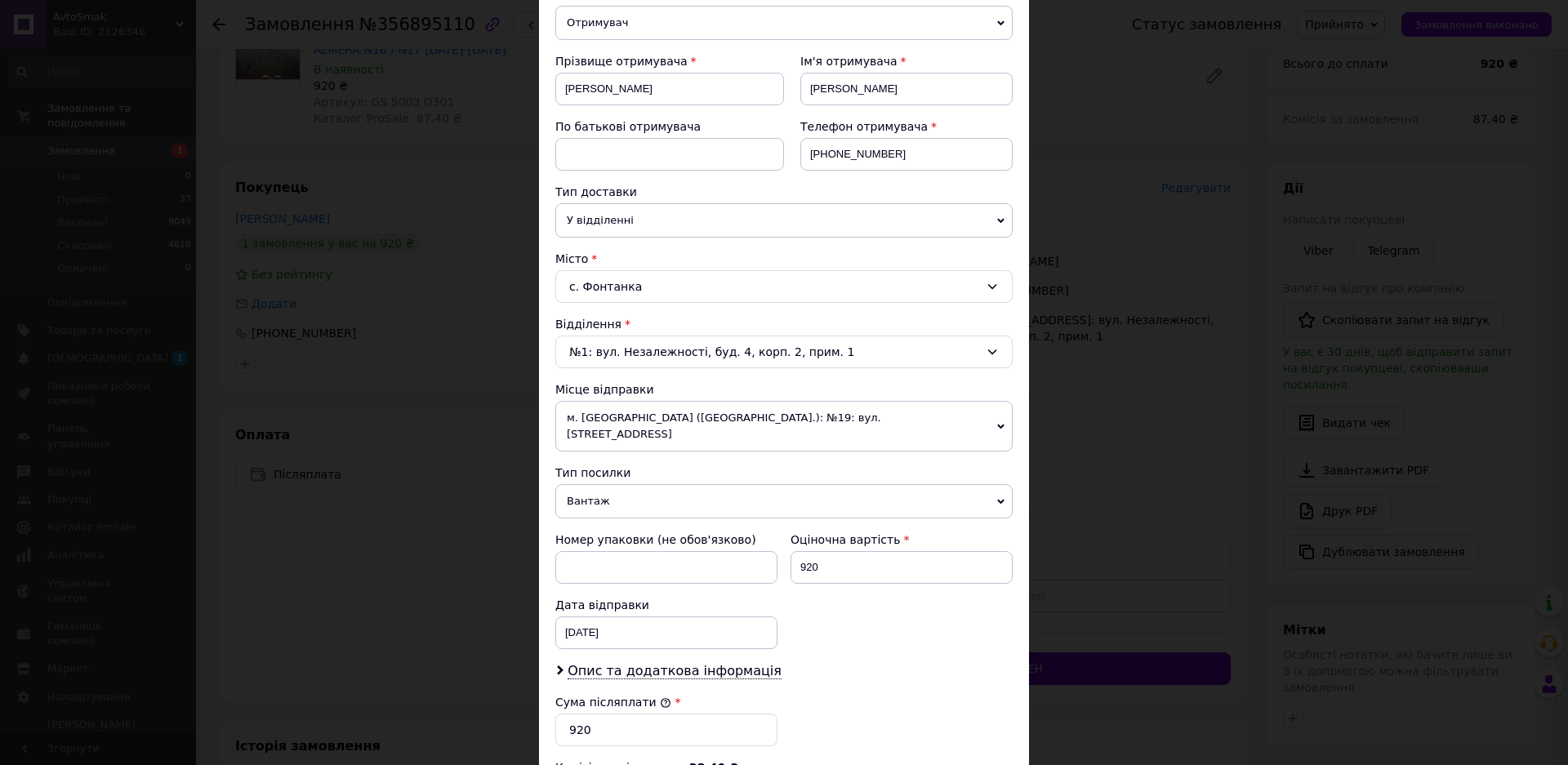
scroll to position [245, 0]
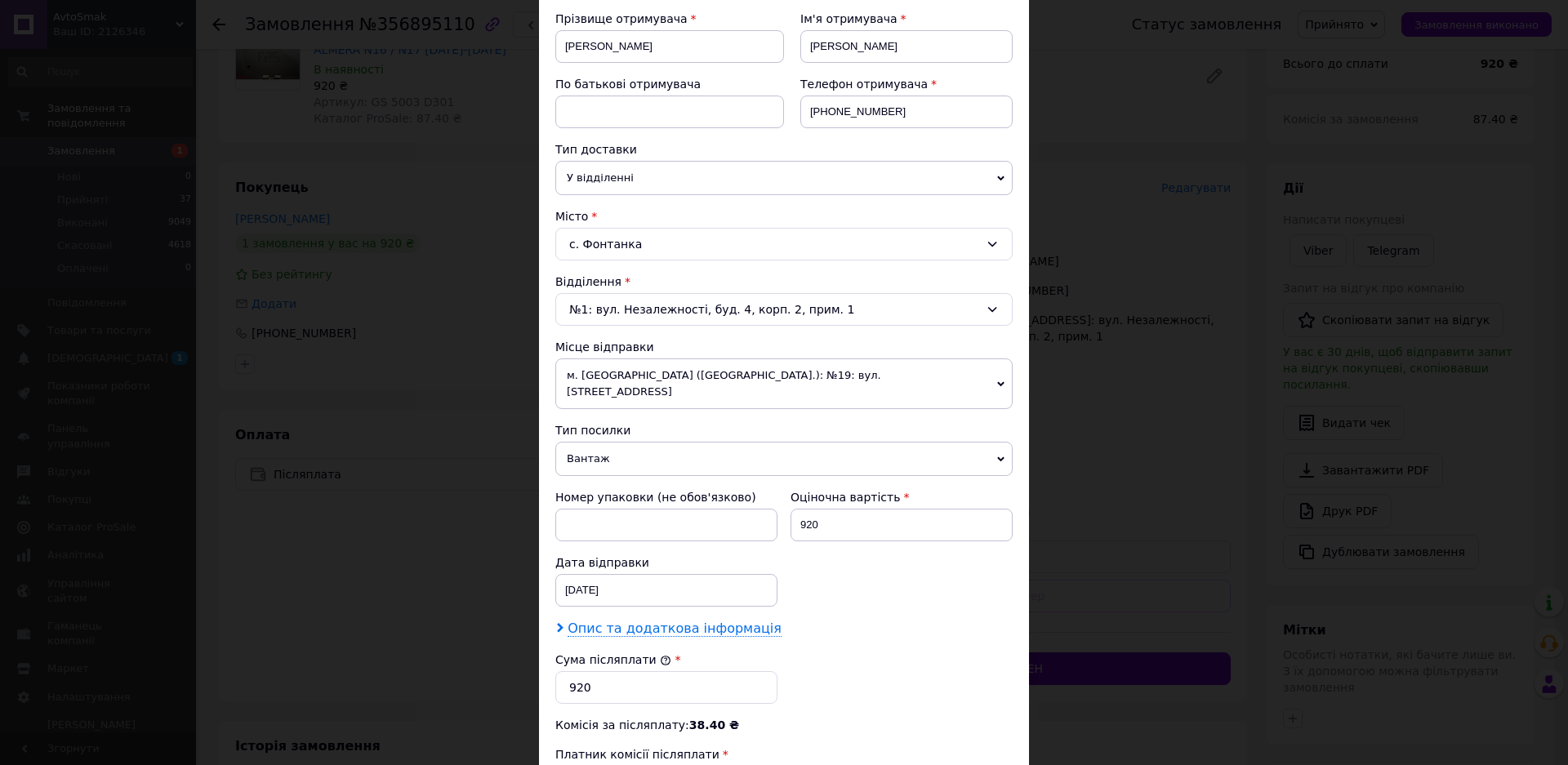
click at [650, 620] on span "Опис та додаткова інформація" at bounding box center [674, 628] width 214 height 17
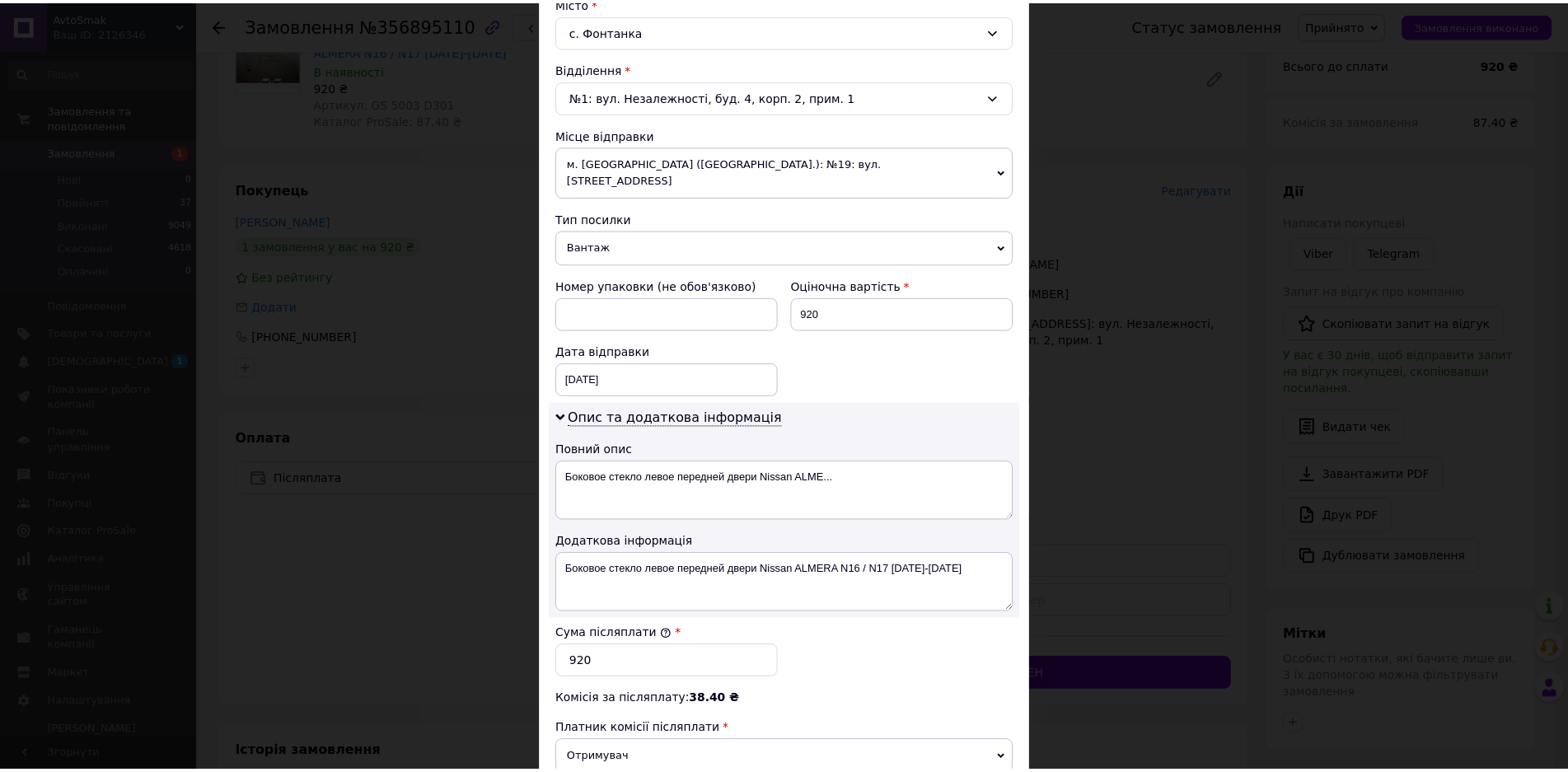
scroll to position [494, 0]
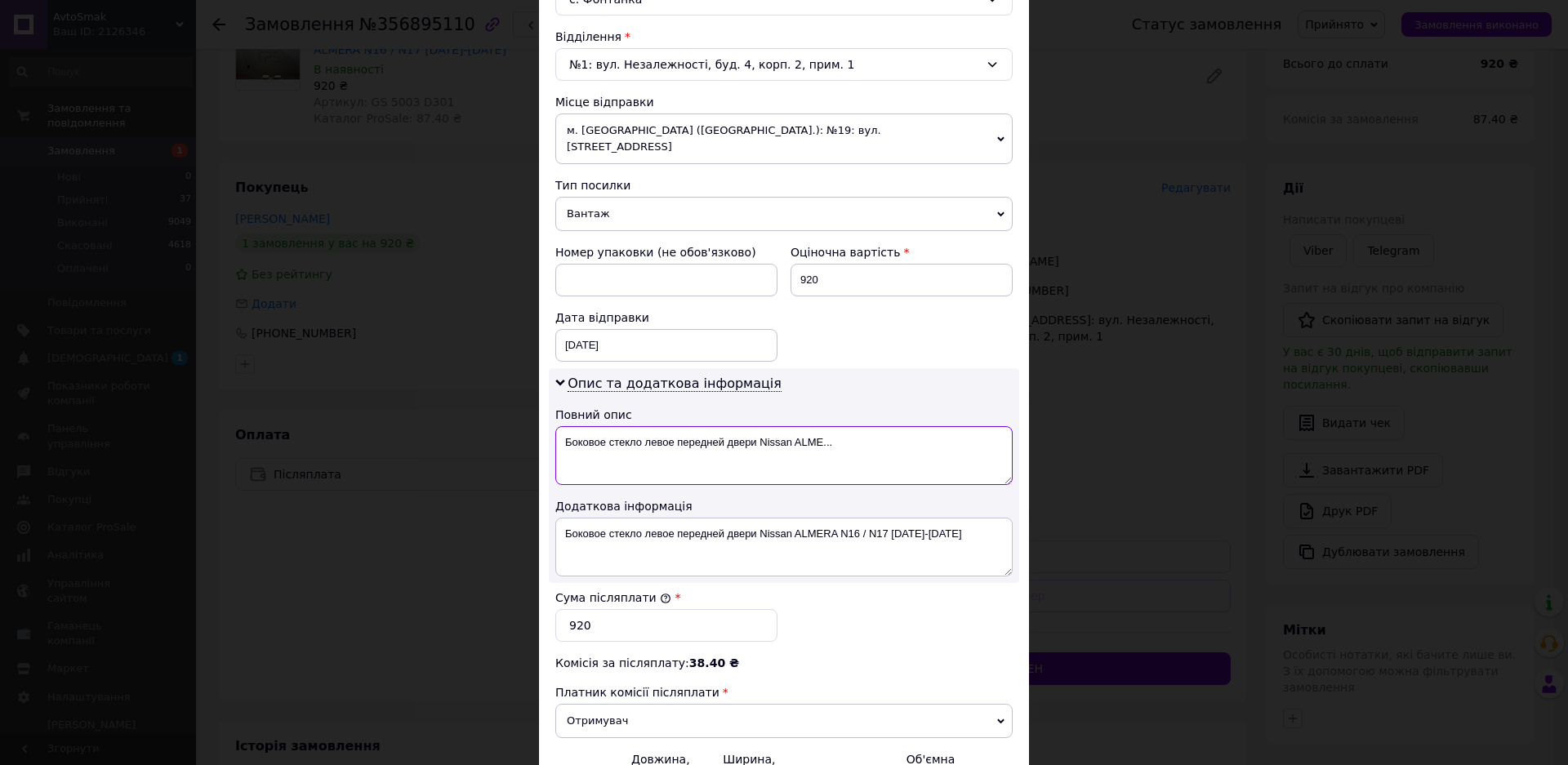
click at [742, 426] on textarea "Боковое стекло левое передней двери Nissan ALME..." at bounding box center [784, 455] width 457 height 59
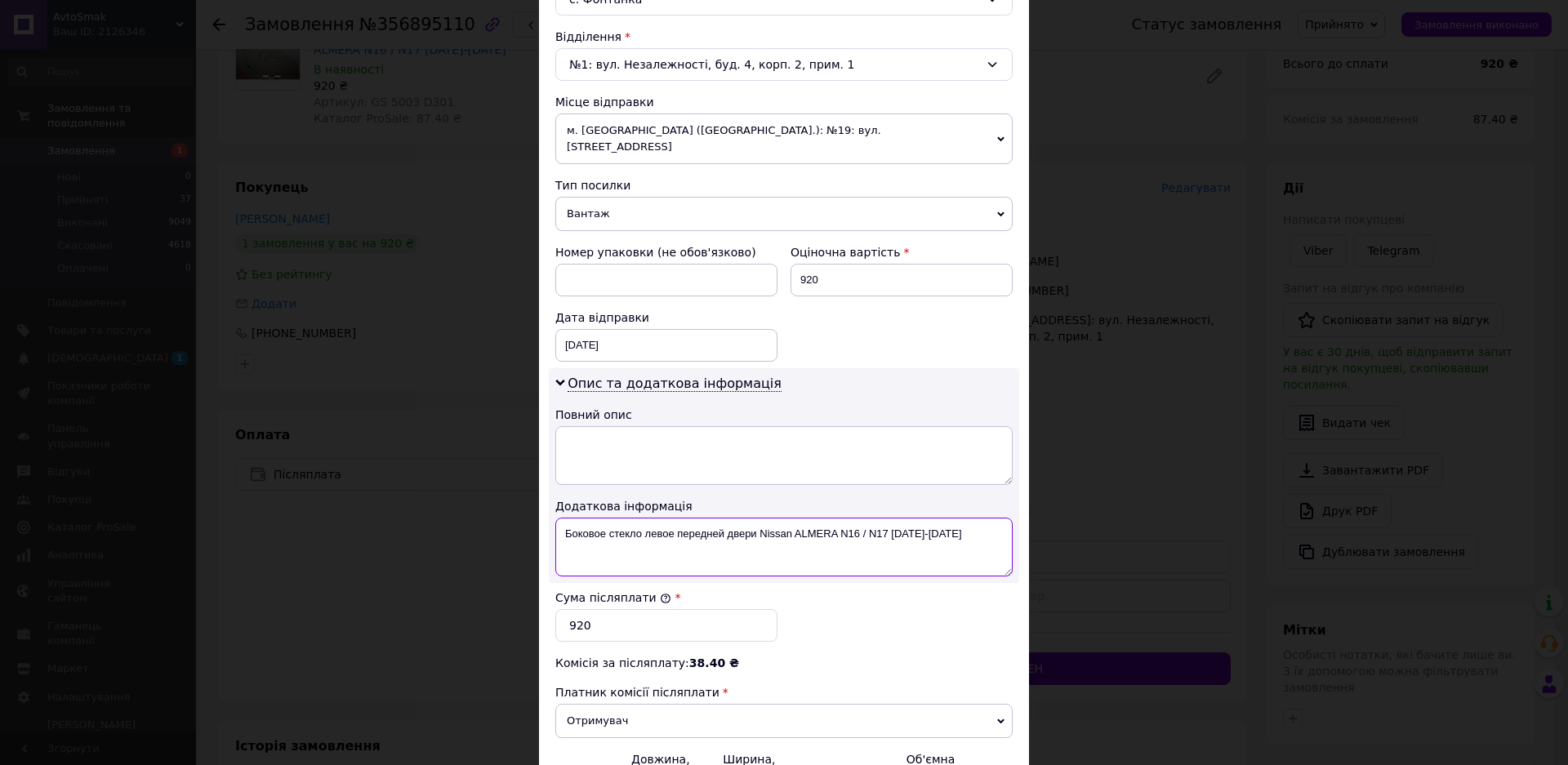
click at [741, 518] on textarea "Боковое стекло левое передней двери Nissan ALMERA N16 / N17 2000-2006" at bounding box center [784, 547] width 457 height 59
click at [747, 518] on textarea "Боковое стекло левое передней двери Nissan ALMERA N16 / N17 2000-2006" at bounding box center [784, 547] width 457 height 59
click at [748, 518] on textarea "Боковое стекло левое передней двери Nissan ALMERA N16 / N17 2000-2006" at bounding box center [784, 547] width 457 height 59
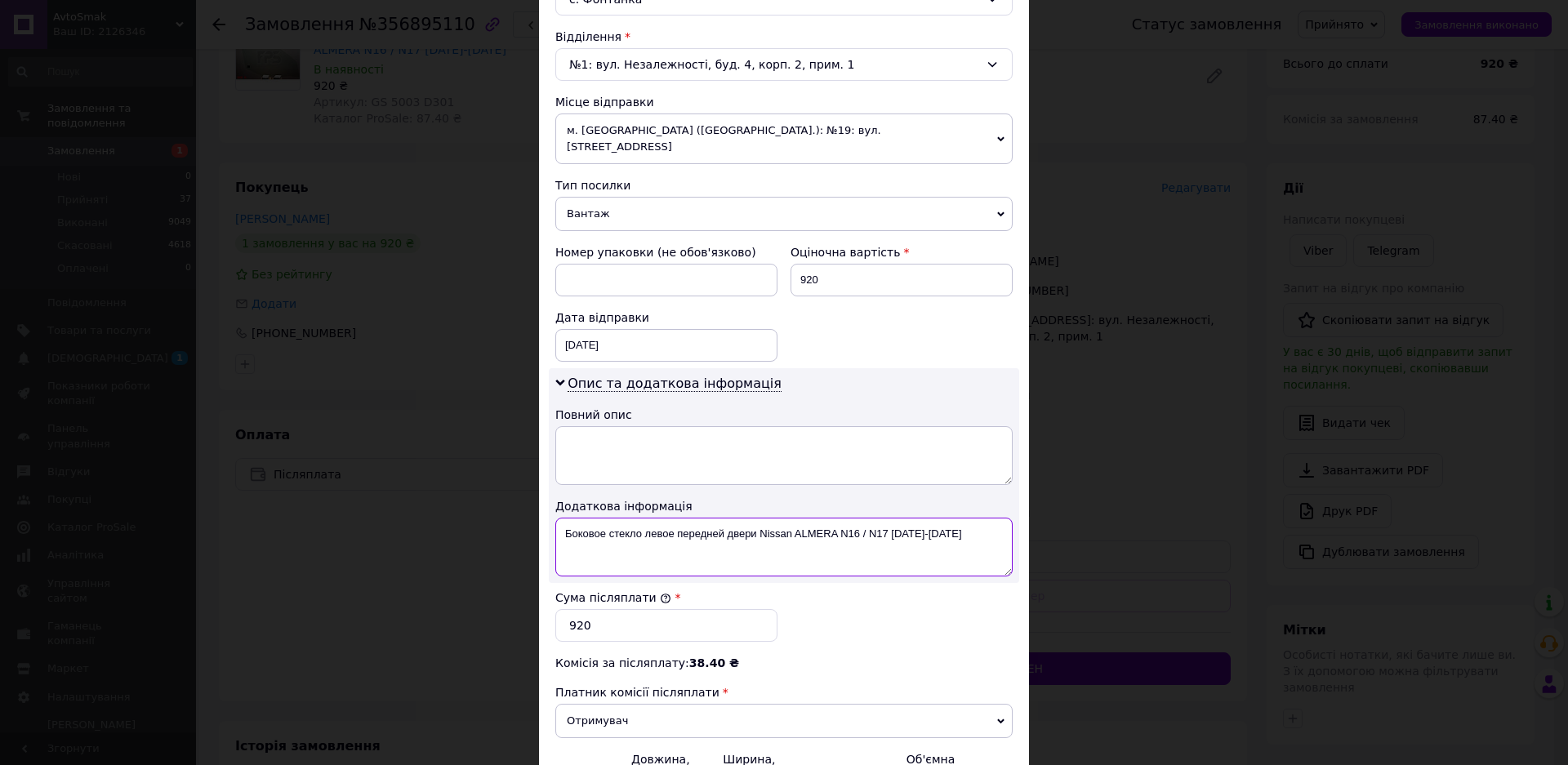
click at [748, 518] on textarea "Боковое стекло левое передней двери Nissan ALMERA N16 / N17 2000-2006" at bounding box center [784, 547] width 457 height 59
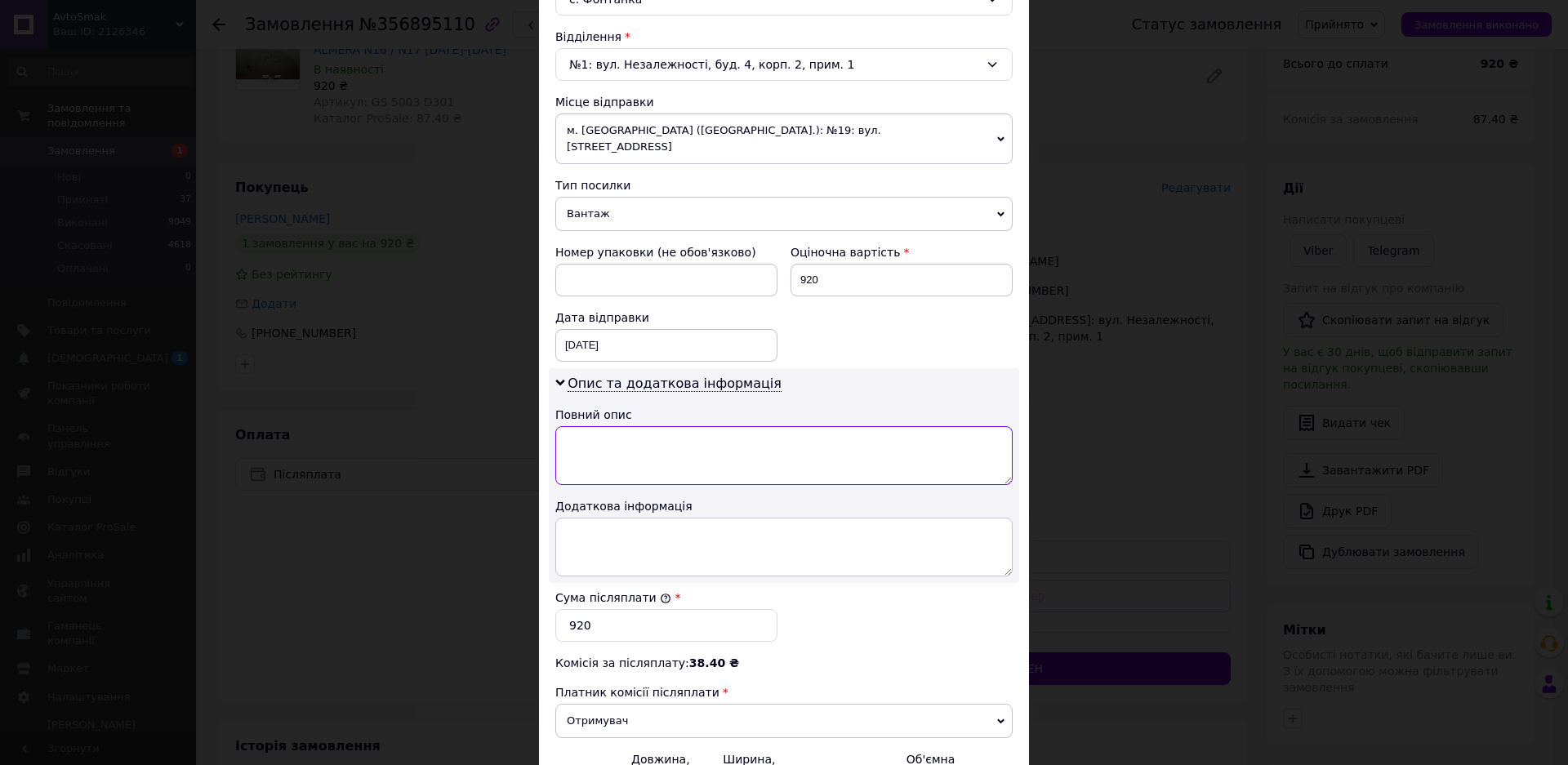
click at [593, 427] on textarea at bounding box center [784, 455] width 457 height 59
paste textarea "80301BM701"
type textarea "80301BM701"
click at [582, 523] on textarea at bounding box center [784, 547] width 457 height 59
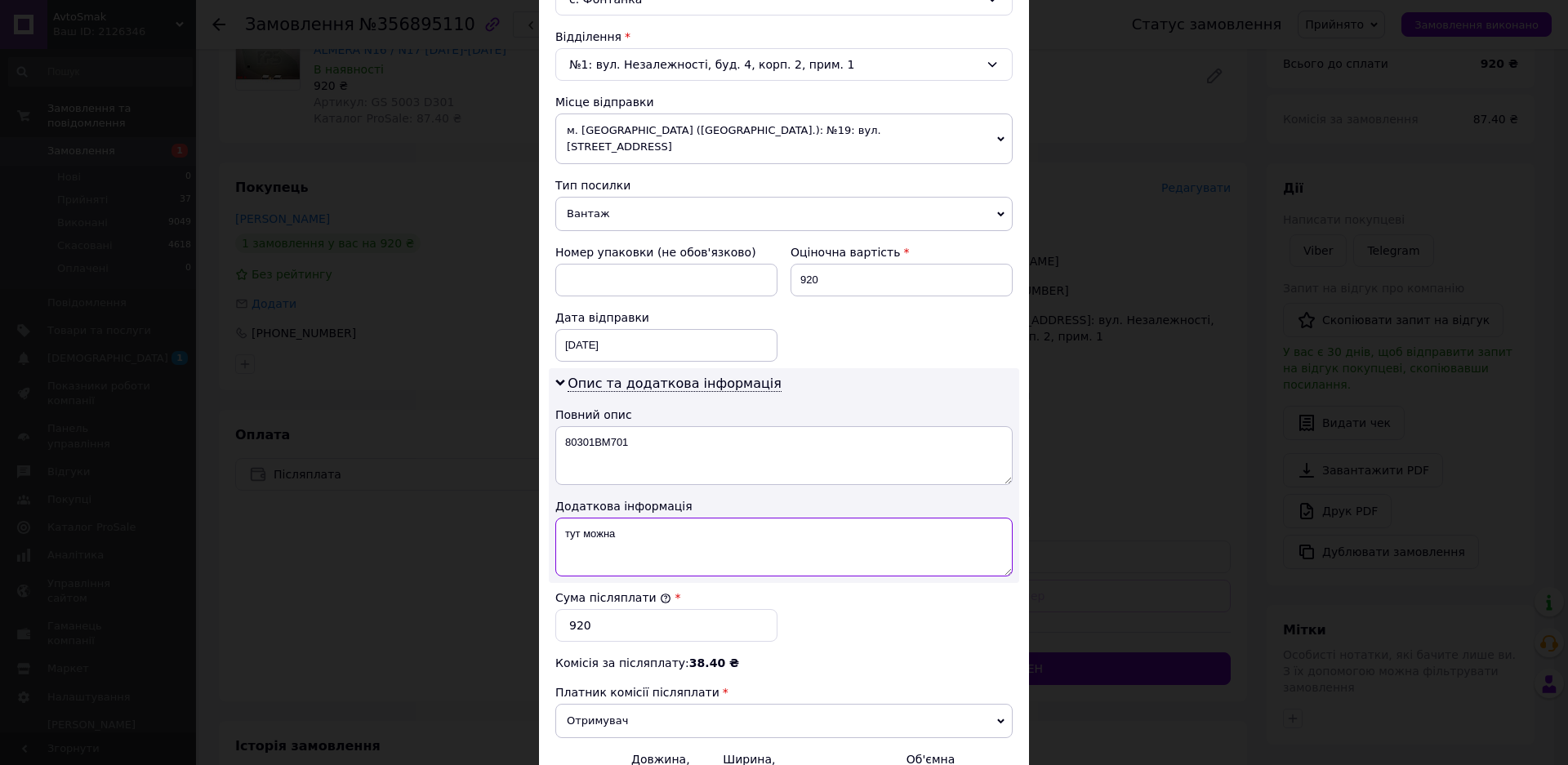
type textarea "тут можна н"
drag, startPoint x: 630, startPoint y: 509, endPoint x: 561, endPoint y: 515, distance: 69.3
click at [561, 518] on textarea "тут можна н" at bounding box center [784, 547] width 457 height 59
click at [791, 480] on div "Опис та додаткова інформація Повний опис 80301BM701 Додаткова інформація" at bounding box center [783, 475] width 470 height 215
click at [1166, 116] on div "× Редагування доставки Спосіб доставки Нова Пошта (платна) Платник Отримувач Ві…" at bounding box center [784, 382] width 1568 height 765
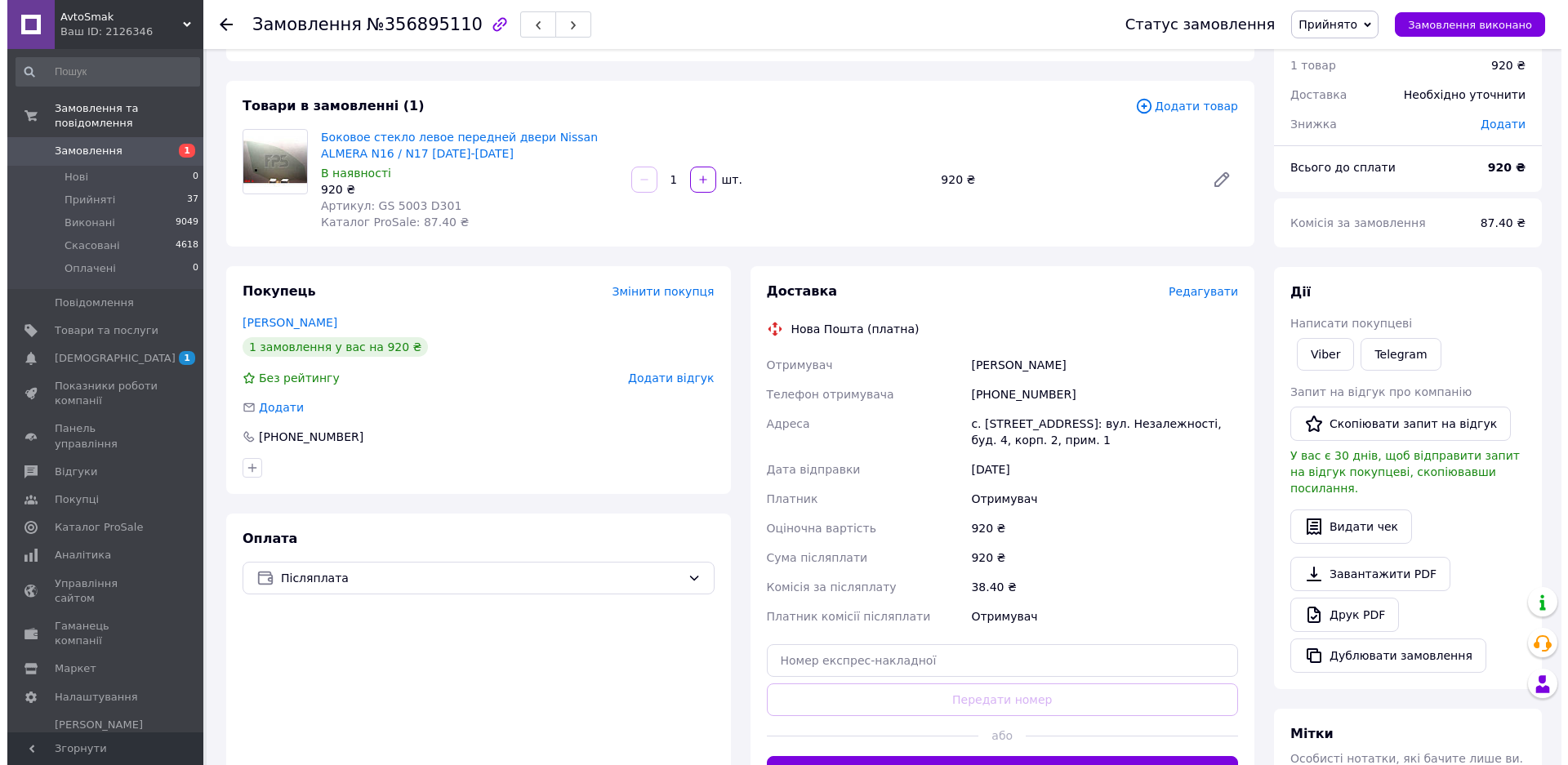
scroll to position [163, 0]
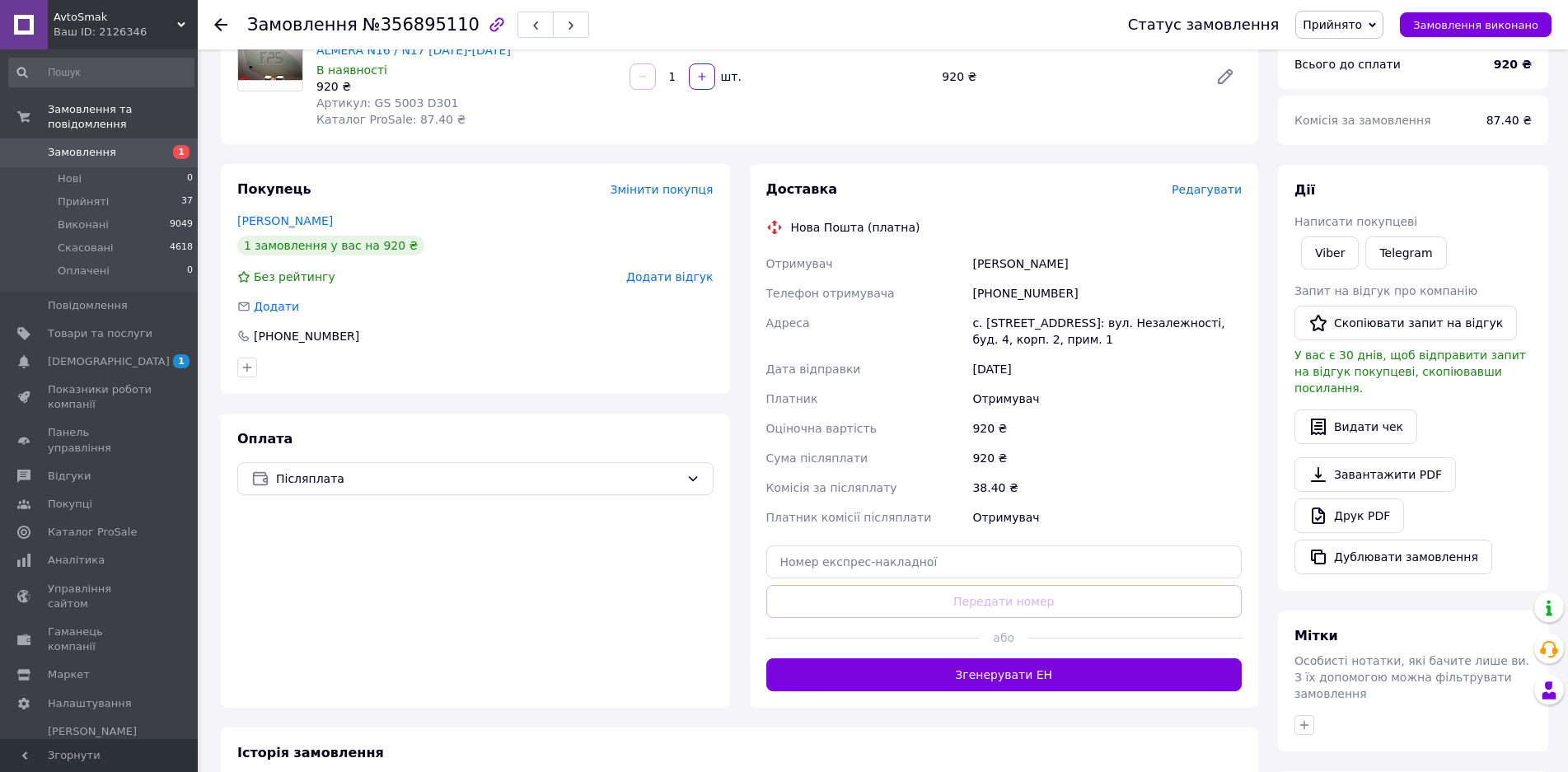
click at [1210, 186] on span "Редагувати" at bounding box center [1206, 189] width 70 height 13
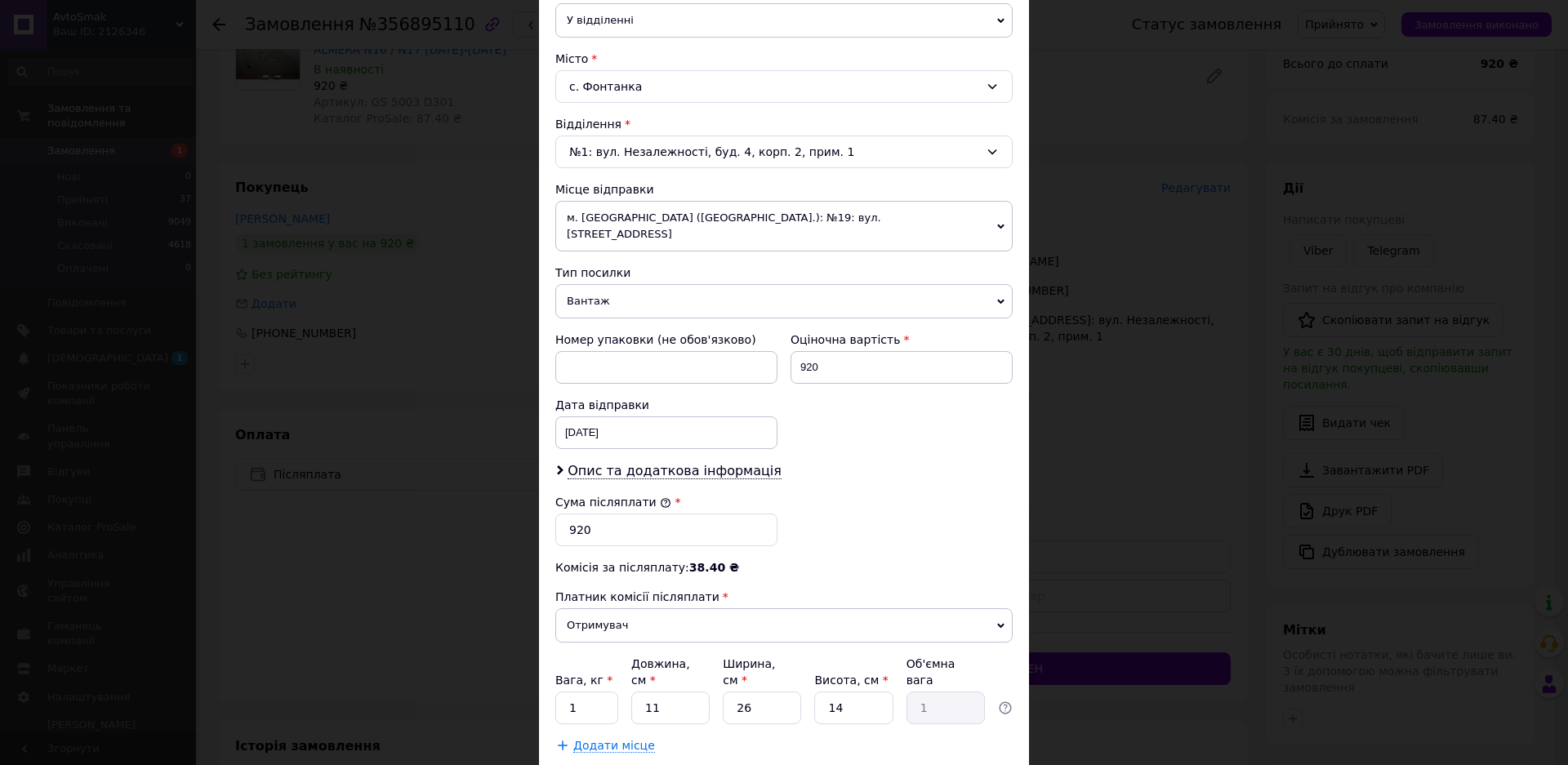
scroll to position [408, 0]
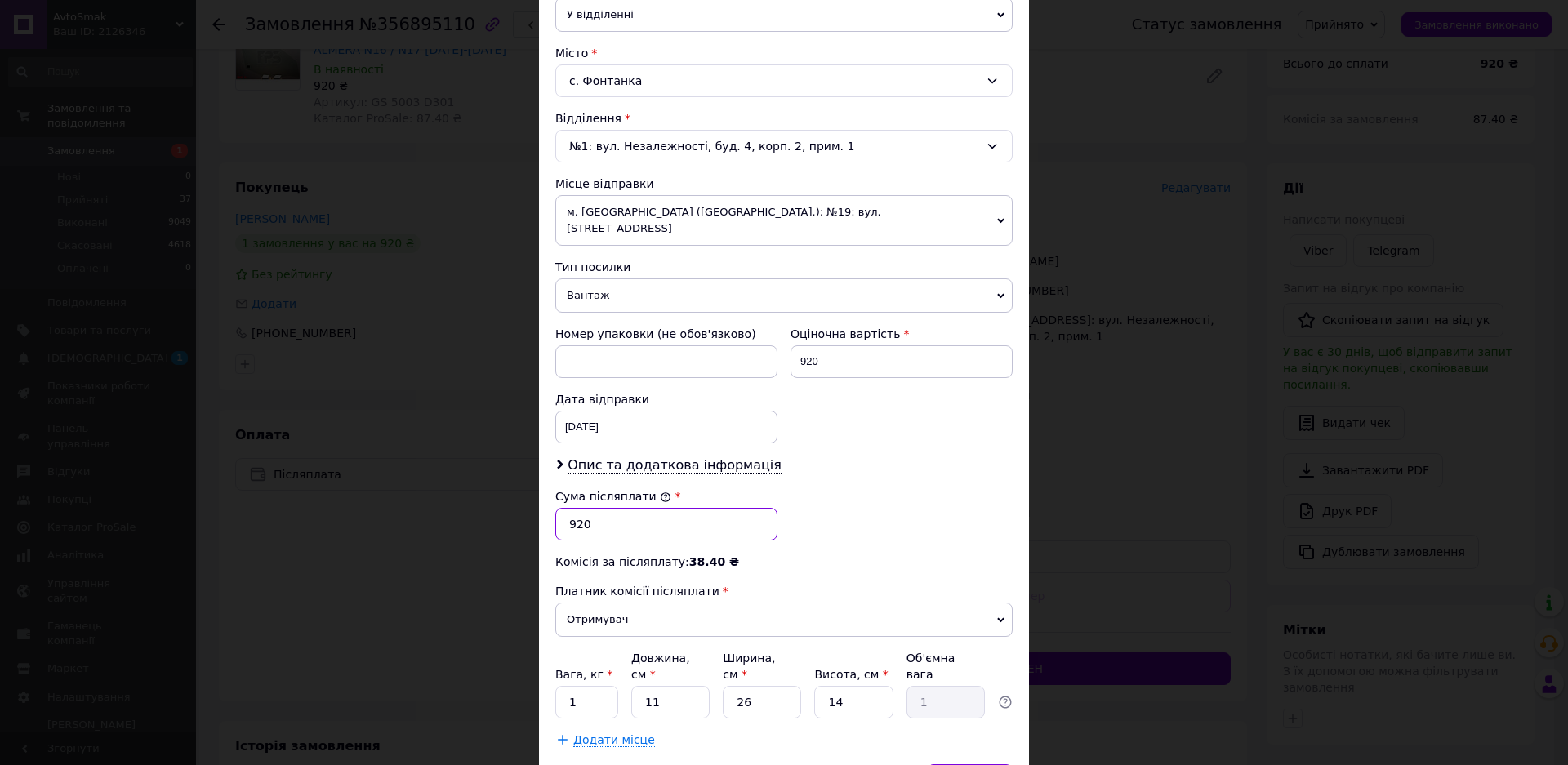
drag, startPoint x: 602, startPoint y: 508, endPoint x: 564, endPoint y: 504, distance: 38.2
click at [564, 508] on input "920" at bounding box center [666, 524] width 222 height 32
type input "1020"
click at [636, 457] on span "Опис та додаткова інформація" at bounding box center [674, 465] width 214 height 17
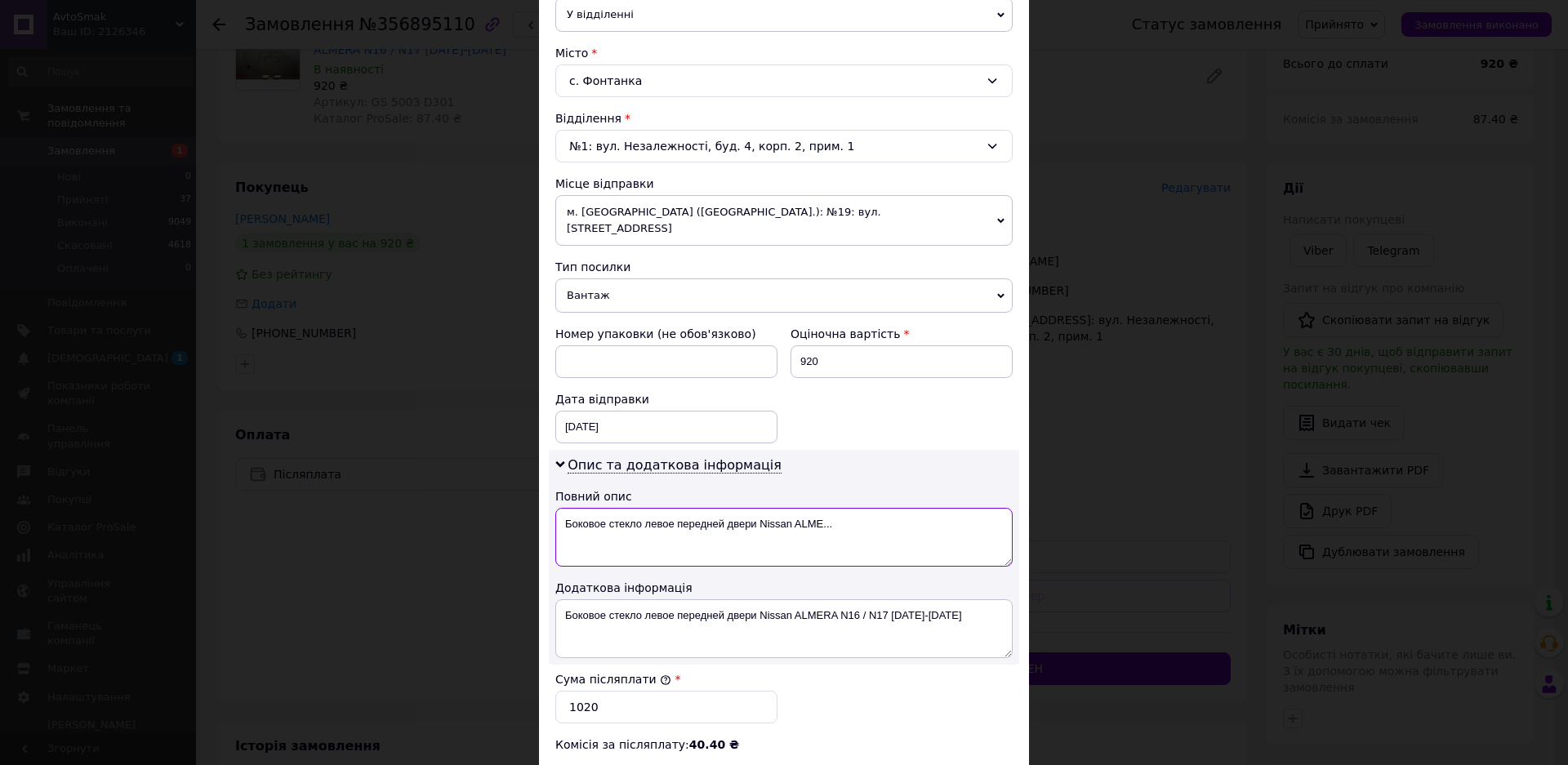
click at [784, 510] on textarea "Боковое стекло левое передней двери Nissan ALME..." at bounding box center [784, 537] width 457 height 59
paste textarea
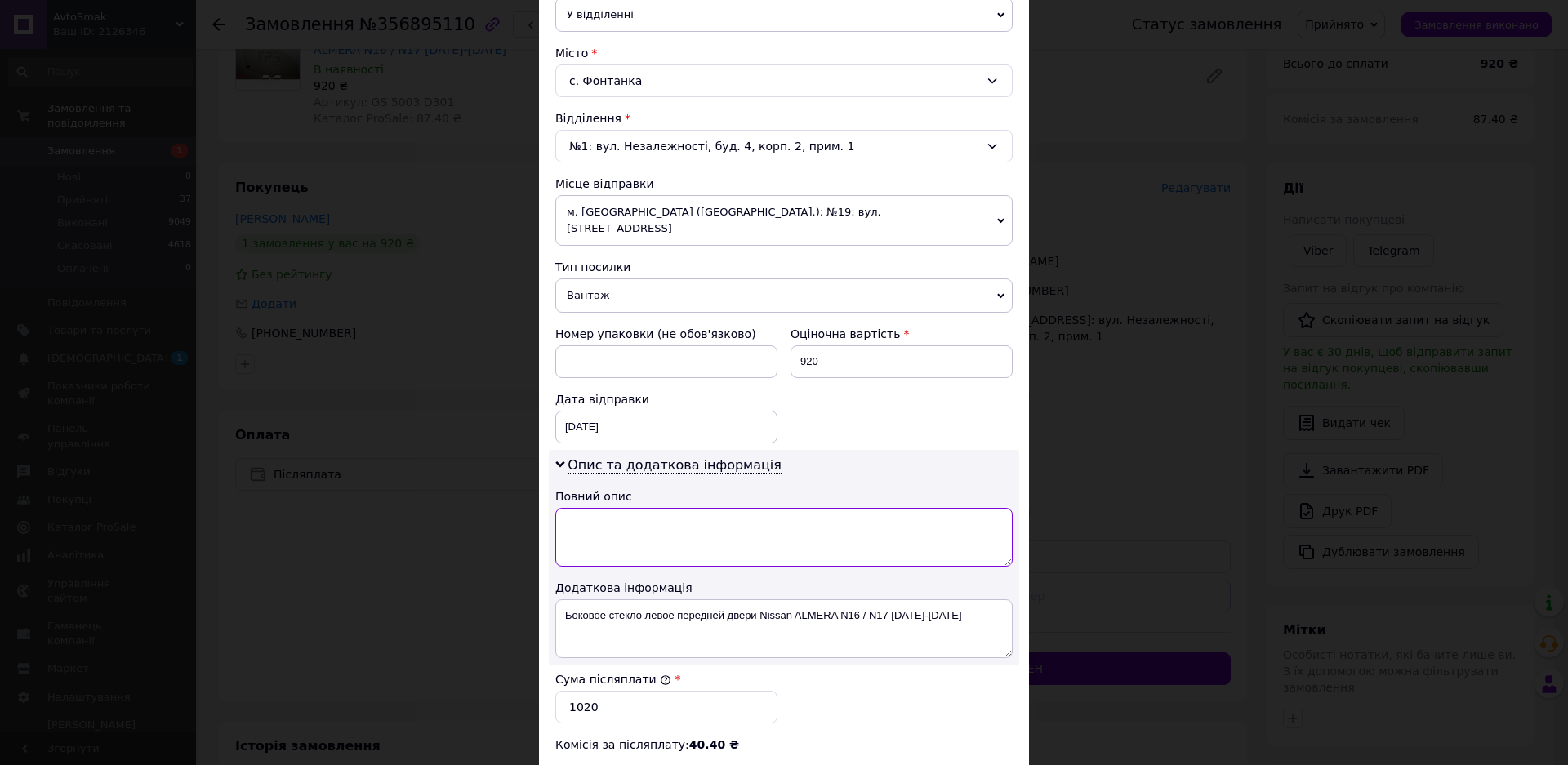
paste textarea "80301BM701"
type textarea "80301BM701"
click at [615, 600] on textarea "Боковое стекло левое передней двери Nissan ALMERA N16 / N17 2000-2006" at bounding box center [784, 629] width 457 height 59
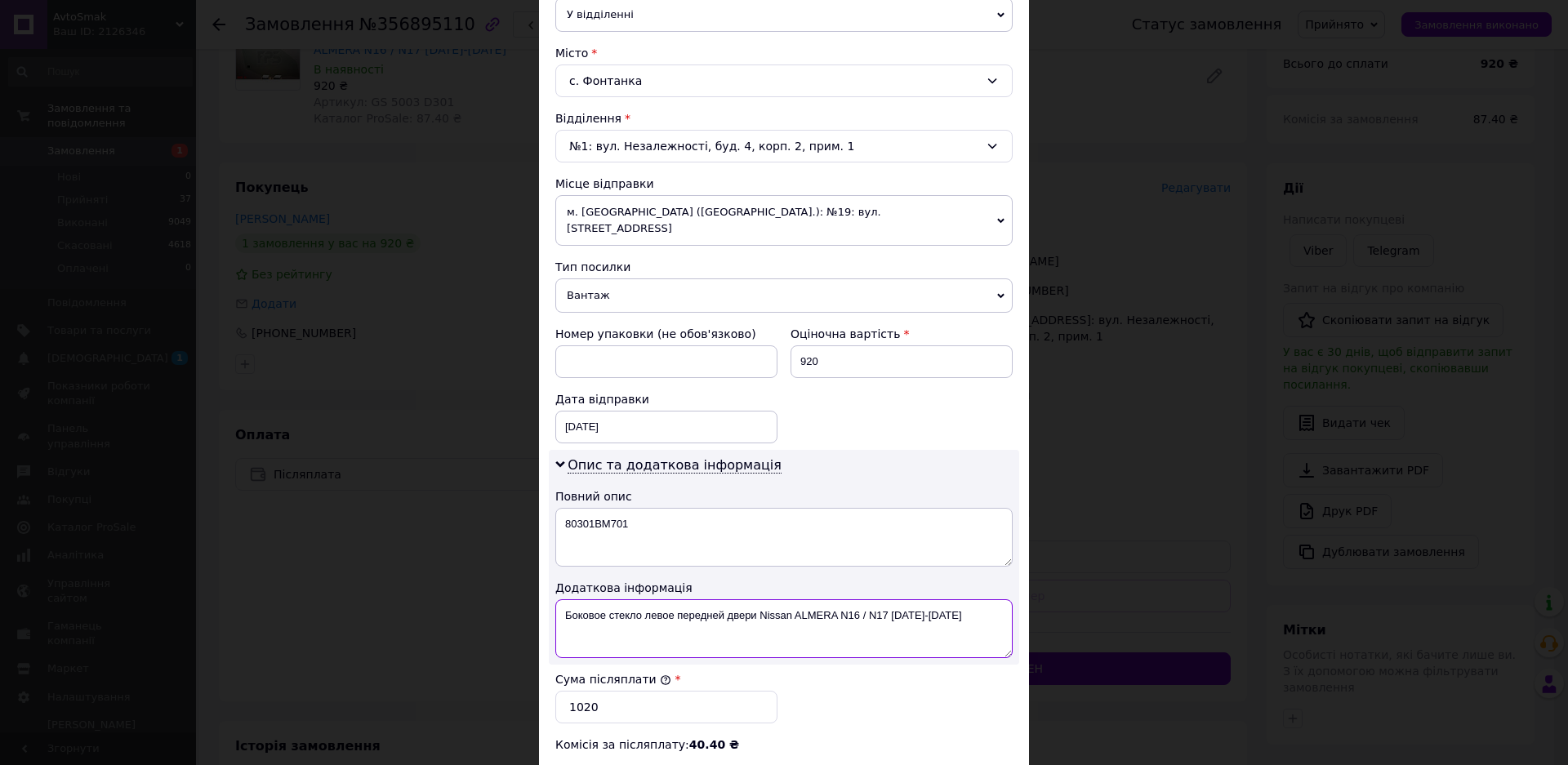
paste textarea "80301BM701"
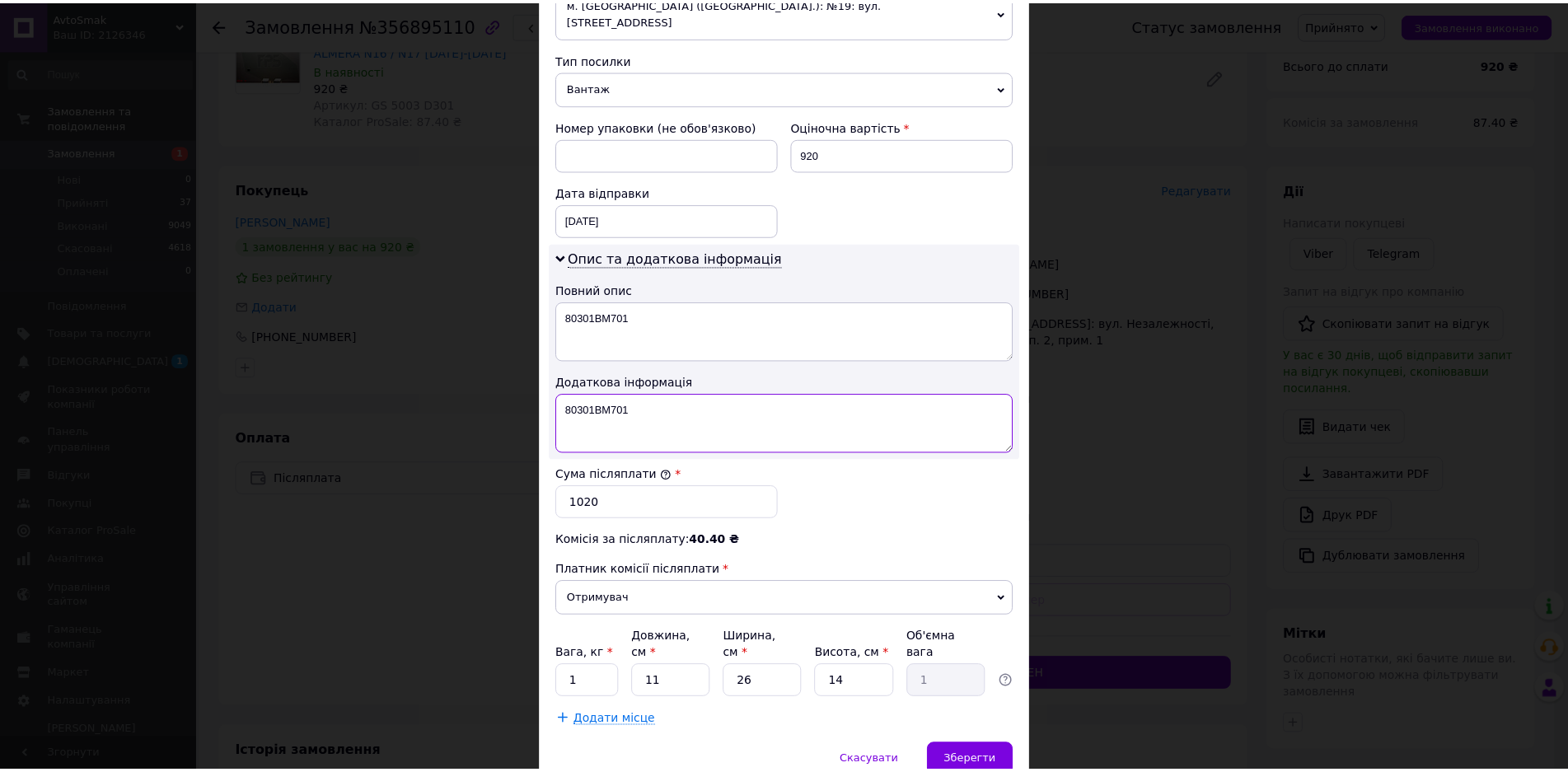
scroll to position [659, 0]
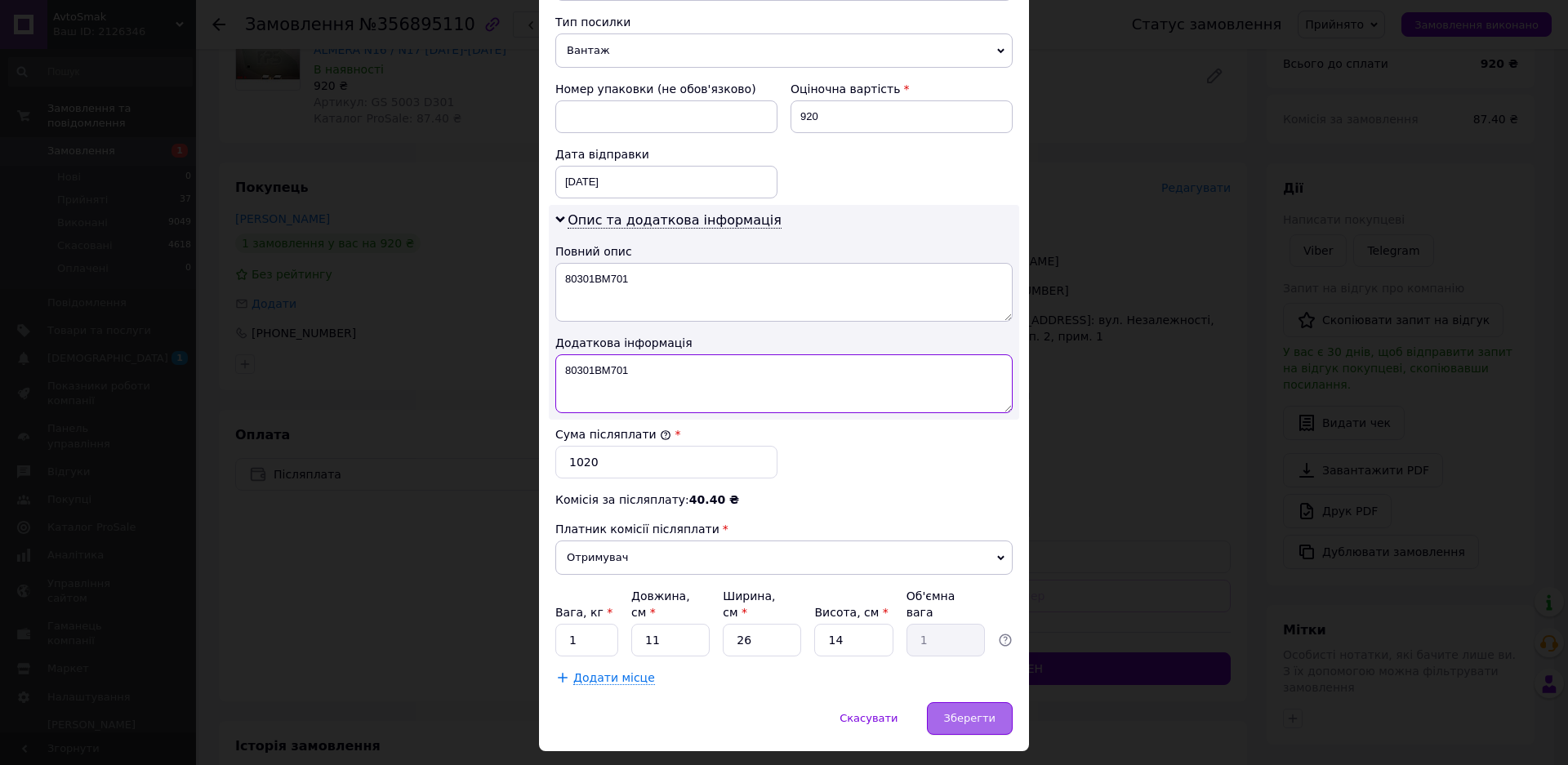
type textarea "80301BM701"
click at [967, 712] on span "Зберегти" at bounding box center [969, 718] width 51 height 12
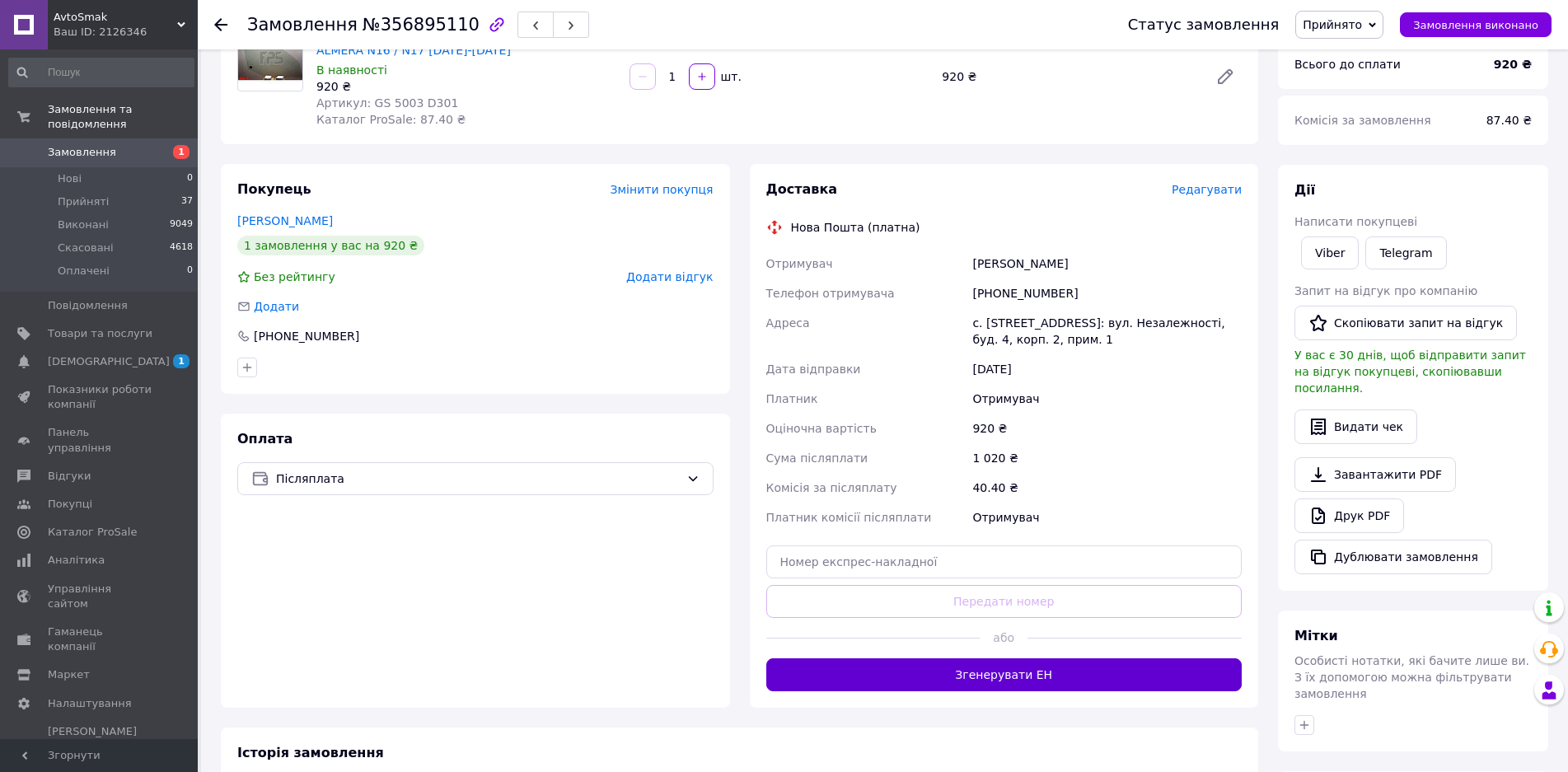
click at [1012, 675] on button "Згенерувати ЕН" at bounding box center [1004, 674] width 476 height 33
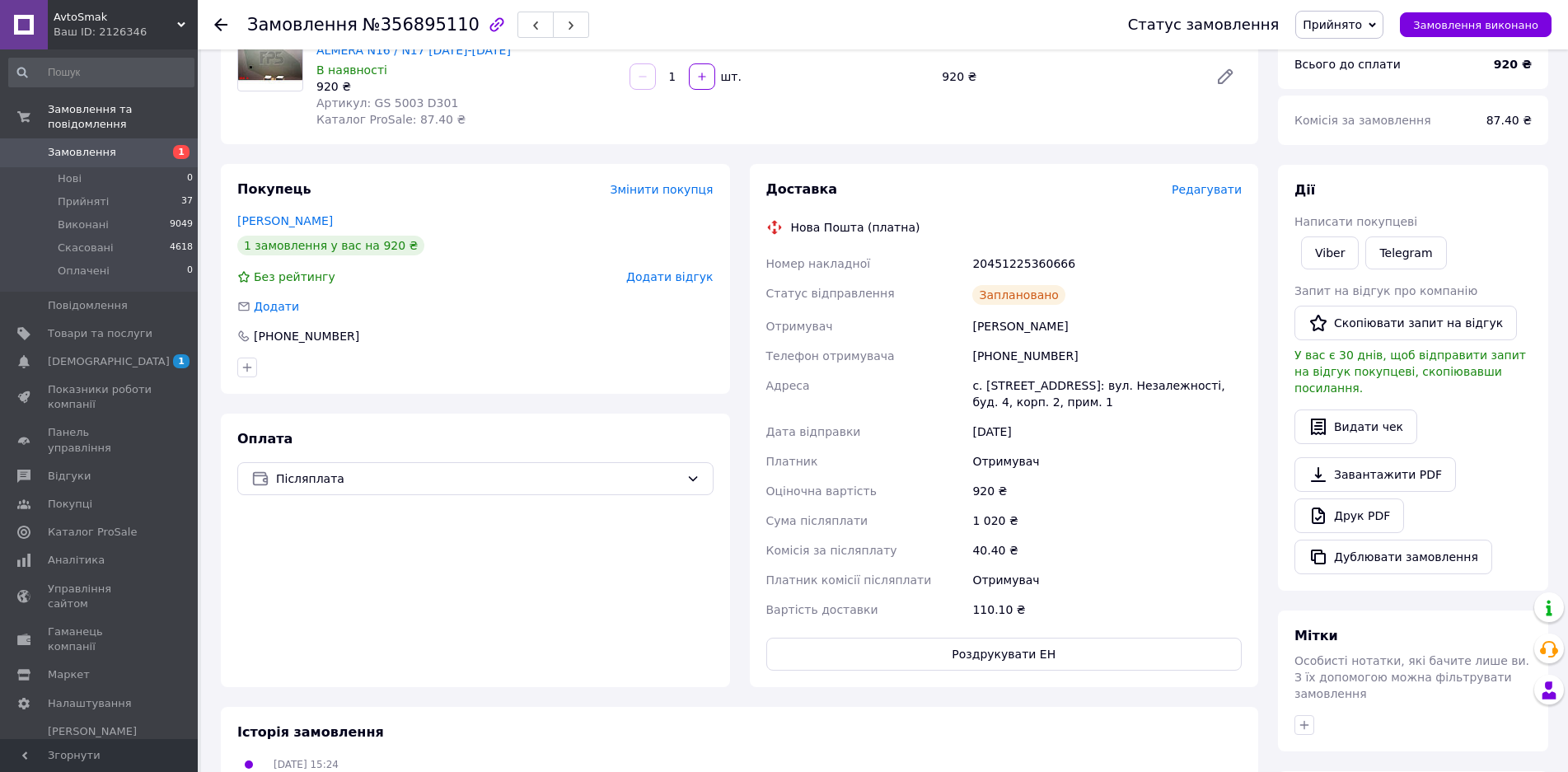
click at [1021, 269] on div "20451225360666" at bounding box center [1107, 263] width 276 height 30
click at [1020, 269] on div "20451225360666" at bounding box center [1107, 263] width 276 height 30
copy div "20451225360666"
click at [1000, 326] on div "Истратий Галина" at bounding box center [1107, 327] width 276 height 30
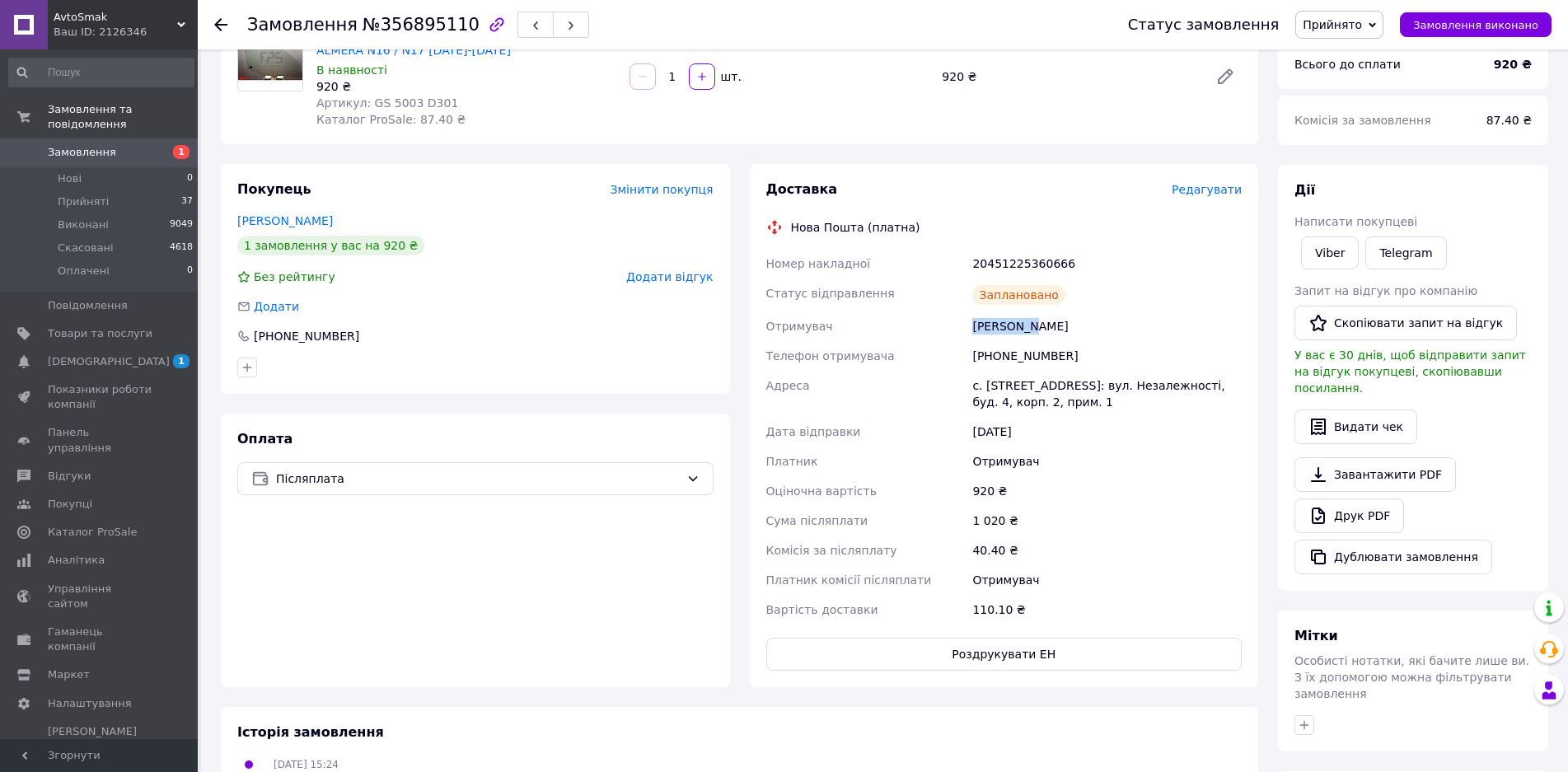
click at [1000, 325] on div "Истратий Галина" at bounding box center [1107, 327] width 276 height 30
copy div "Истратий Галина"
drag, startPoint x: 1057, startPoint y: 355, endPoint x: 994, endPoint y: 358, distance: 63.1
click at [994, 358] on div "+380663308711" at bounding box center [1107, 356] width 276 height 30
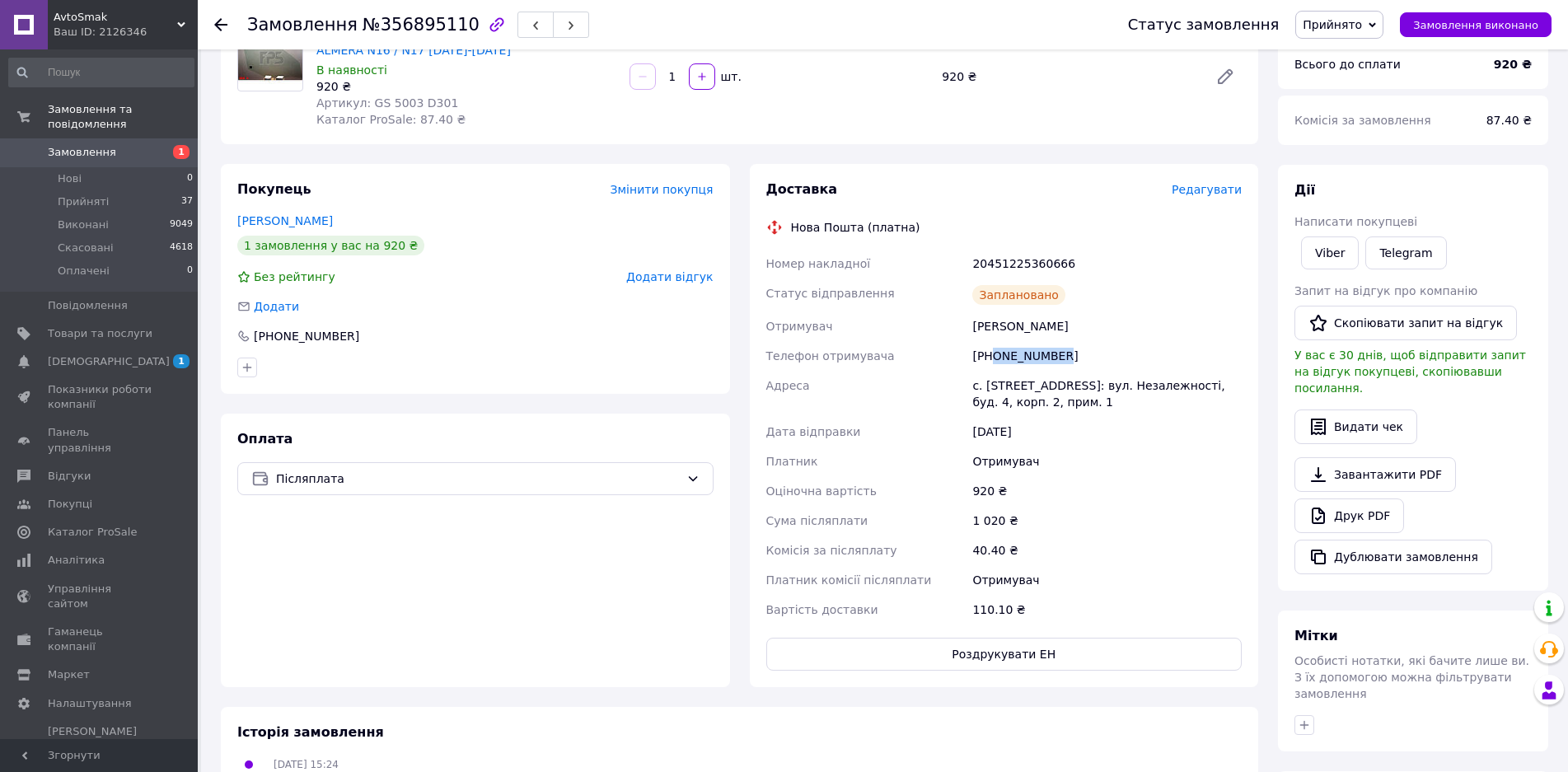
copy div "0663308711"
click at [82, 327] on span "Товари та послуги" at bounding box center [100, 334] width 105 height 15
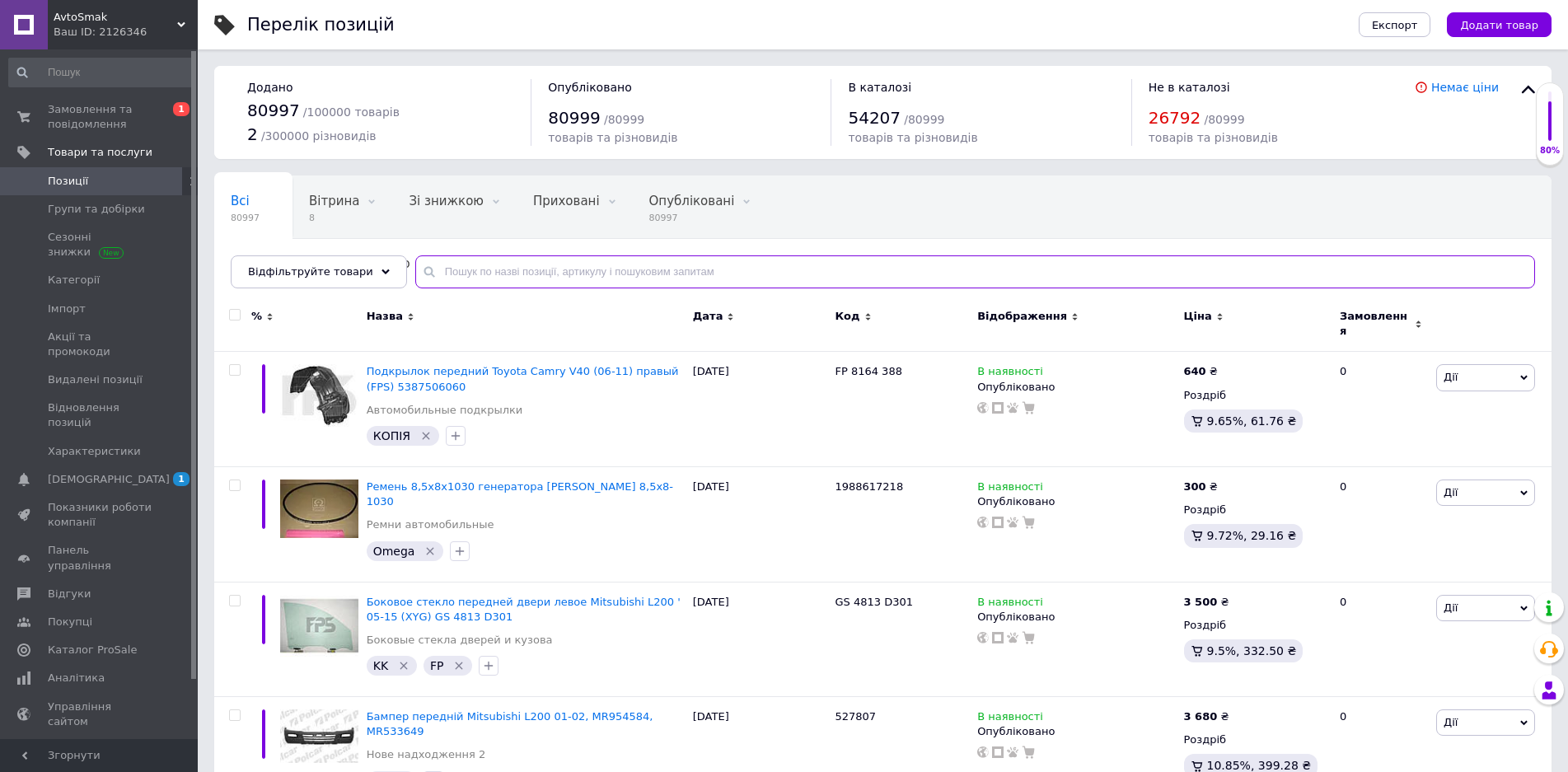
paste input "FP 3812 103"
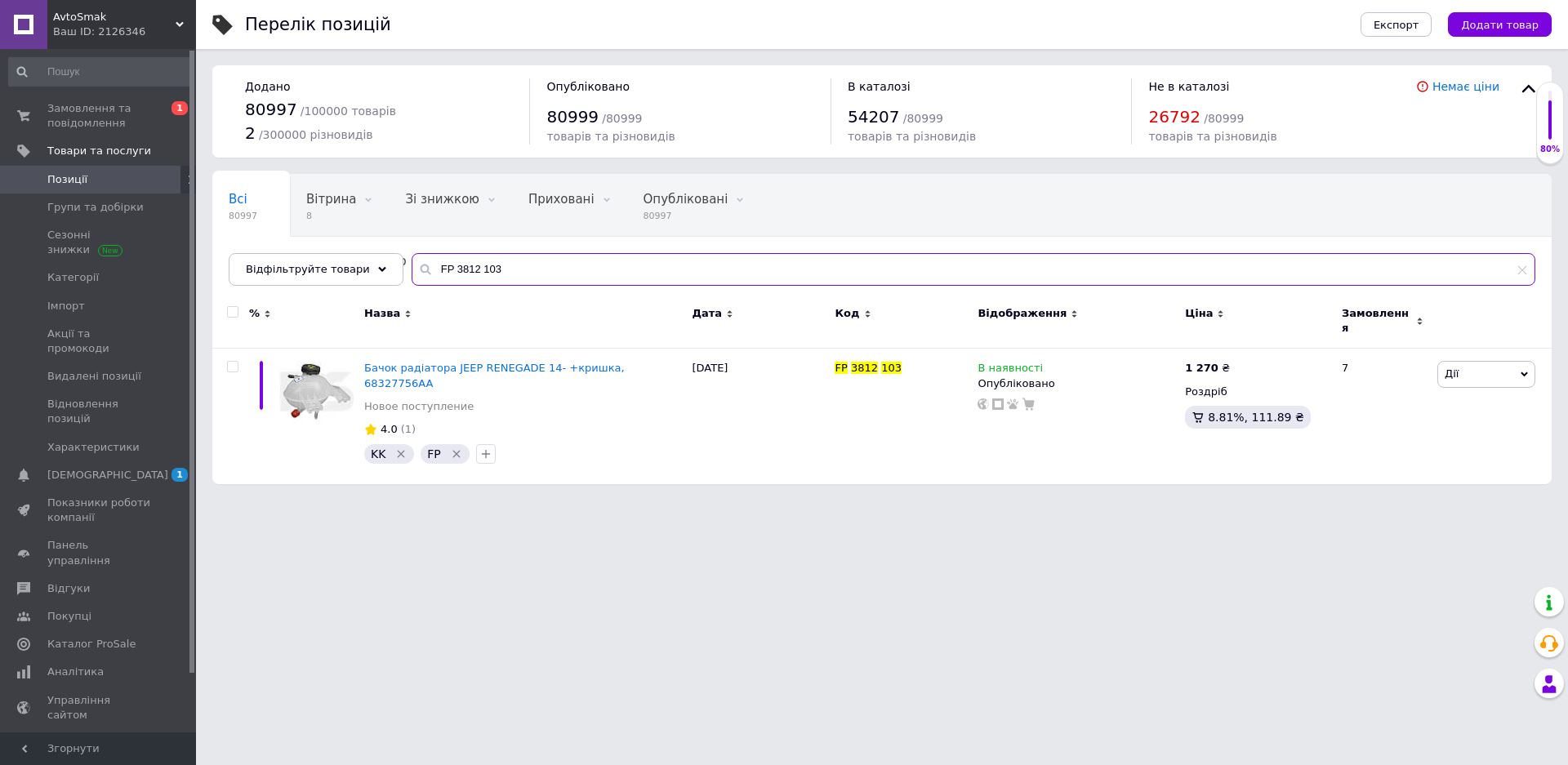
drag, startPoint x: 434, startPoint y: 259, endPoint x: 395, endPoint y: 256, distance: 39.1
click at [411, 256] on input "FP 3812 103" at bounding box center [972, 269] width 1124 height 32
paste input "08 100"
type input "FP 3808 100"
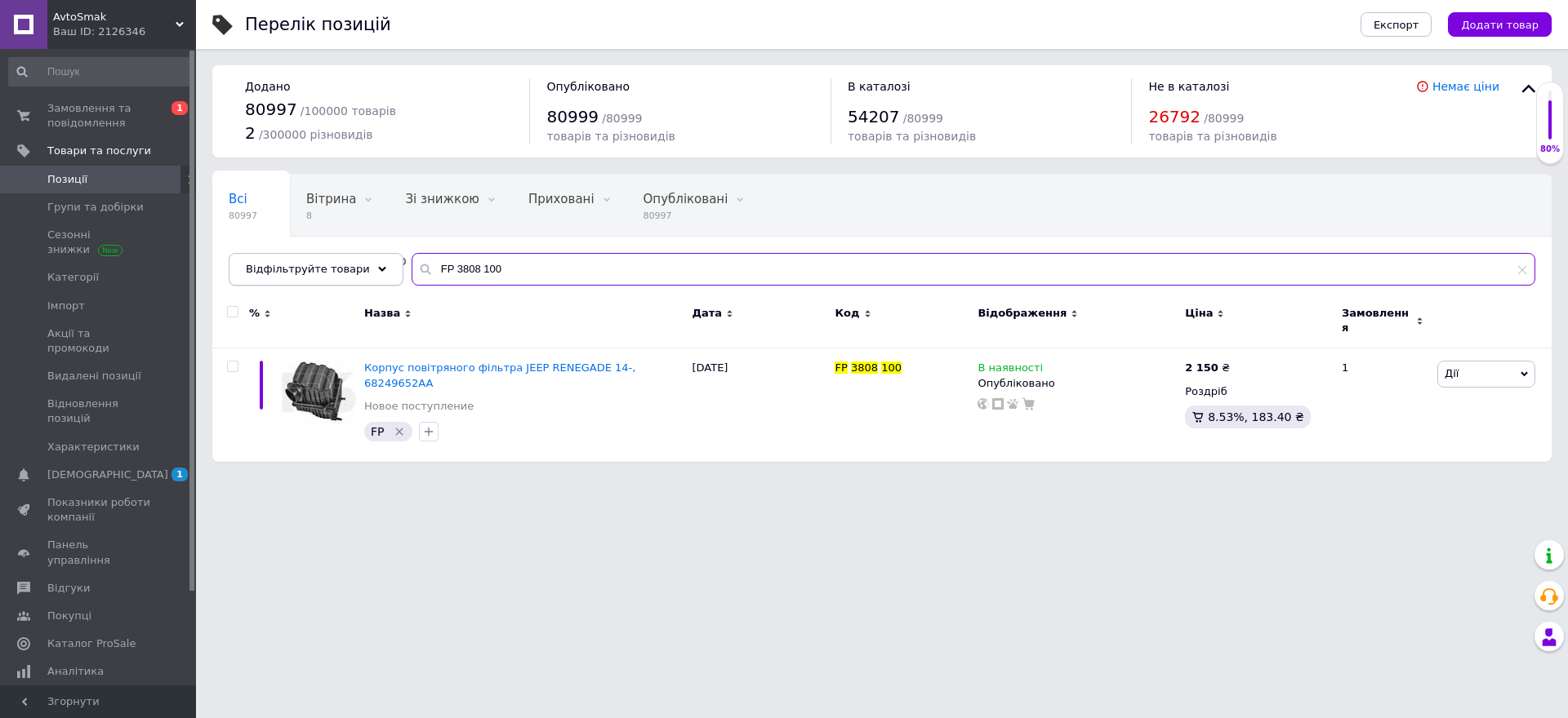
drag, startPoint x: 497, startPoint y: 272, endPoint x: 377, endPoint y: 260, distance: 120.6
click at [377, 260] on div "Відфільтруйте товари FP 3808 100" at bounding box center [881, 269] width 1306 height 32
click at [108, 120] on span "Замовлення та повідомлення" at bounding box center [99, 116] width 104 height 29
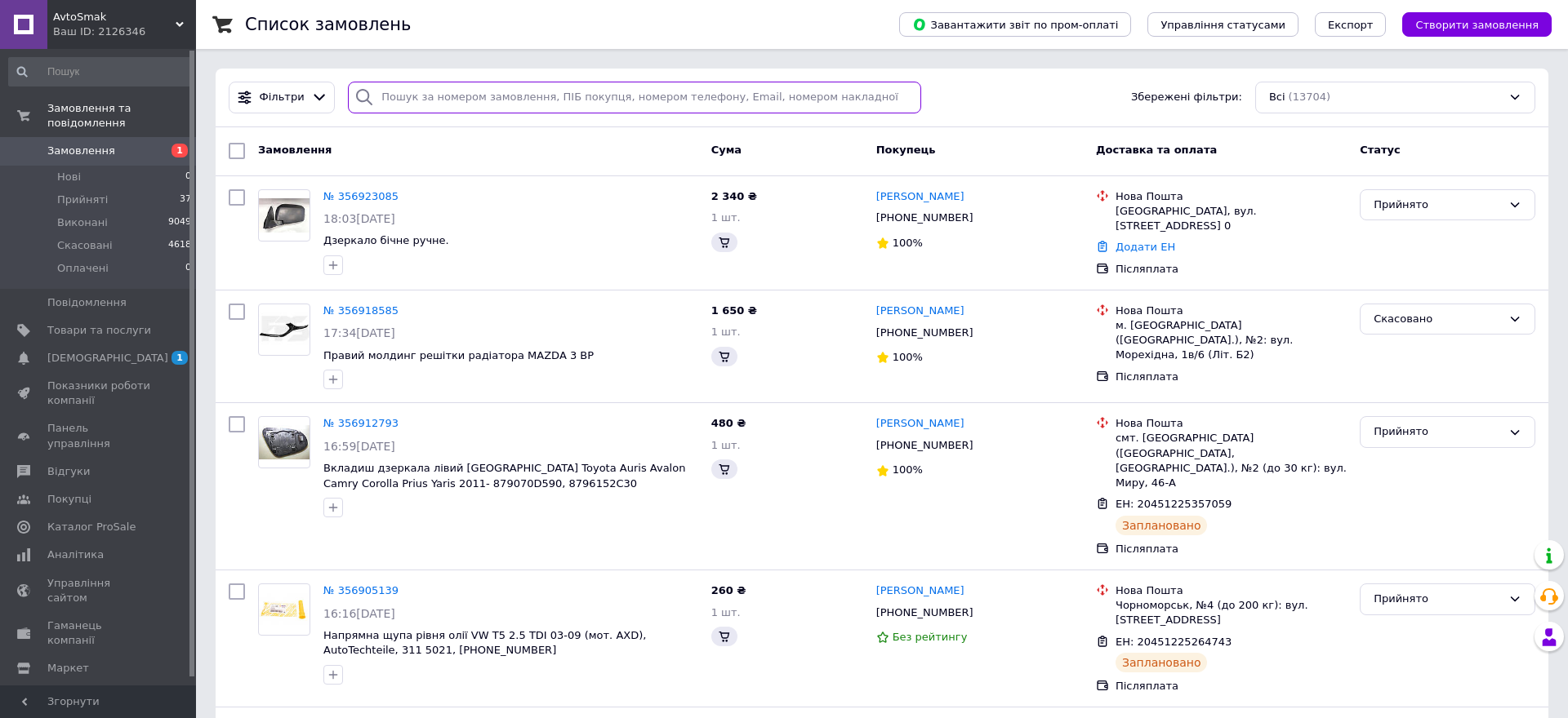
click at [428, 94] on input "search" at bounding box center [634, 97] width 573 height 31
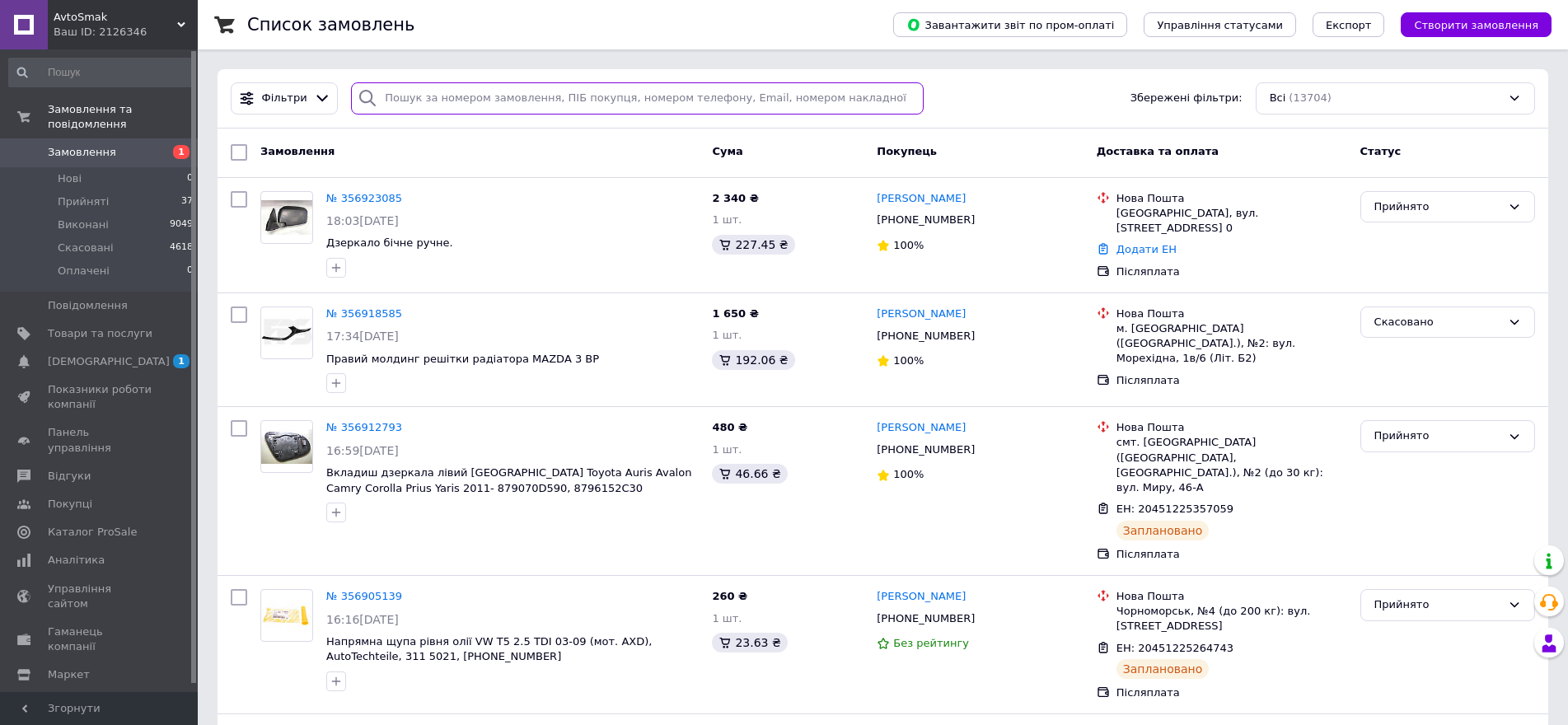
paste input "356490358"
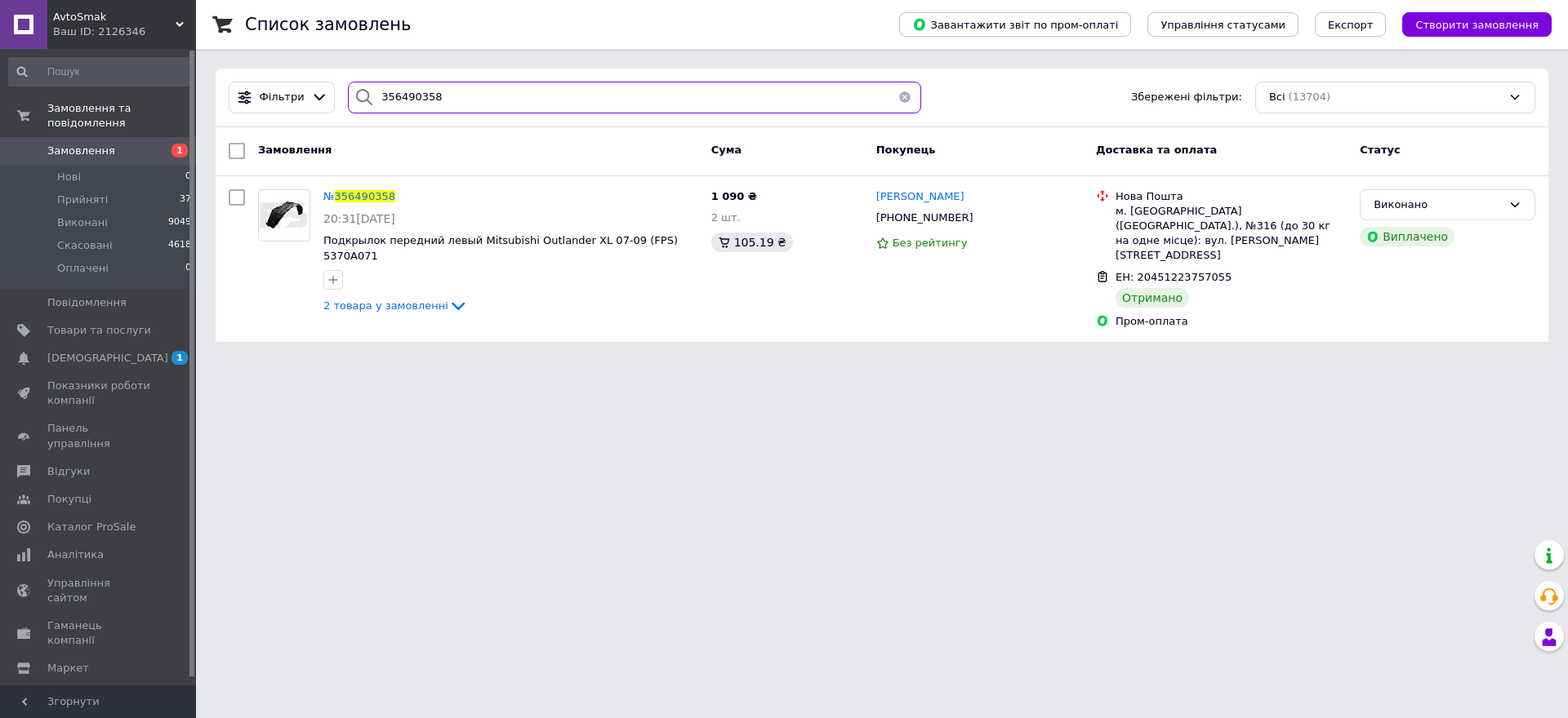
type input "356490358"
click at [344, 205] on div "№ 356490358" at bounding box center [359, 196] width 76 height 19
click at [356, 197] on span "356490358" at bounding box center [365, 196] width 61 height 12
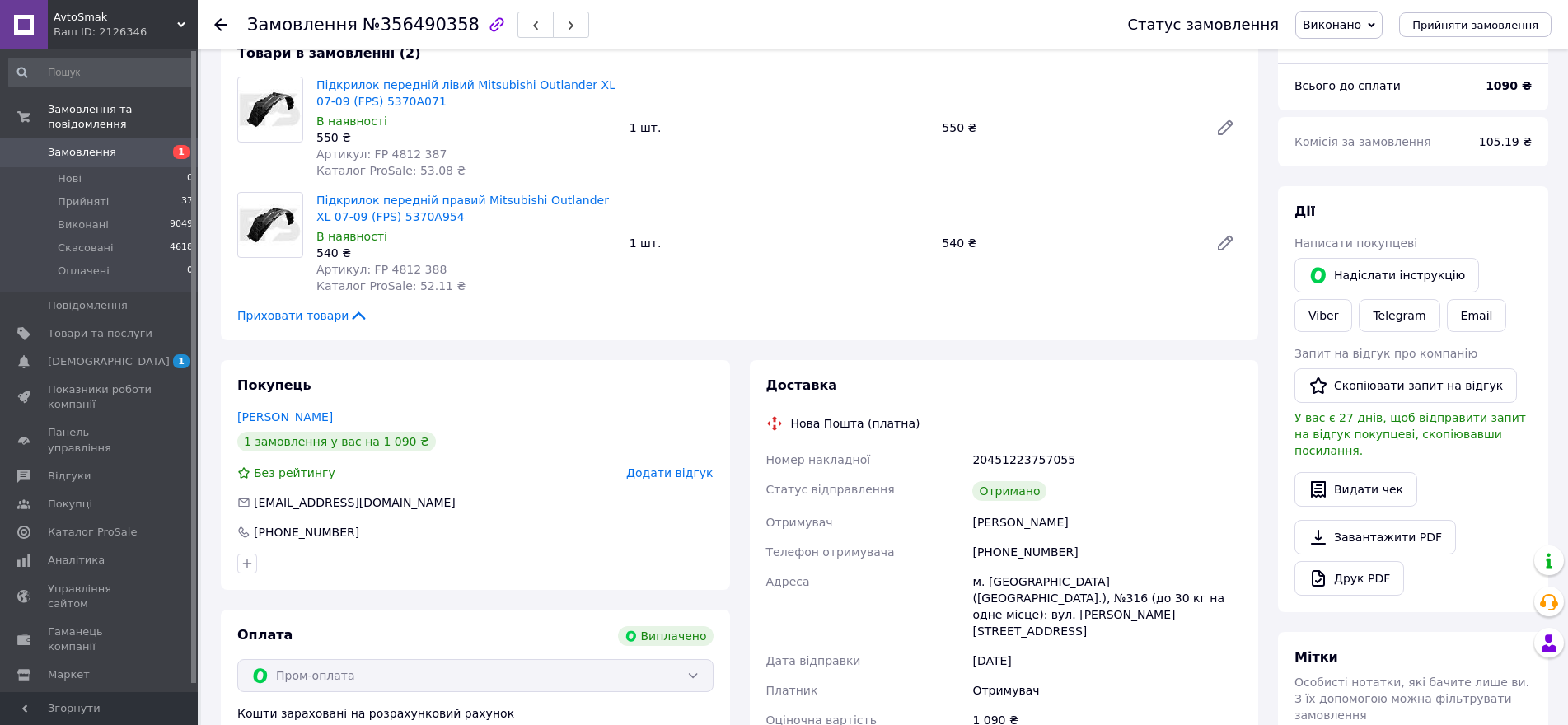
scroll to position [82, 0]
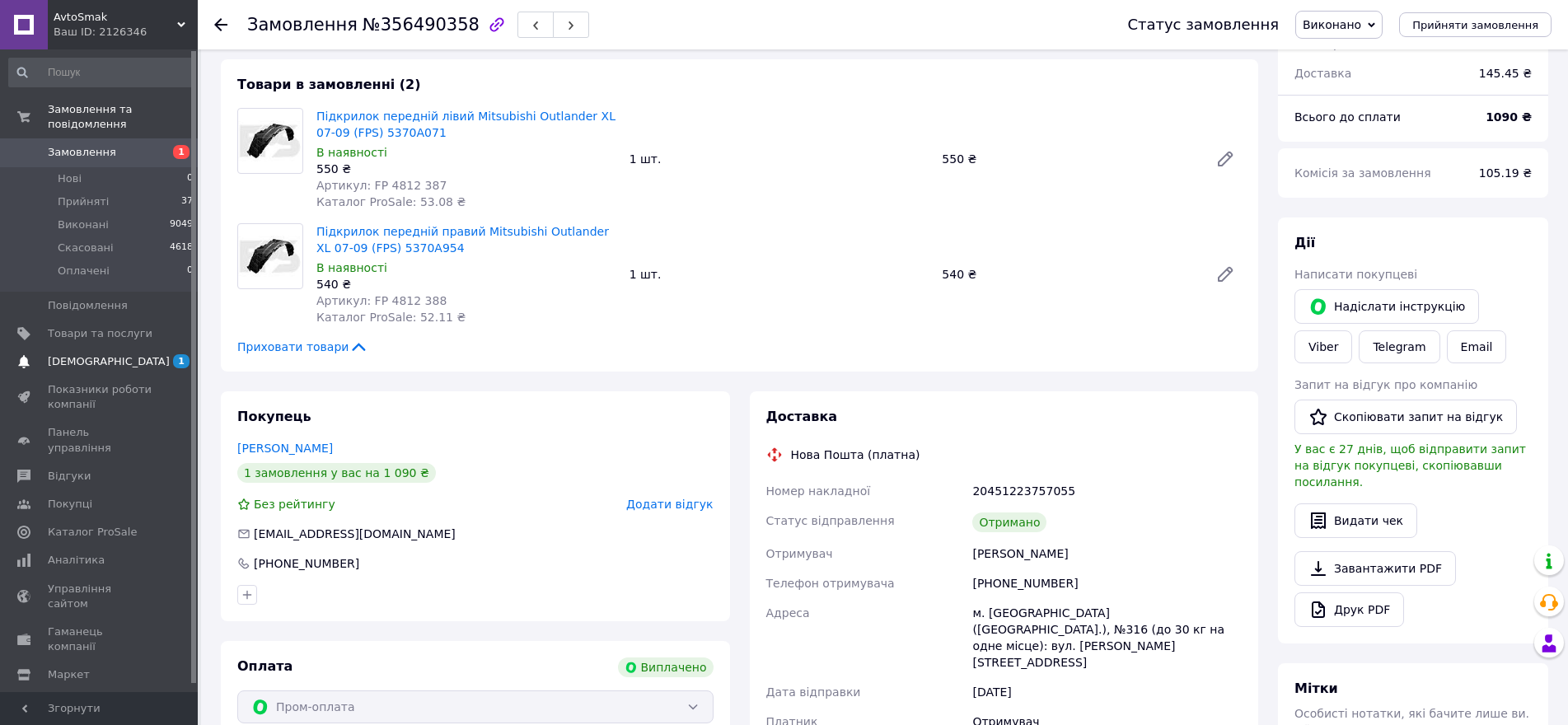
click at [95, 355] on span "[DEMOGRAPHIC_DATA]" at bounding box center [108, 362] width 122 height 15
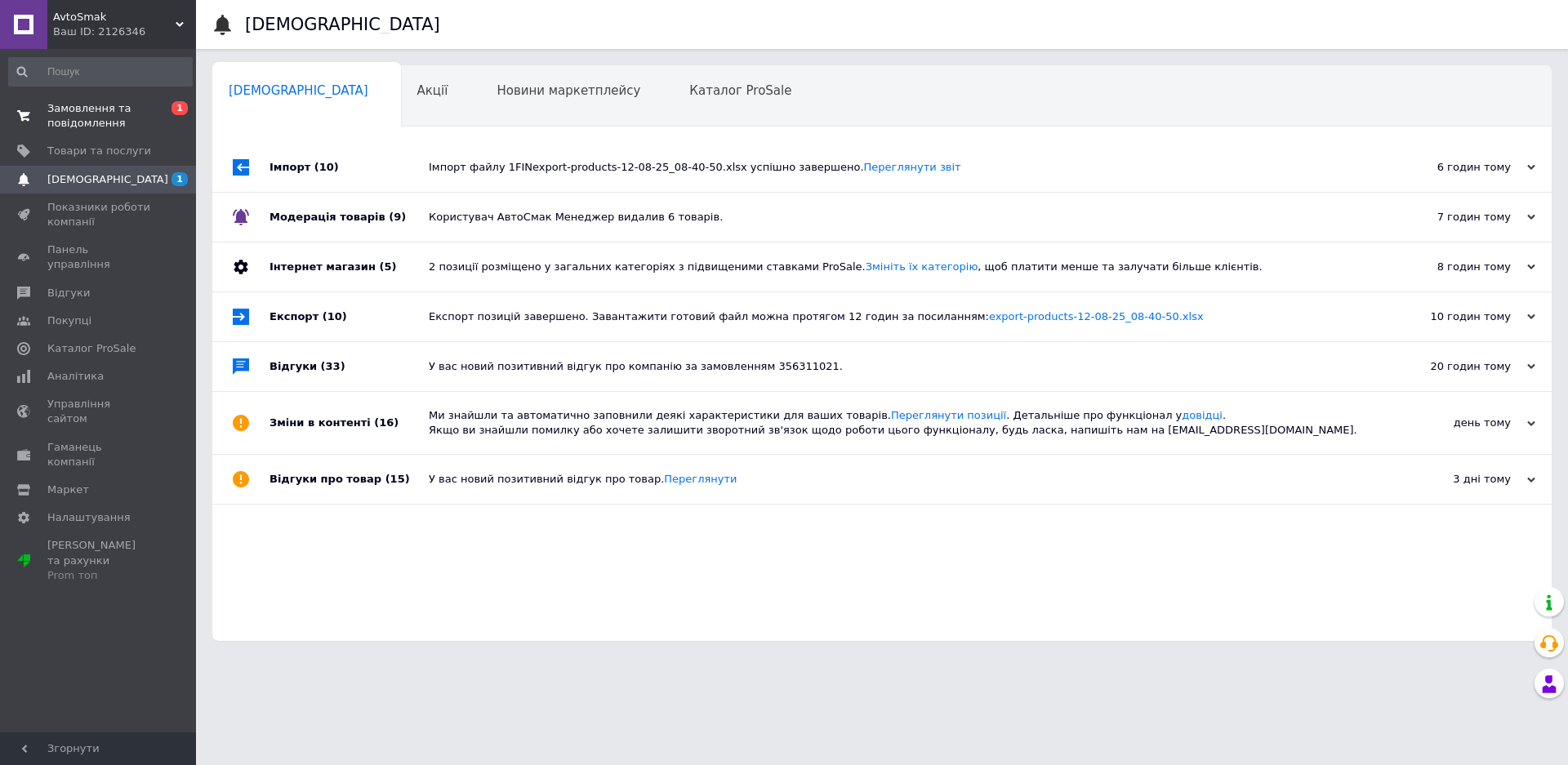
click at [95, 130] on span "Замовлення та повідомлення" at bounding box center [99, 116] width 104 height 29
